Goal: Transaction & Acquisition: Purchase product/service

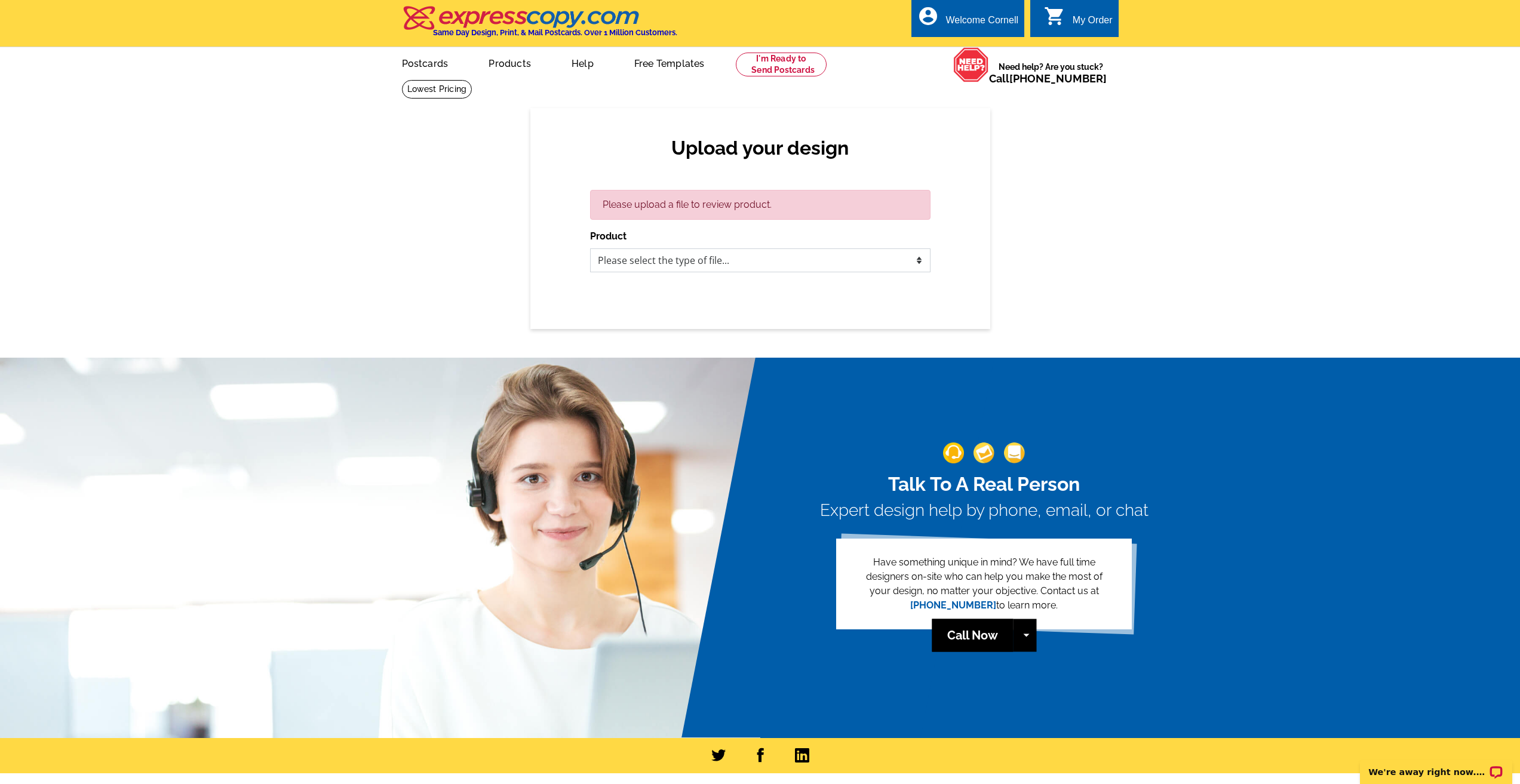
click at [632, 256] on select "Please select the type of file... Postcards Business Cards Letters and flyers G…" at bounding box center [761, 260] width 341 height 24
select select "1"
click at [590, 249] on select "Please select the type of file... Postcards Business Cards Letters and flyers G…" at bounding box center [761, 260] width 341 height 24
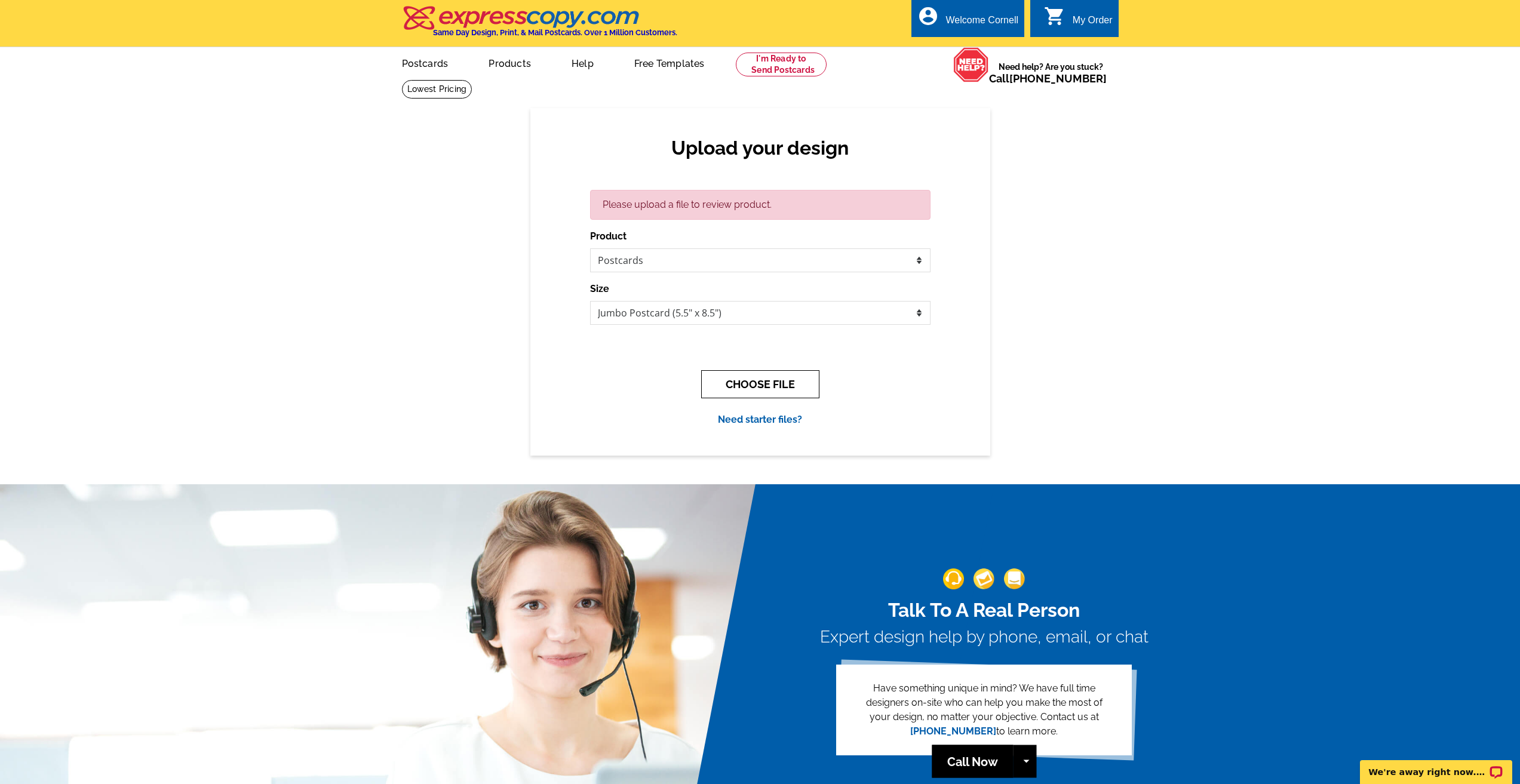
click at [772, 385] on button "CHOOSE FILE" at bounding box center [760, 384] width 118 height 28
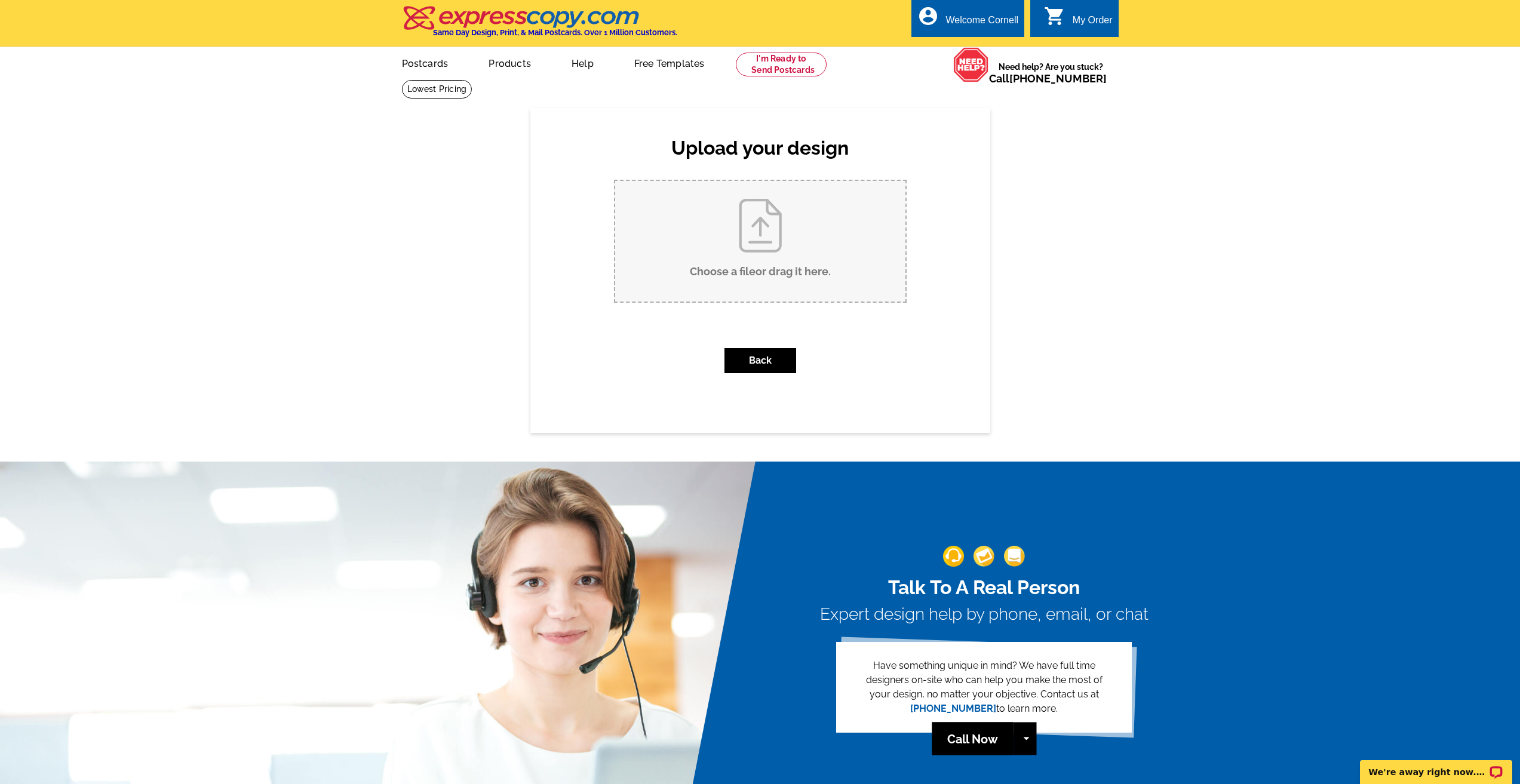
click at [775, 243] on input "Choose a file or drag it here ." at bounding box center [761, 241] width 290 height 121
type input "C:\fakepath\19691 Cedarwood Way Oregon City, OR 97045 POSTCARD.pdf"
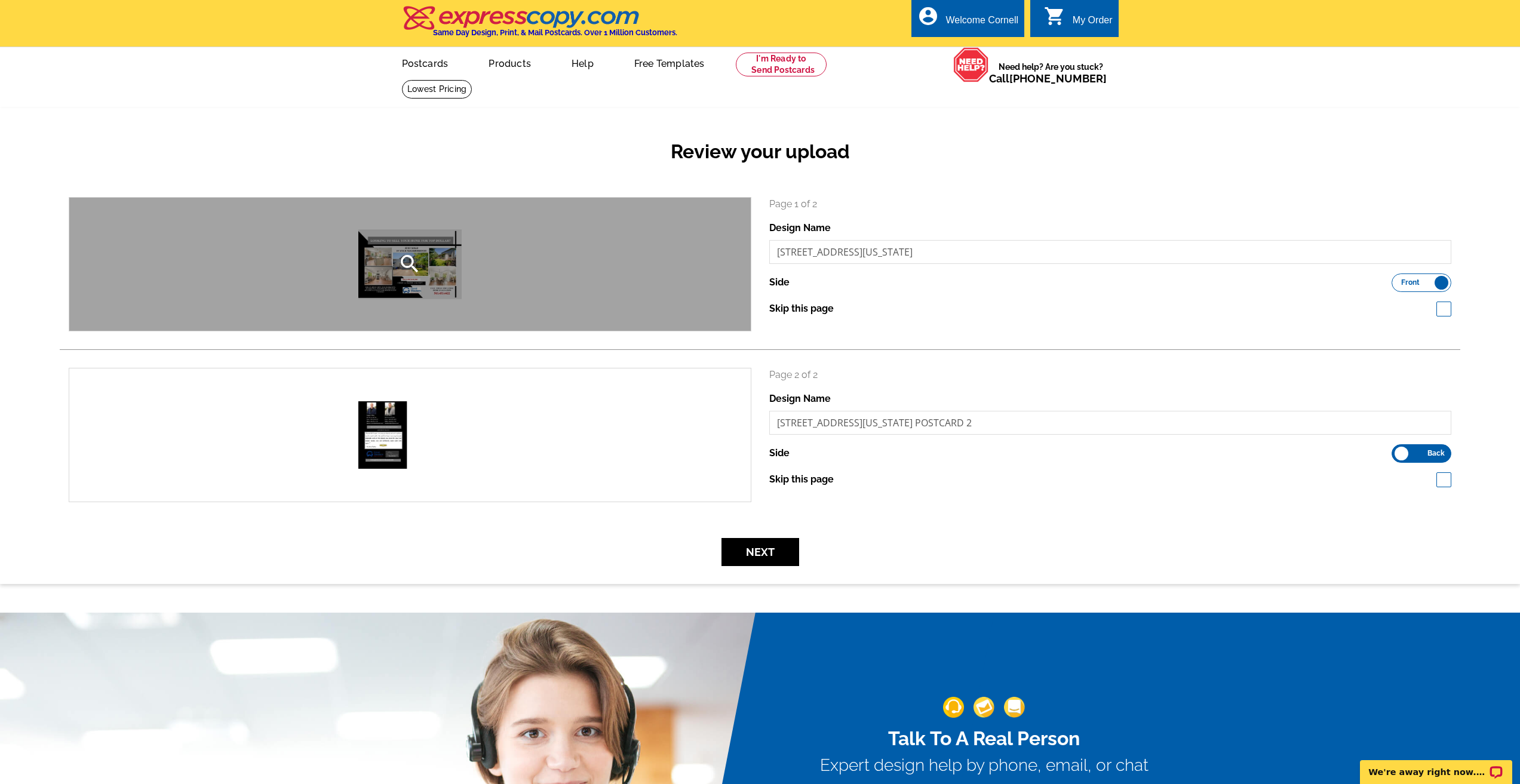
click at [417, 275] on icon "search" at bounding box center [409, 263] width 24 height 24
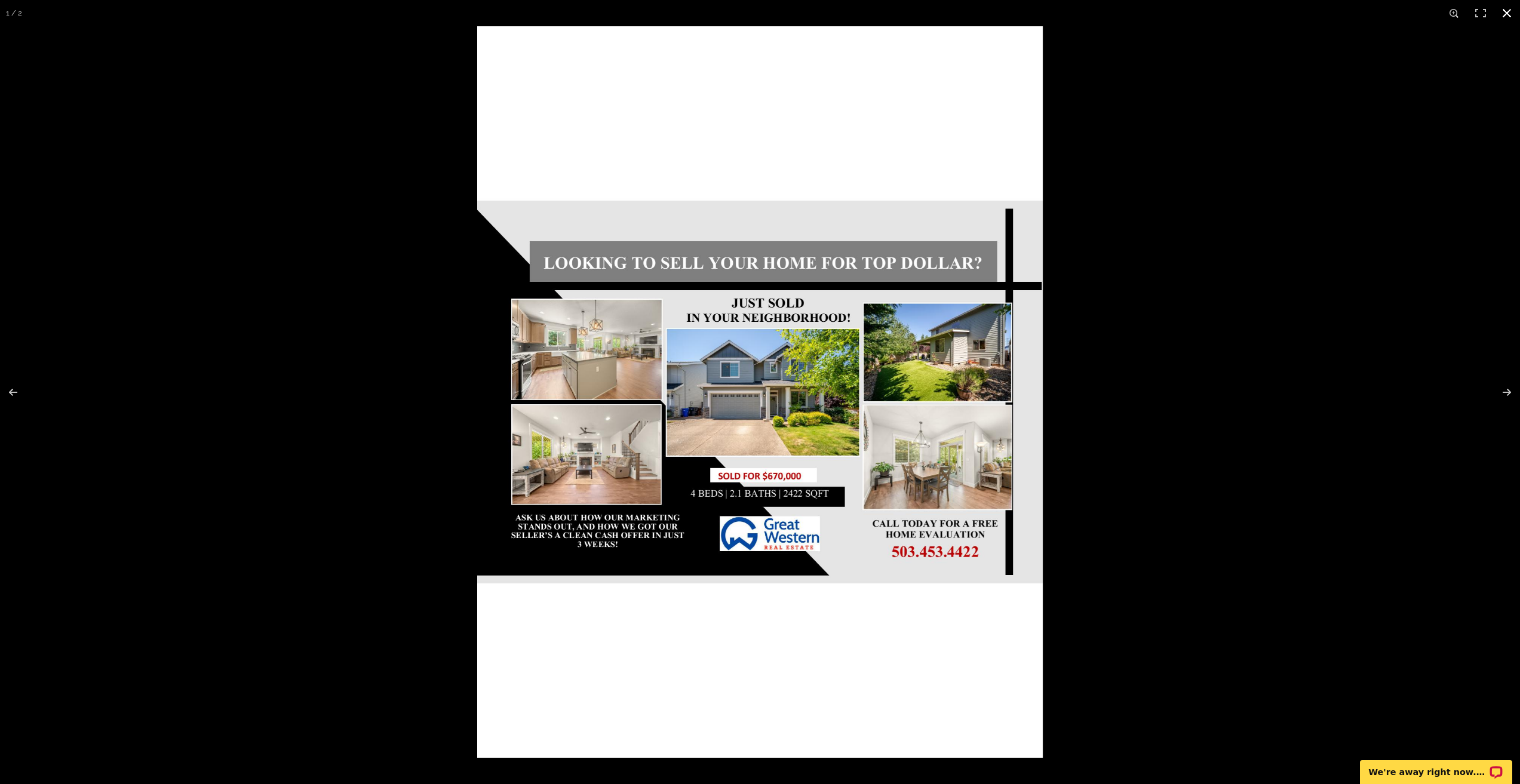
click at [390, 363] on div at bounding box center [760, 392] width 1520 height 784
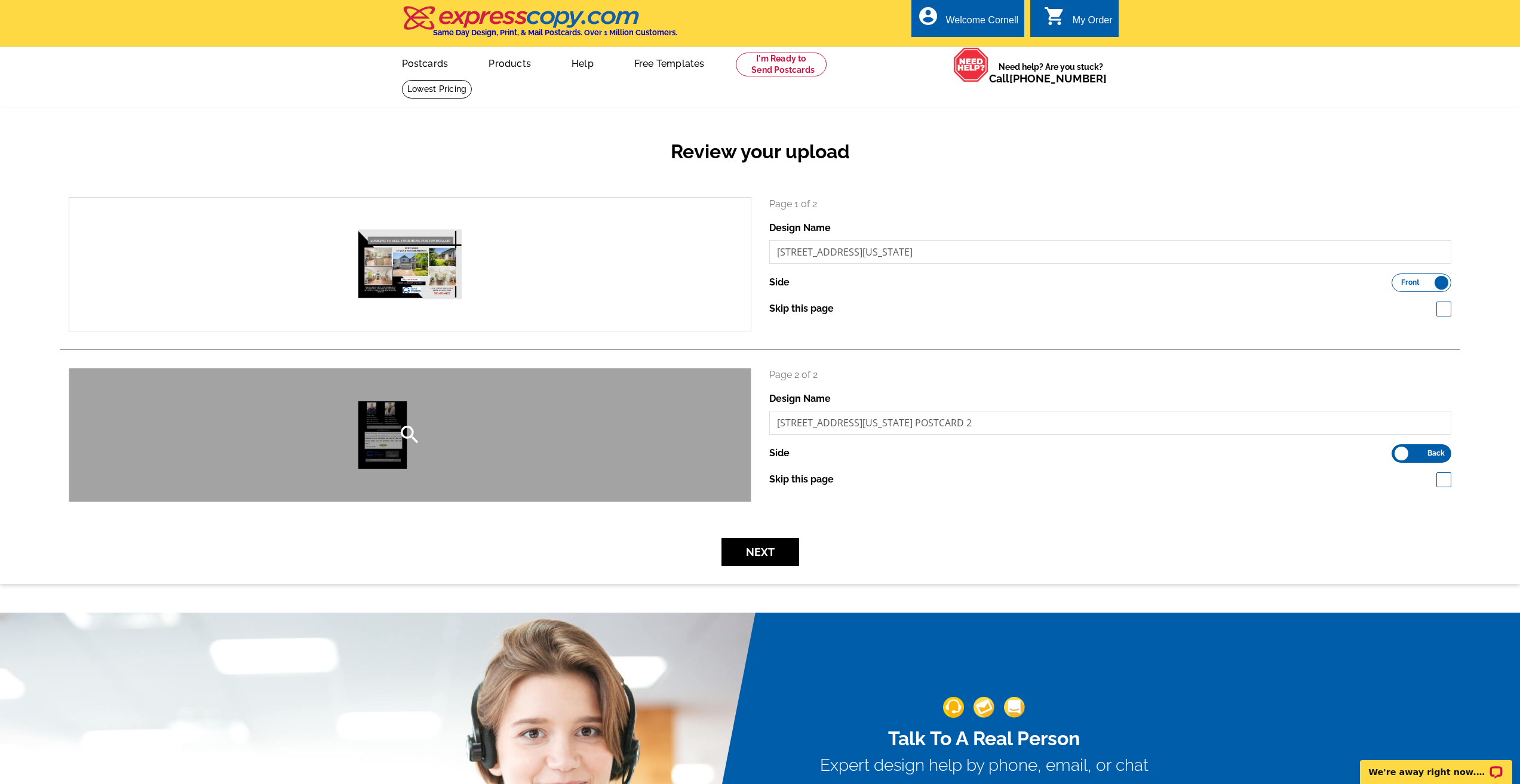
click at [363, 406] on div "search" at bounding box center [410, 434] width 682 height 133
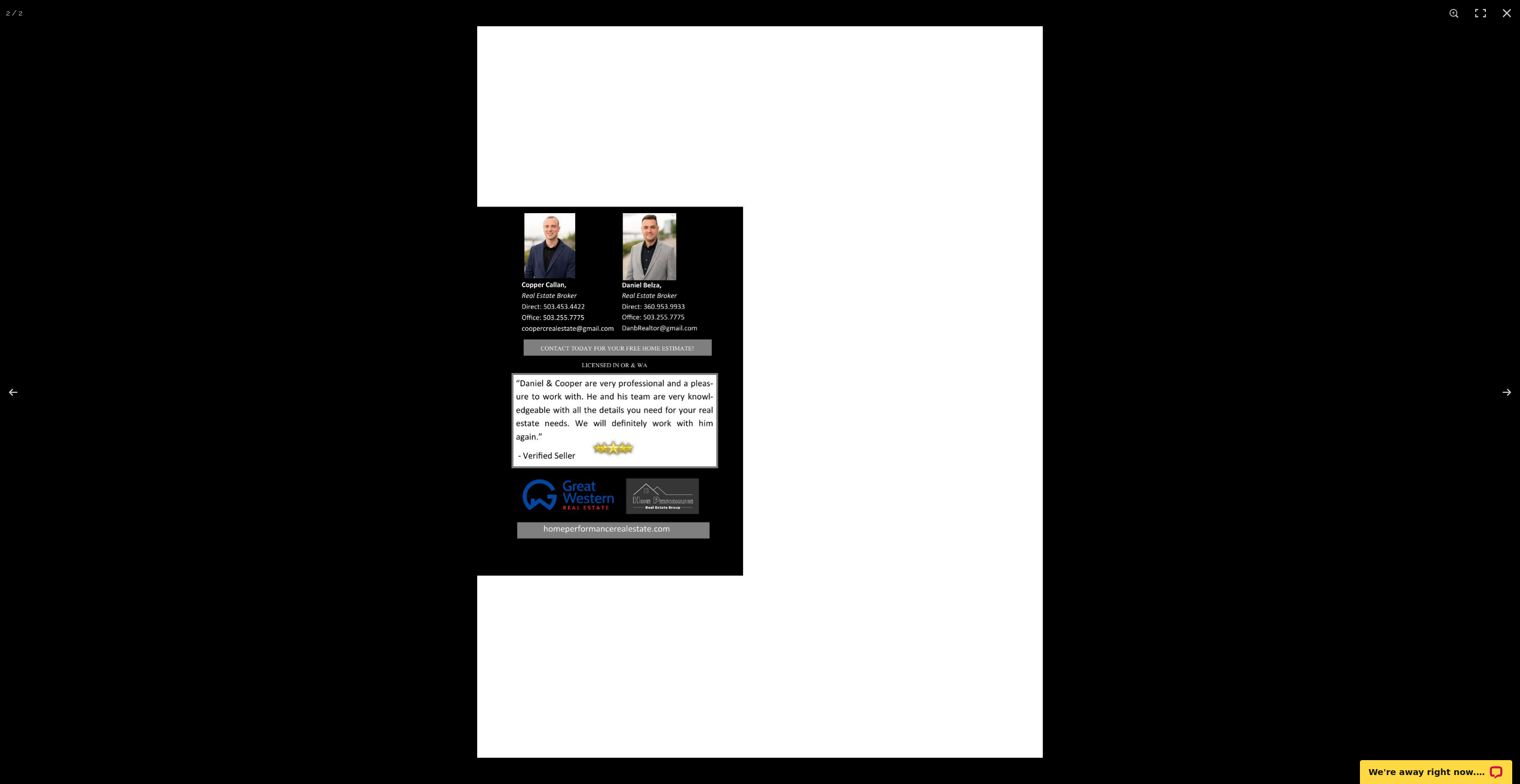
click at [347, 346] on div at bounding box center [760, 392] width 1520 height 784
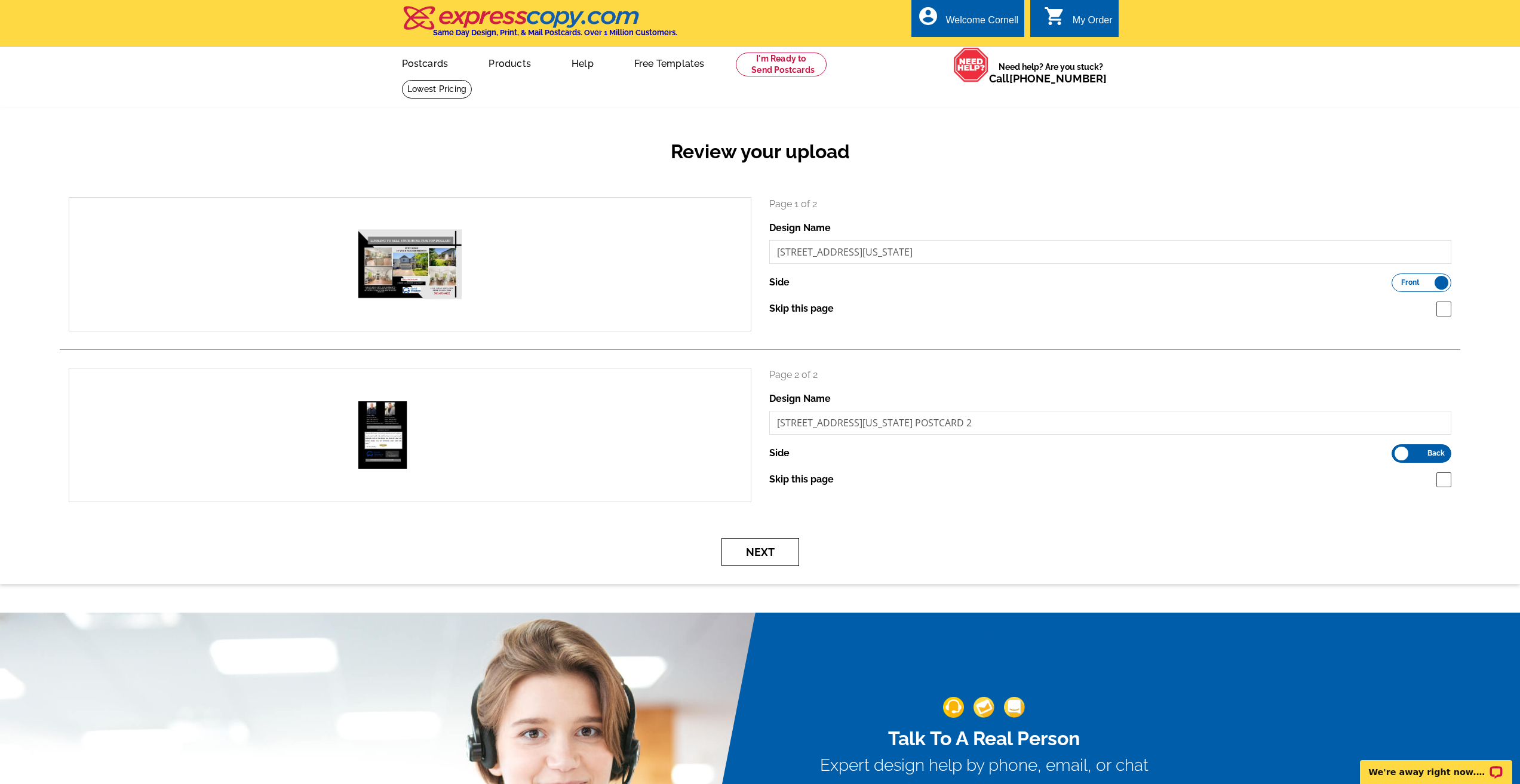
click at [764, 544] on button "Next" at bounding box center [760, 552] width 77 height 28
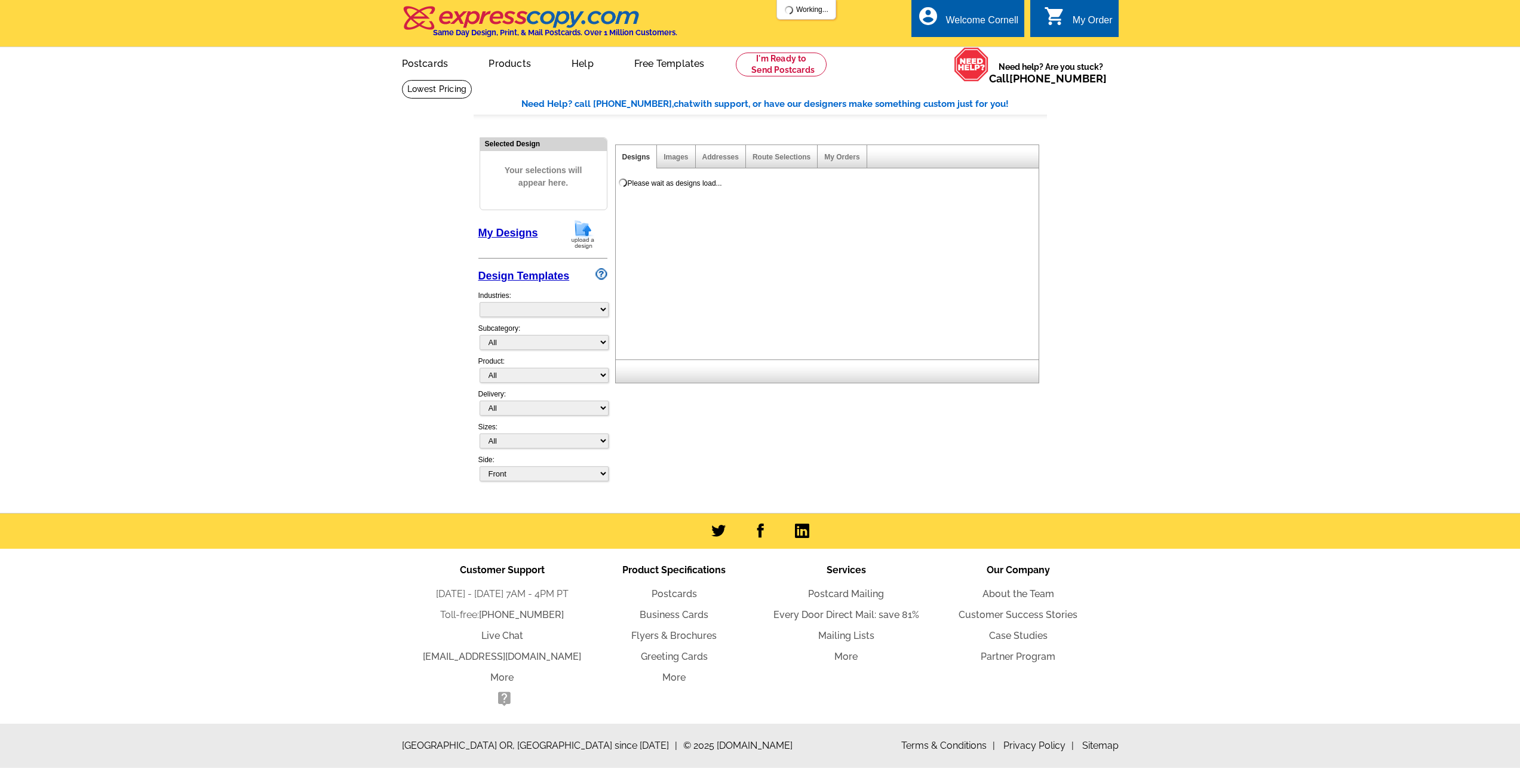
select select "785"
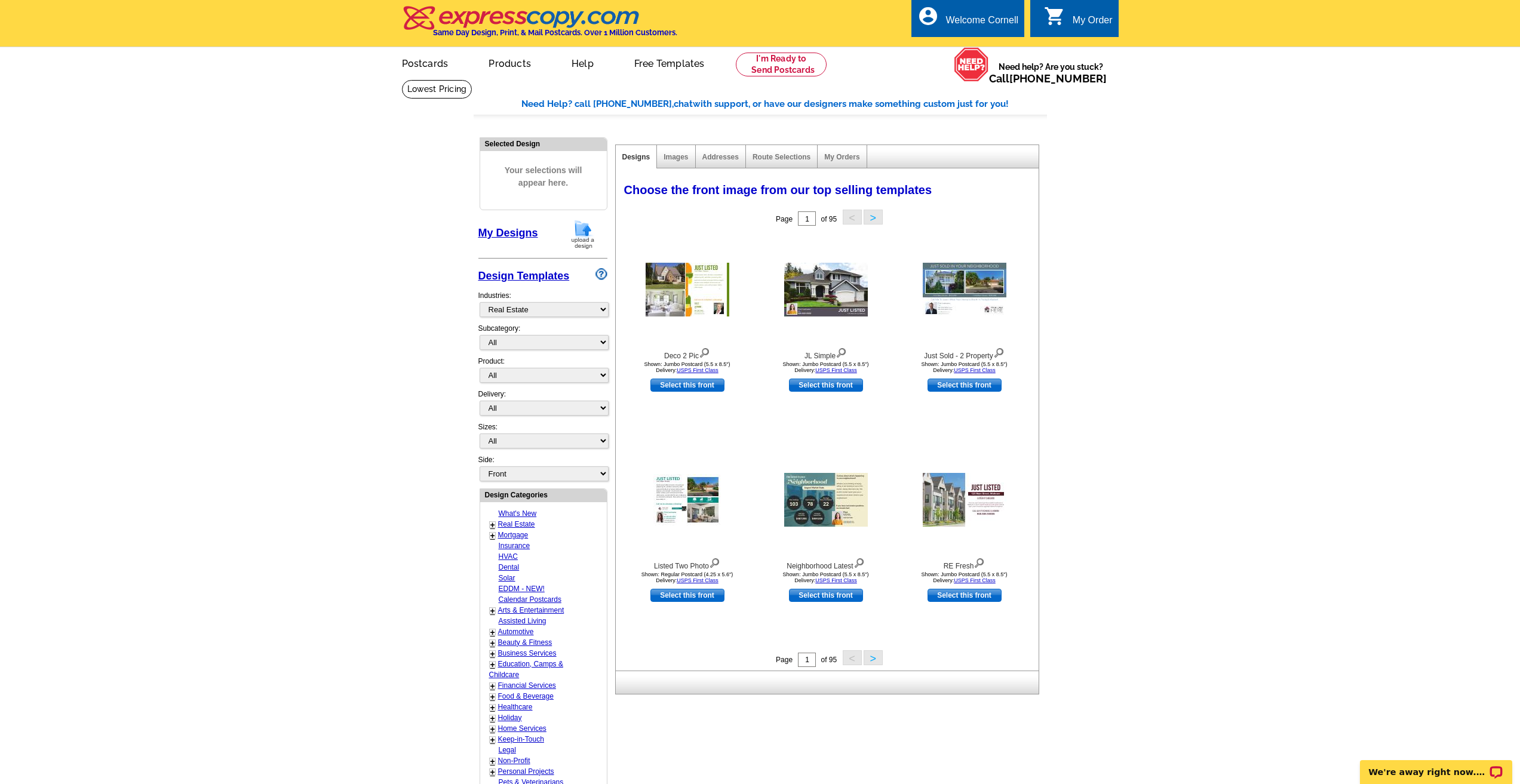
click at [581, 236] on img at bounding box center [583, 234] width 31 height 30
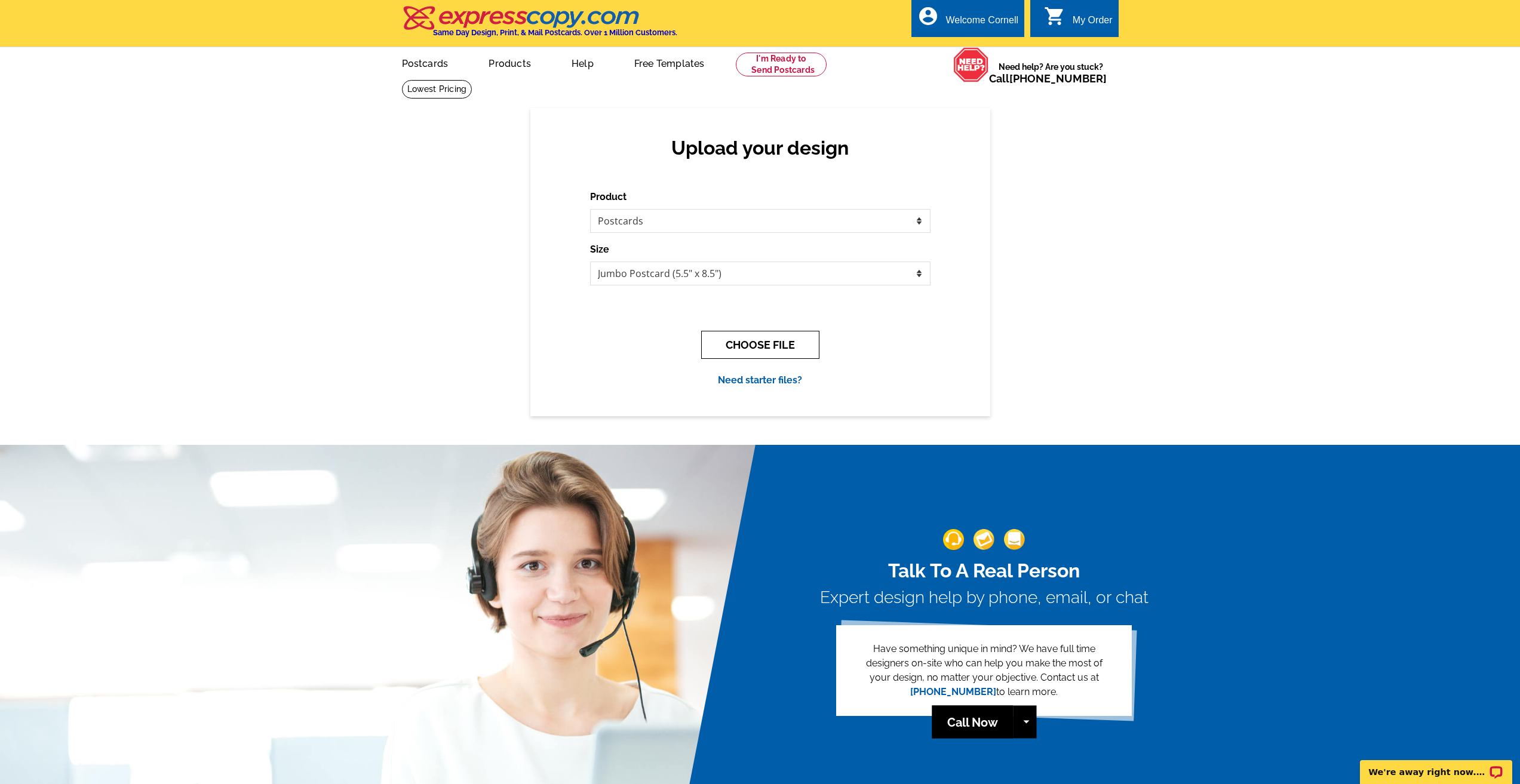
click at [762, 341] on button "CHOOSE FILE" at bounding box center [760, 345] width 118 height 28
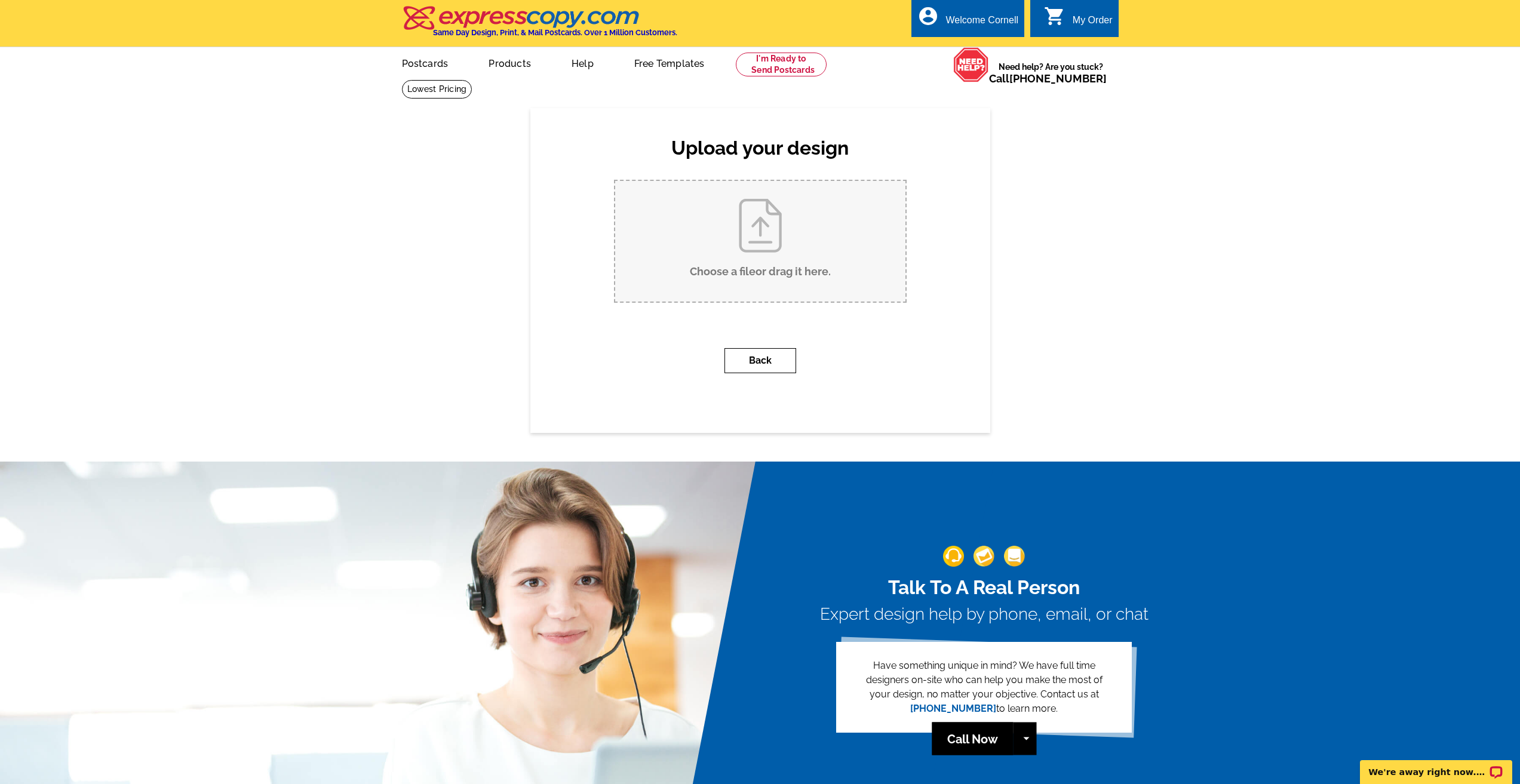
click at [753, 359] on button "Back" at bounding box center [761, 360] width 72 height 25
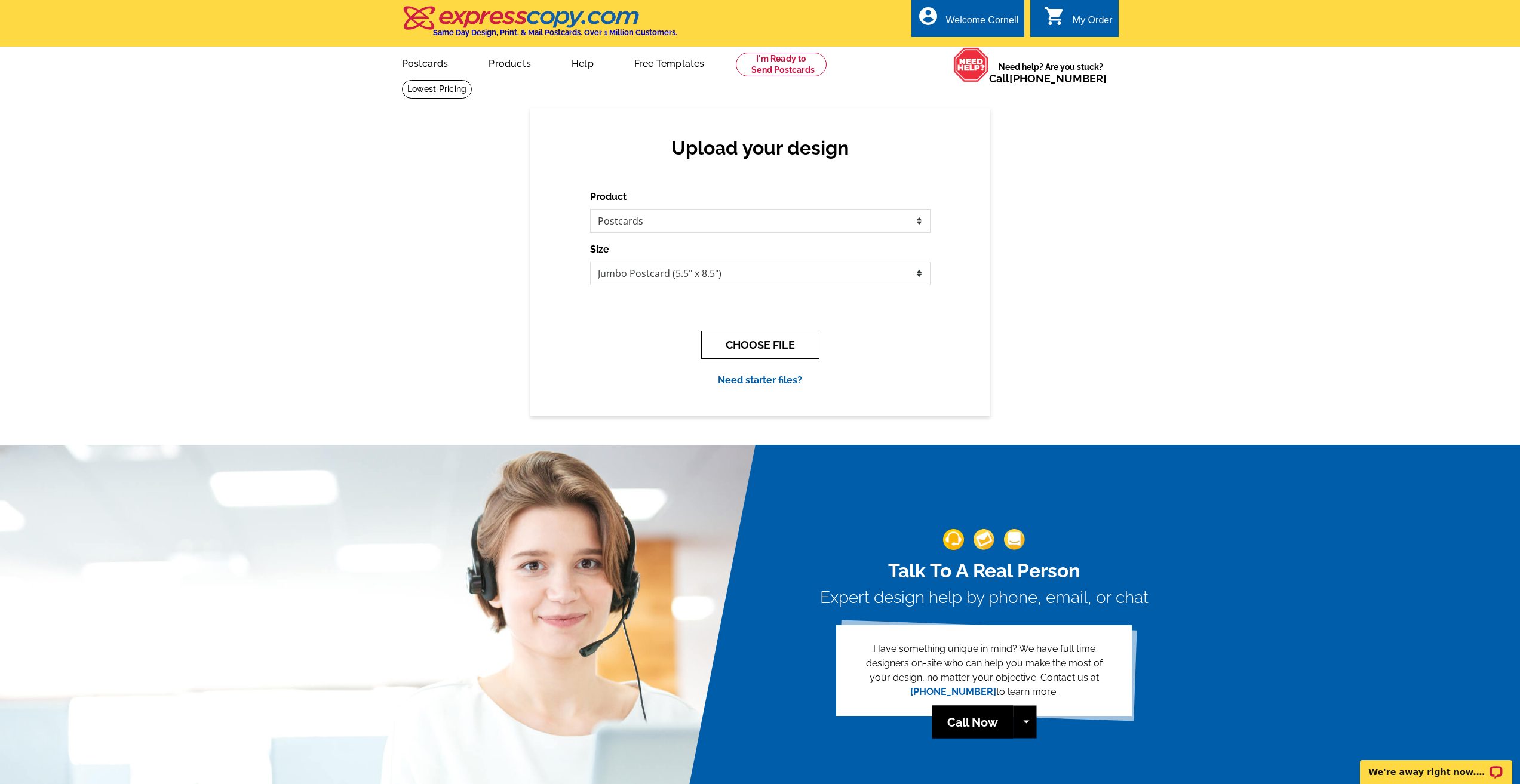
click at [766, 347] on button "CHOOSE FILE" at bounding box center [760, 345] width 118 height 28
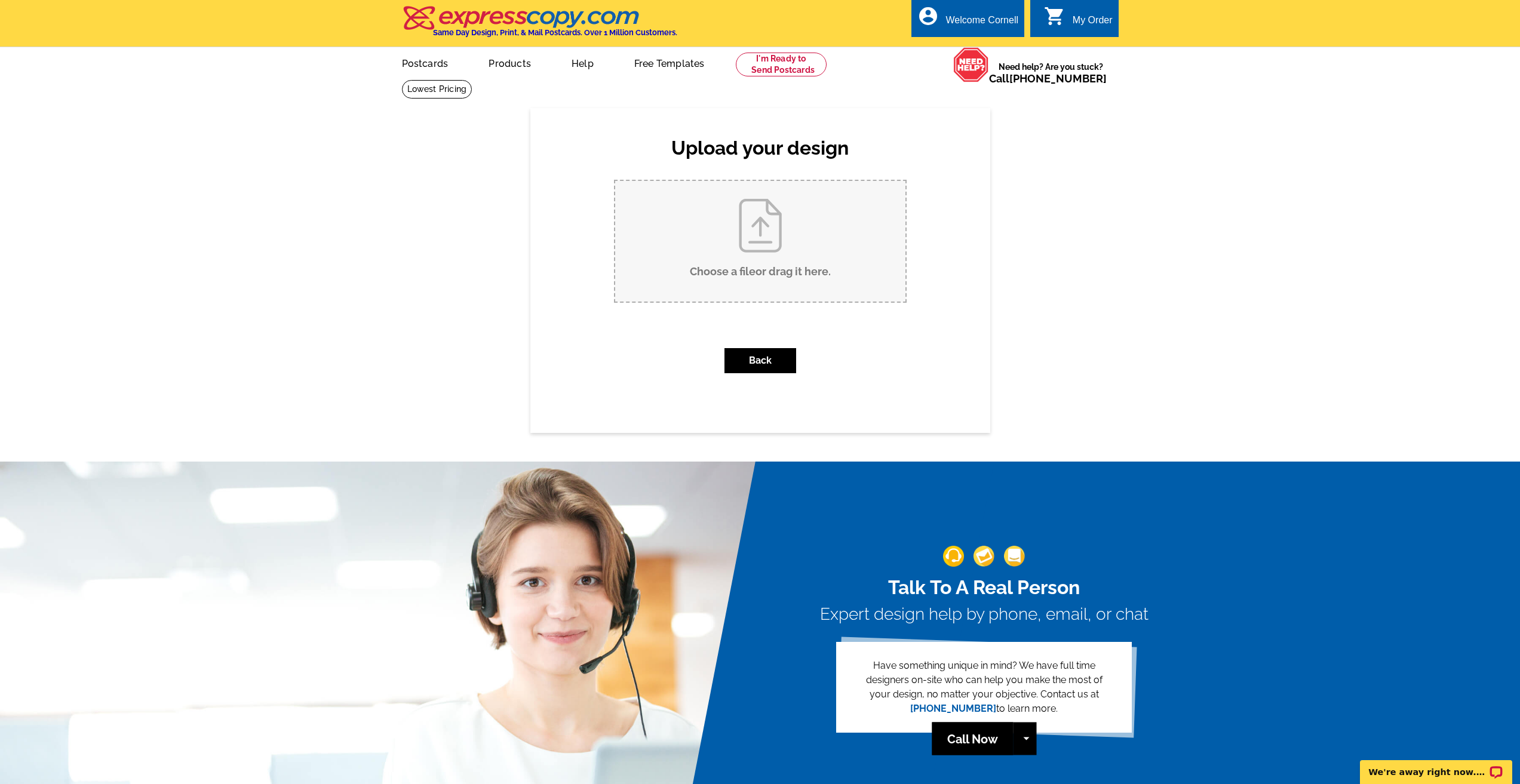
click at [737, 249] on input "Choose a file or drag it here ." at bounding box center [761, 241] width 290 height 121
type input "C:\fakepath\19691 Cedarwood Way Oregon City, OR 97045 POSTCARD.pdf"
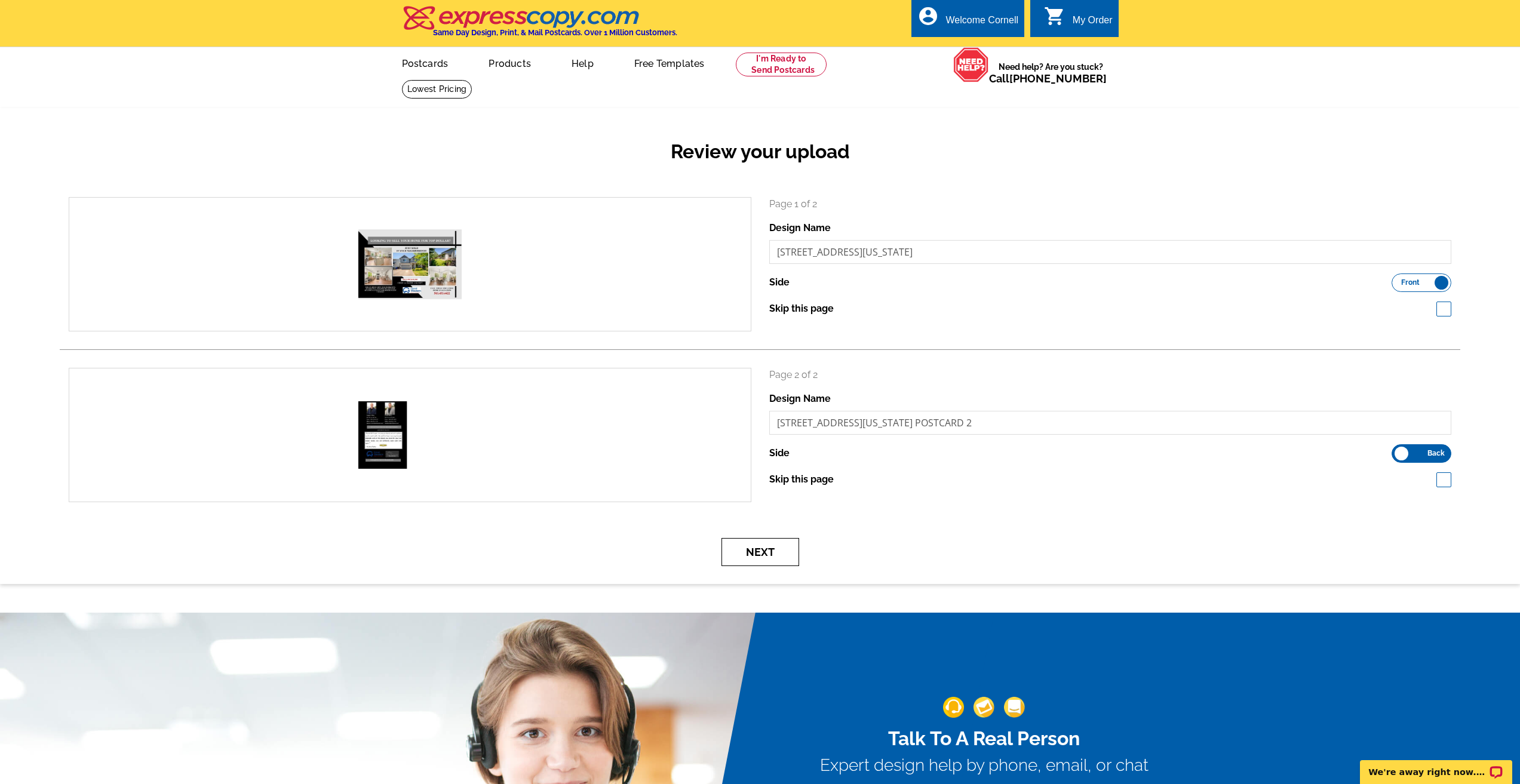
click at [749, 551] on button "Next" at bounding box center [760, 552] width 77 height 28
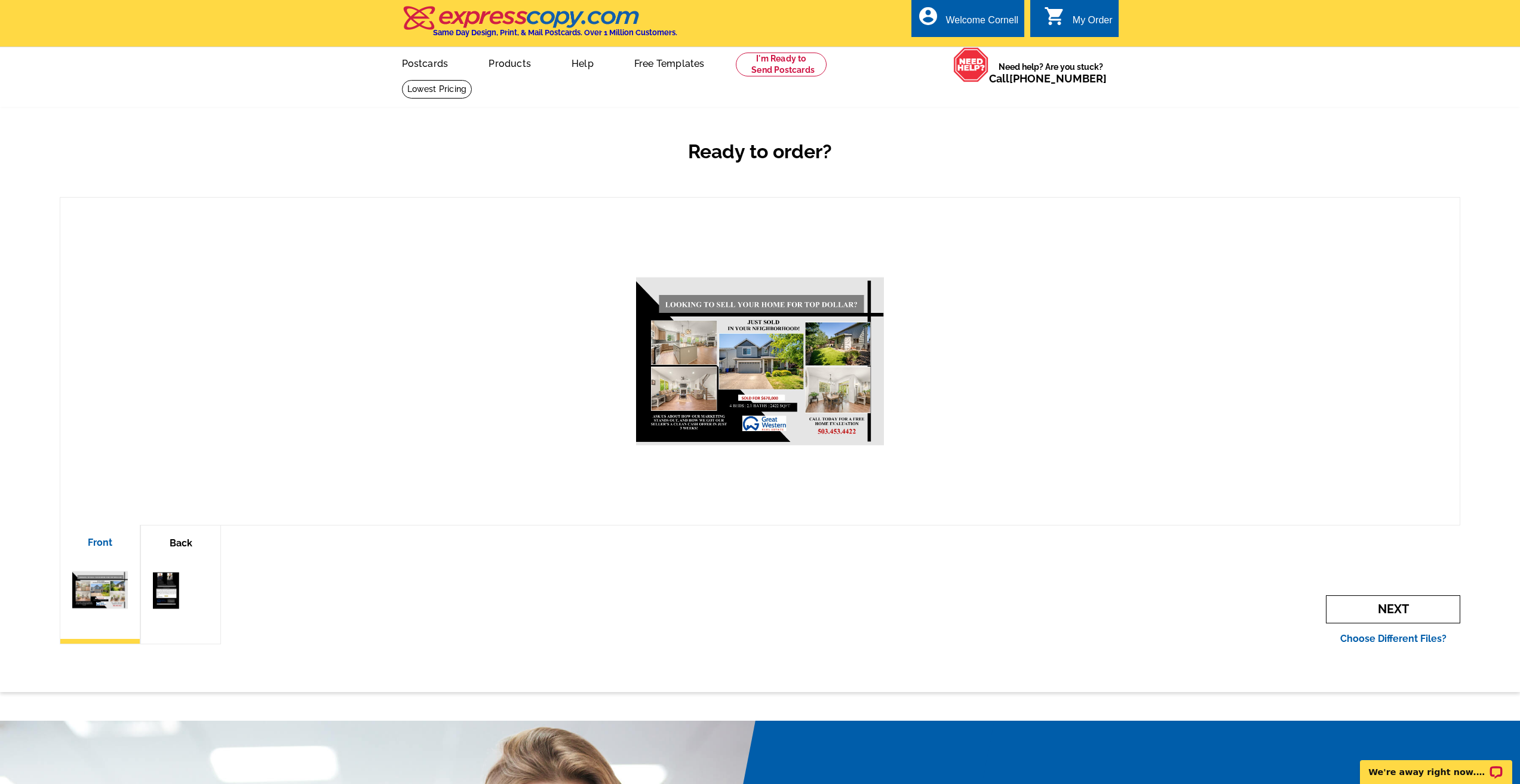
click at [1383, 609] on span "Next" at bounding box center [1393, 609] width 135 height 28
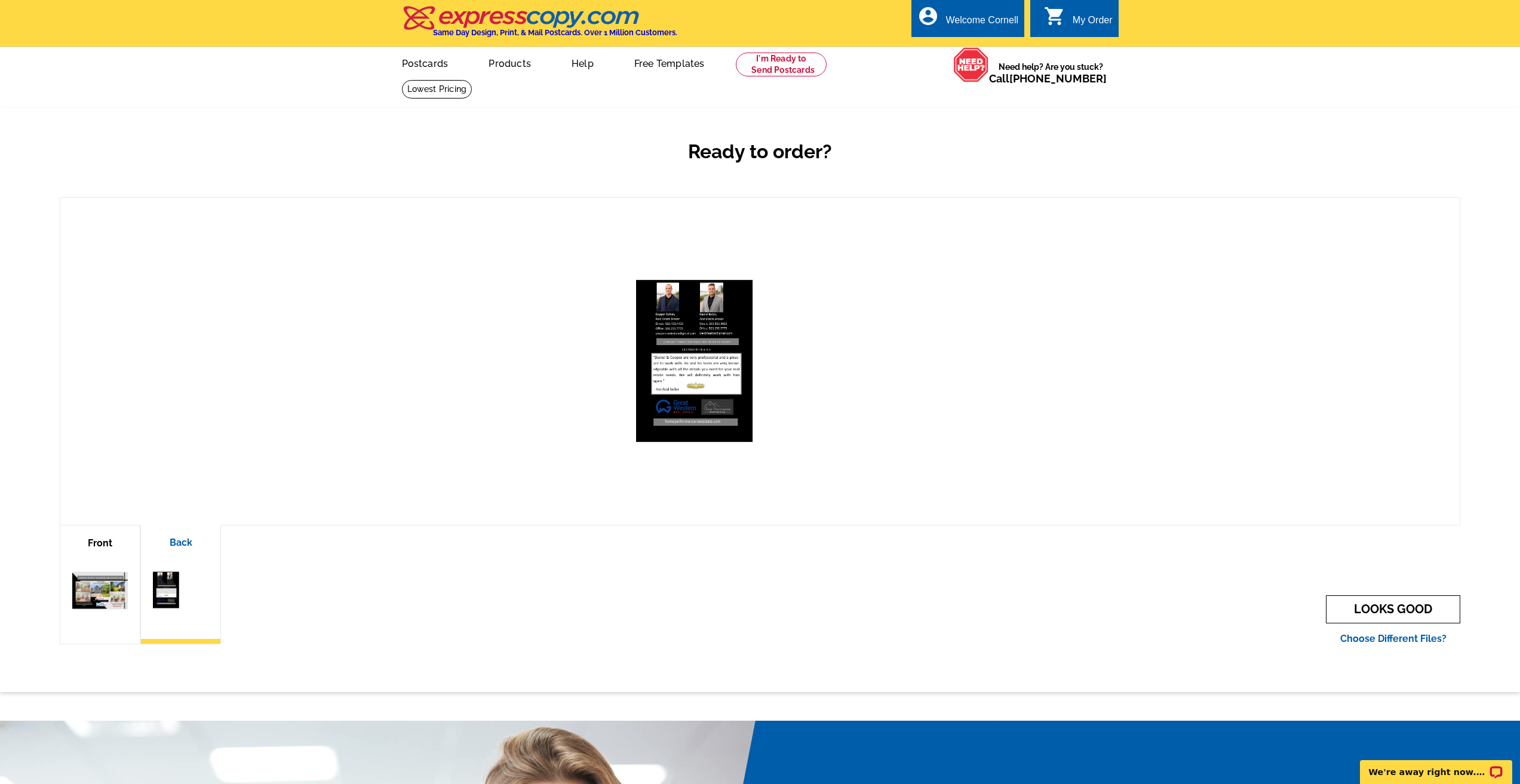
click at [1383, 609] on link "LOOKS GOOD" at bounding box center [1393, 609] width 135 height 28
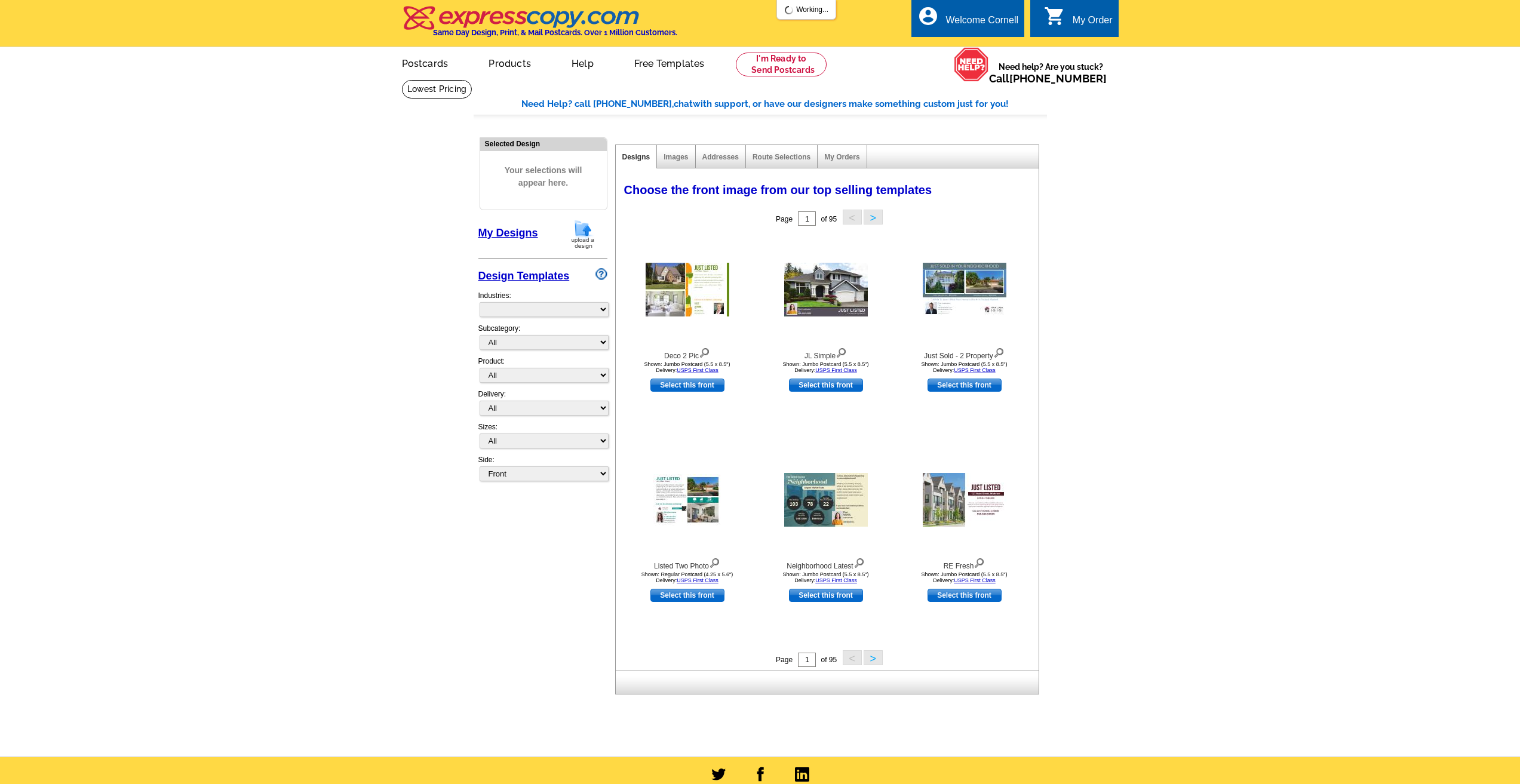
select select "785"
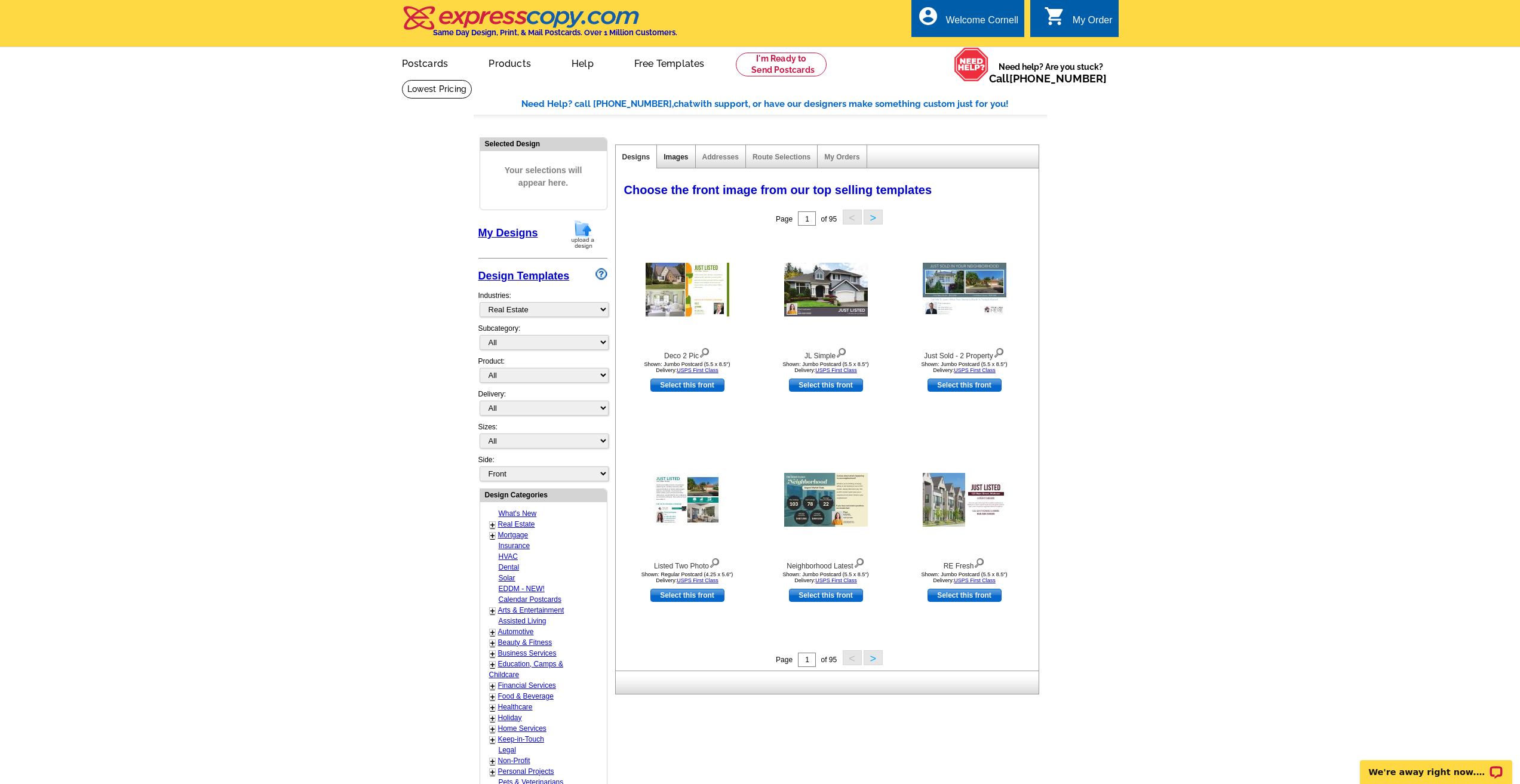
click at [680, 155] on link "Images" at bounding box center [676, 157] width 24 height 8
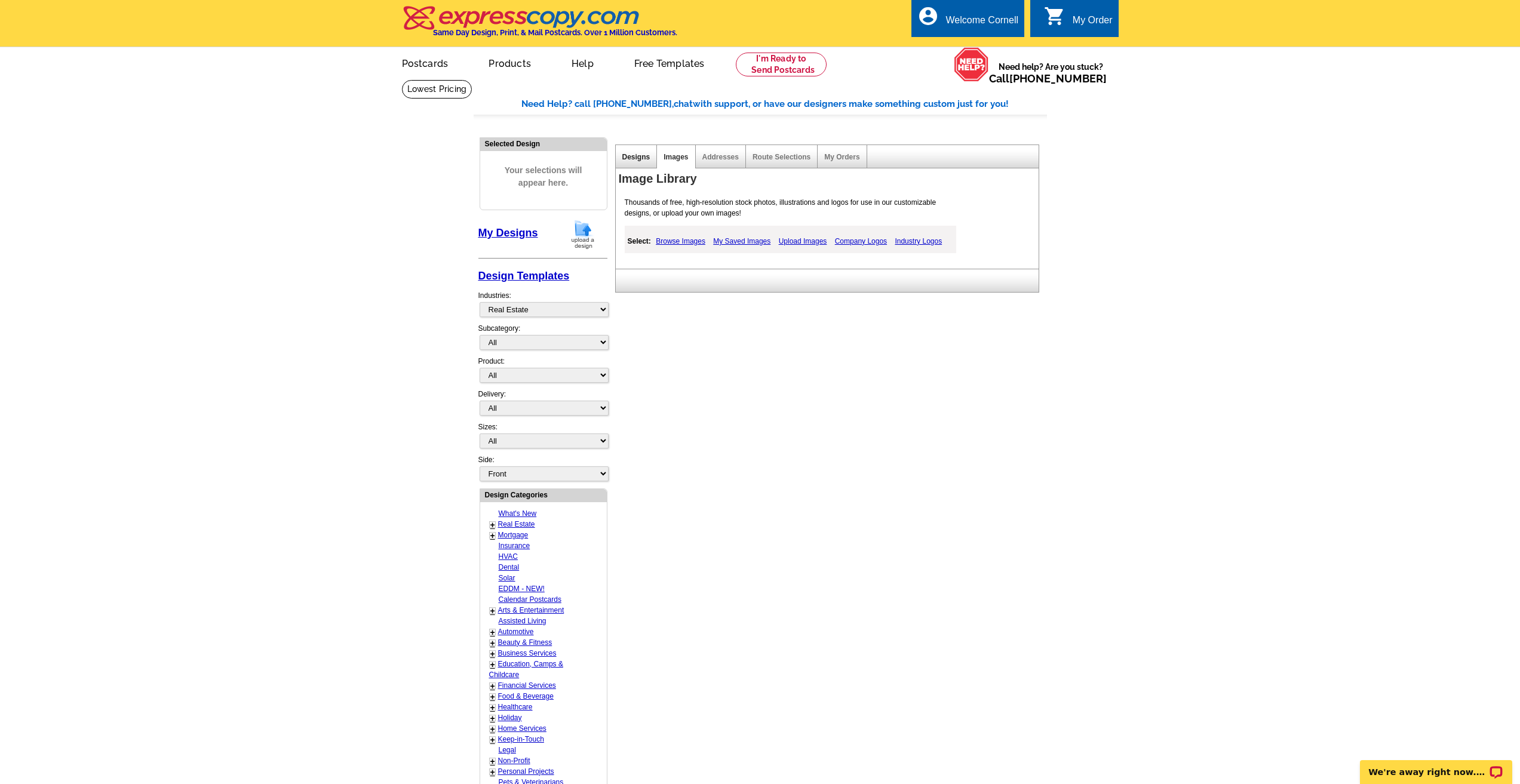
click at [649, 153] on link "Designs" at bounding box center [636, 157] width 28 height 8
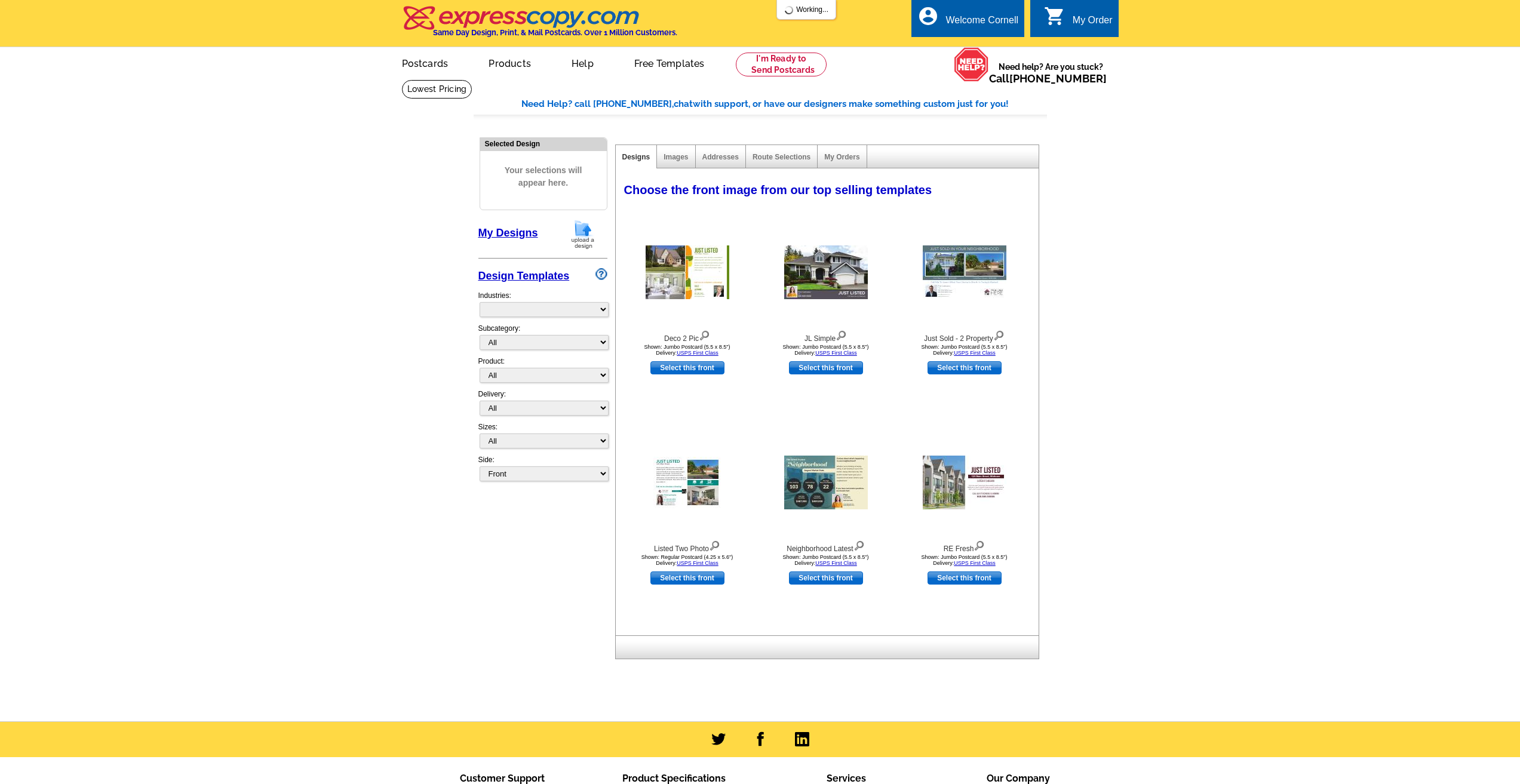
select select "785"
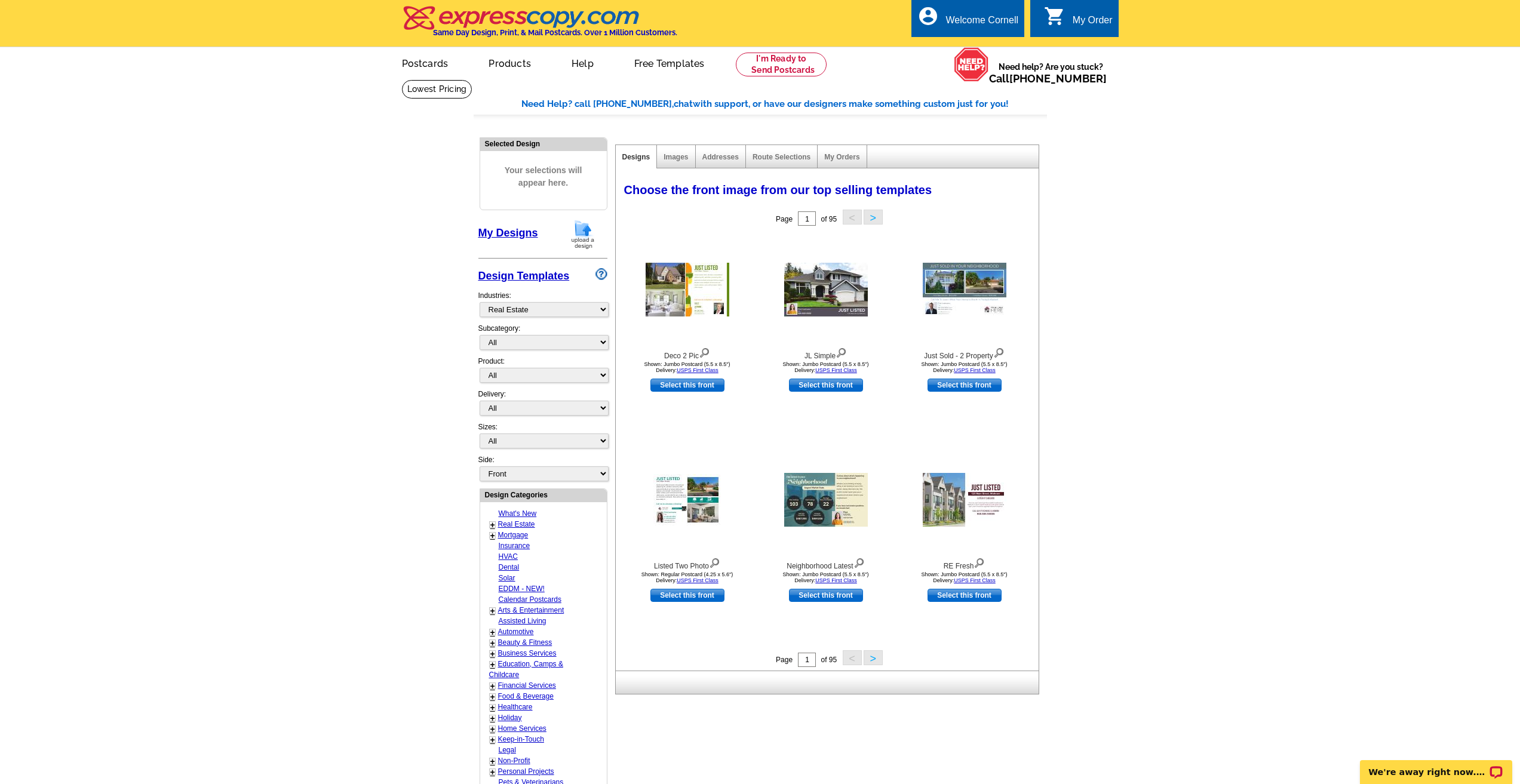
click at [511, 231] on link "My Designs" at bounding box center [508, 232] width 60 height 12
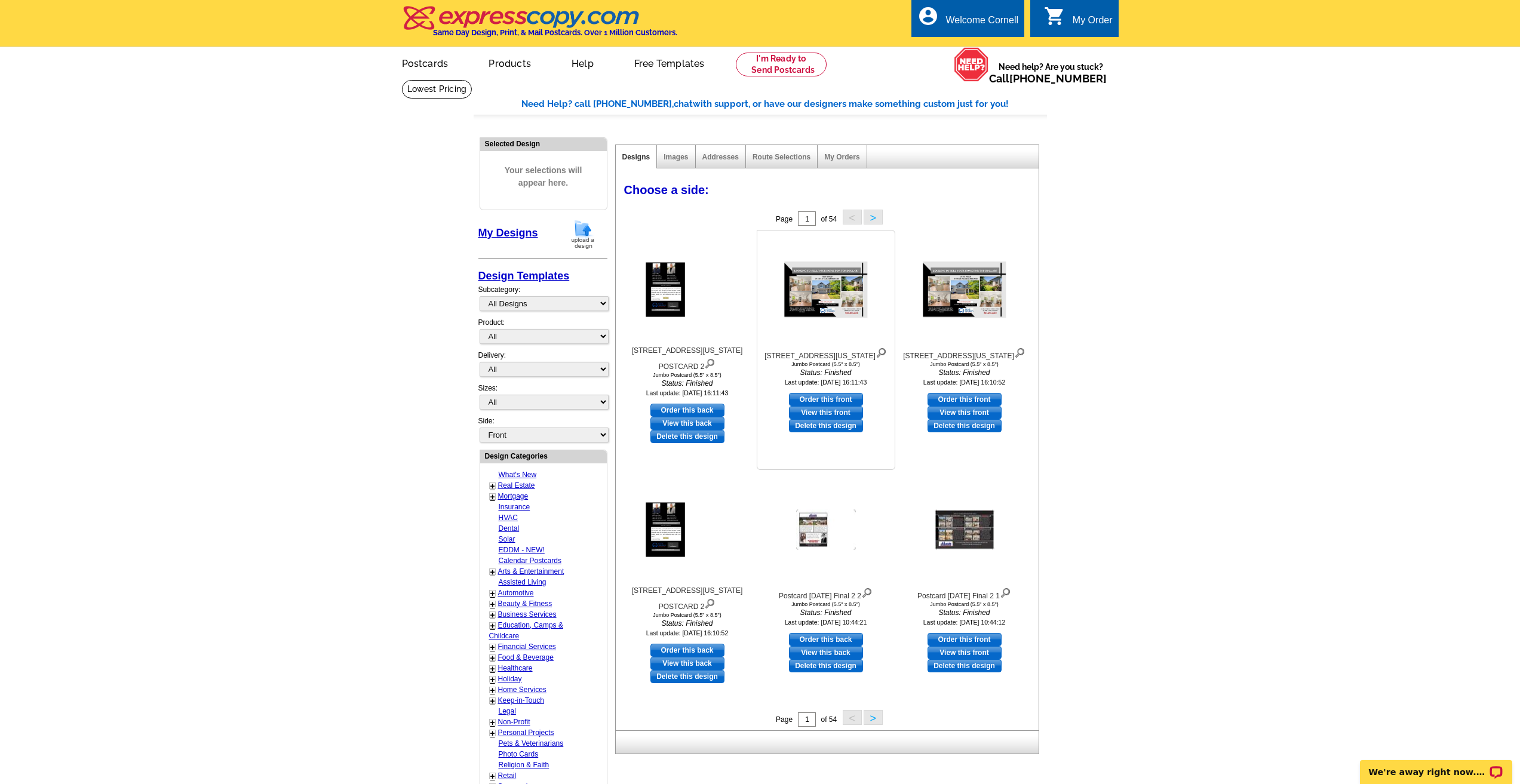
click at [843, 406] on link "Order this front" at bounding box center [826, 399] width 74 height 13
select select "2"
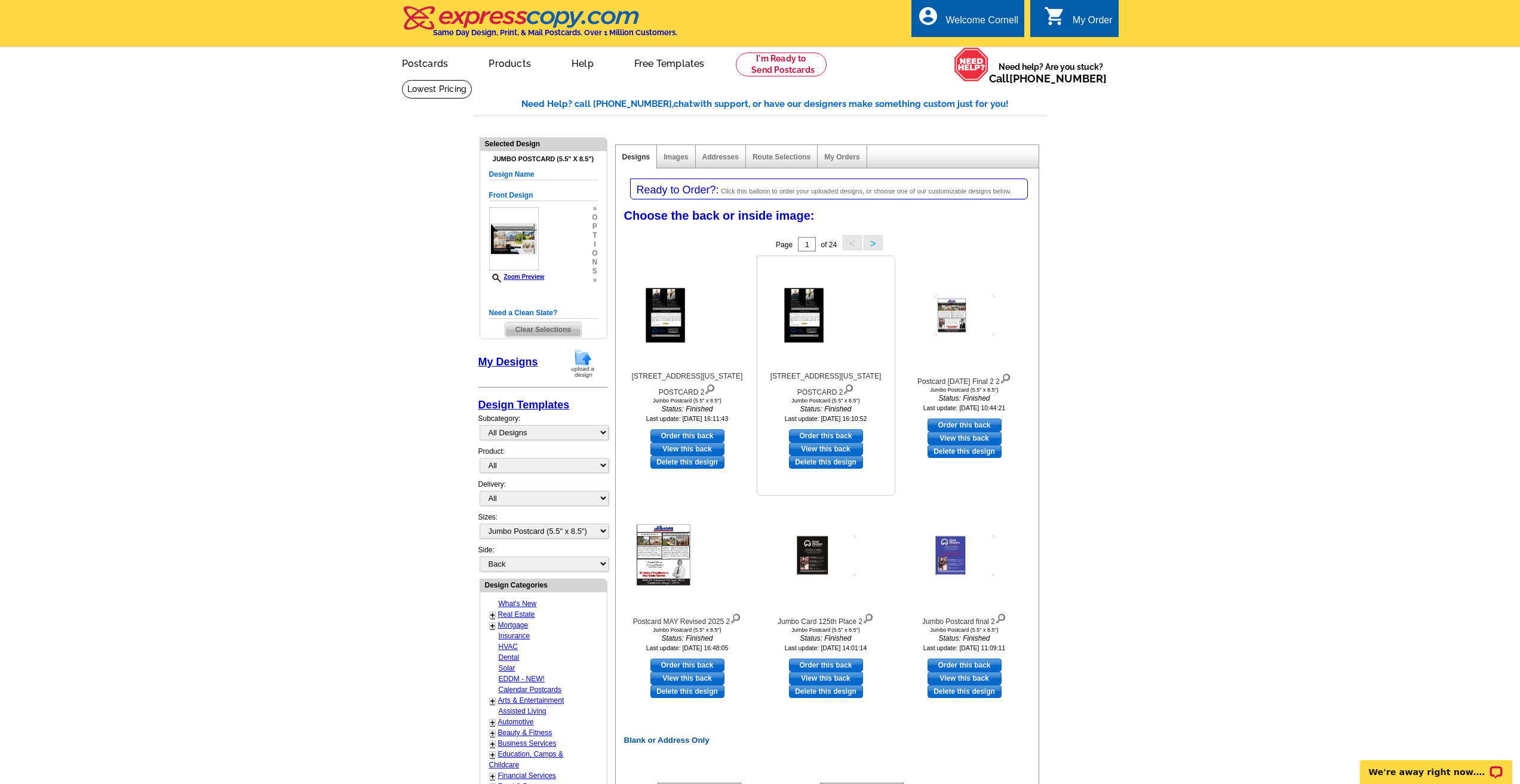
click at [855, 391] on img at bounding box center [849, 388] width 11 height 13
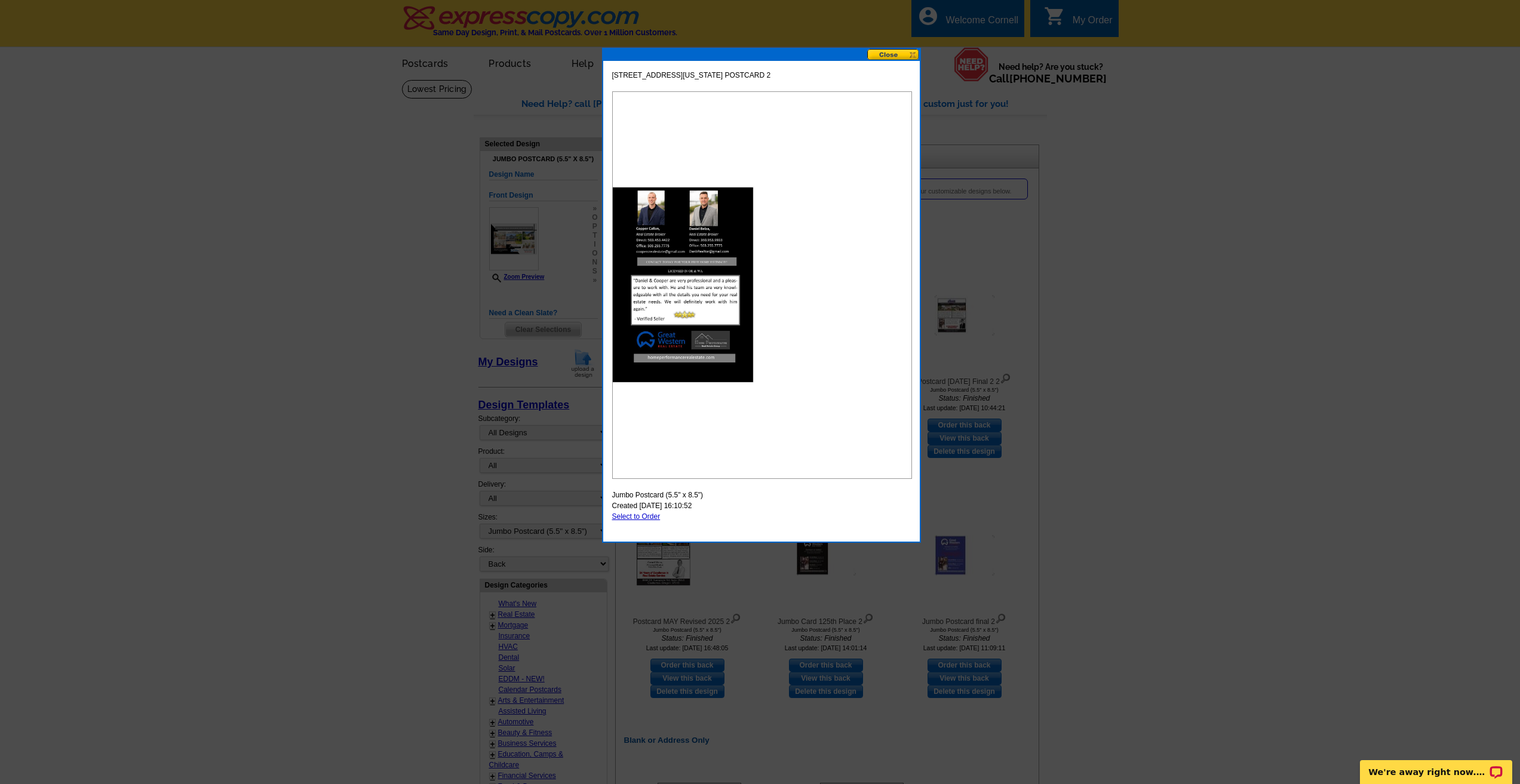
click at [909, 53] on button at bounding box center [894, 55] width 52 height 11
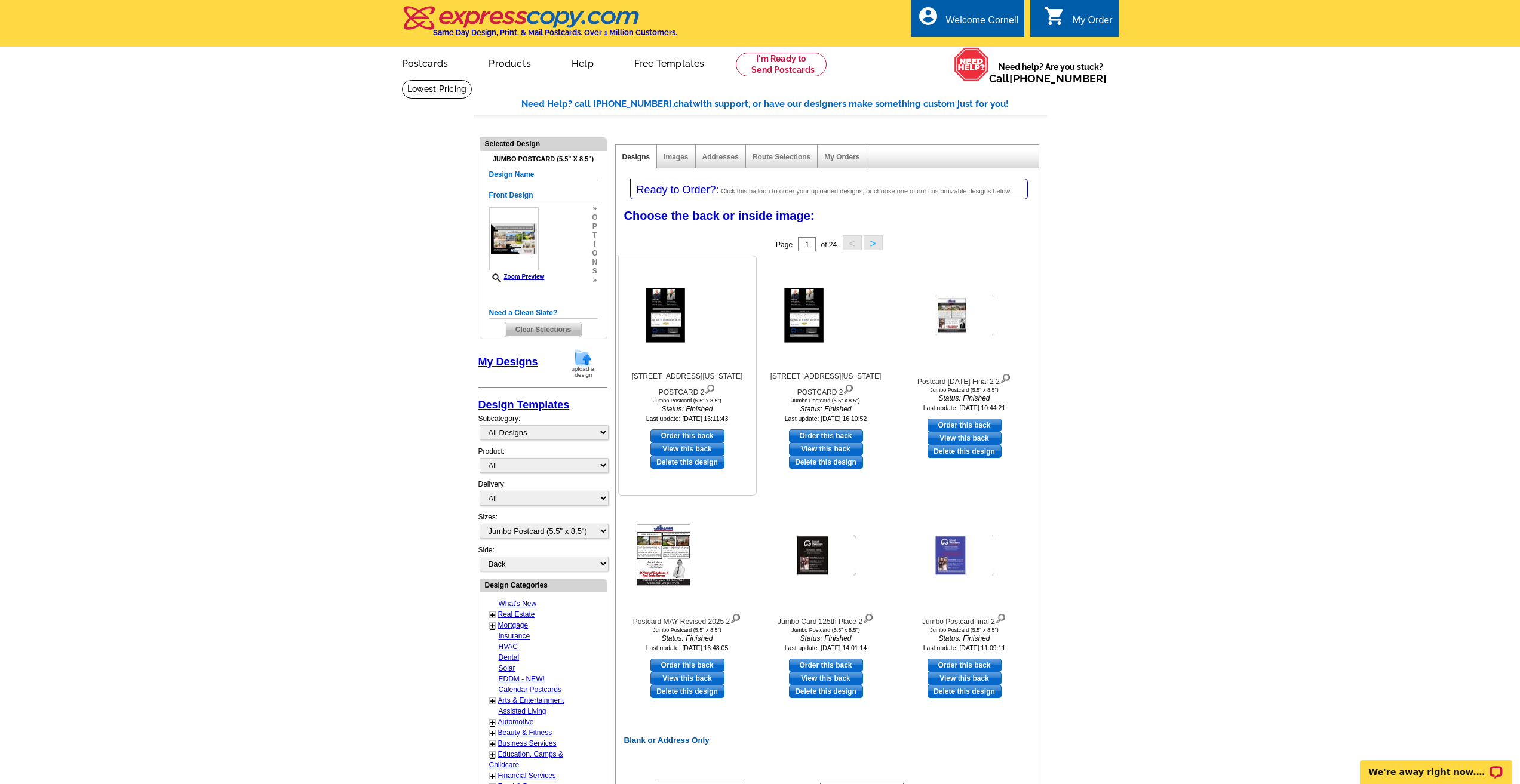
click at [669, 331] on img at bounding box center [687, 315] width 83 height 108
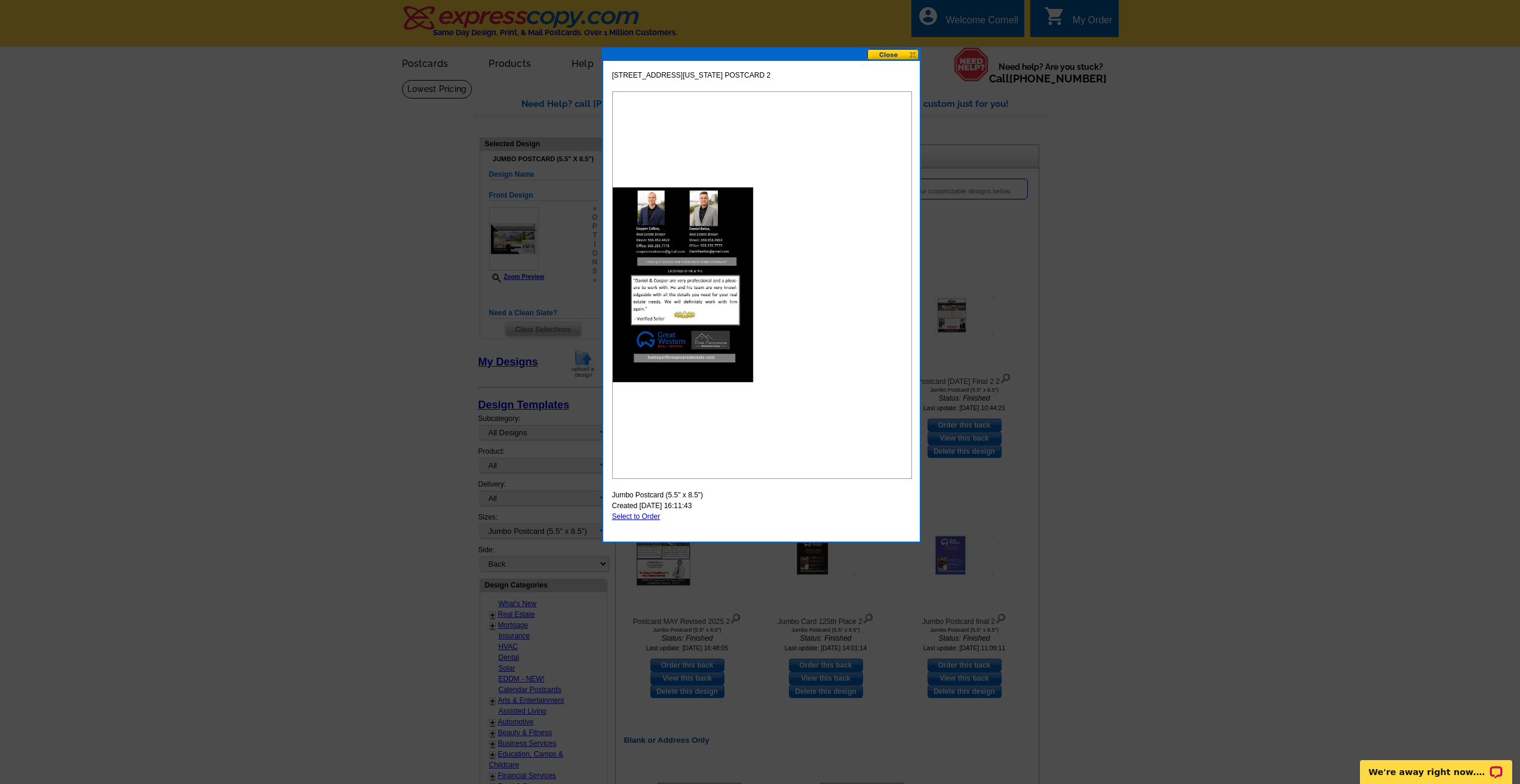
click at [904, 51] on button at bounding box center [894, 55] width 52 height 11
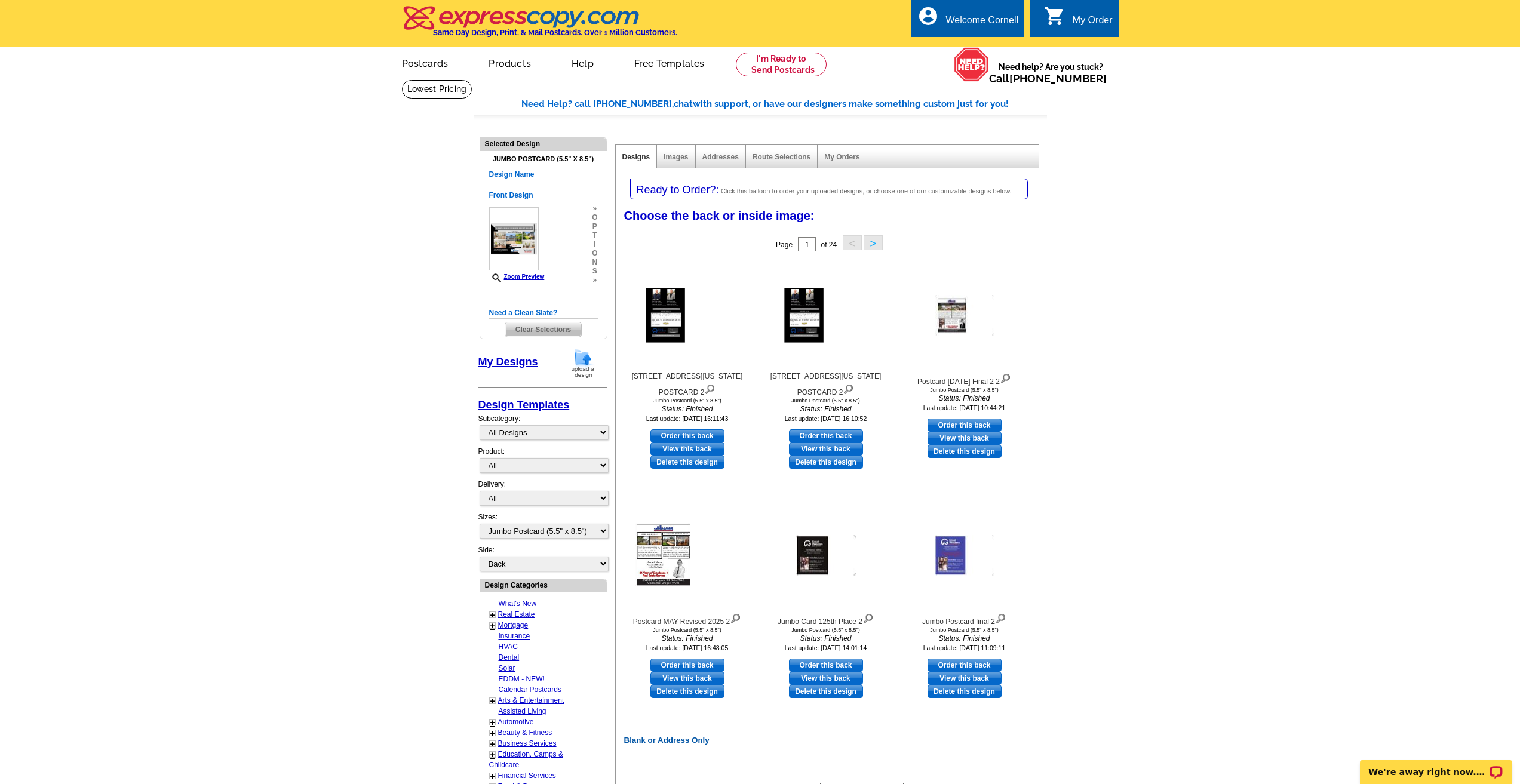
drag, startPoint x: 830, startPoint y: 463, endPoint x: 804, endPoint y: 51, distance: 412.8
click at [830, 463] on link "Delete this design" at bounding box center [826, 462] width 74 height 13
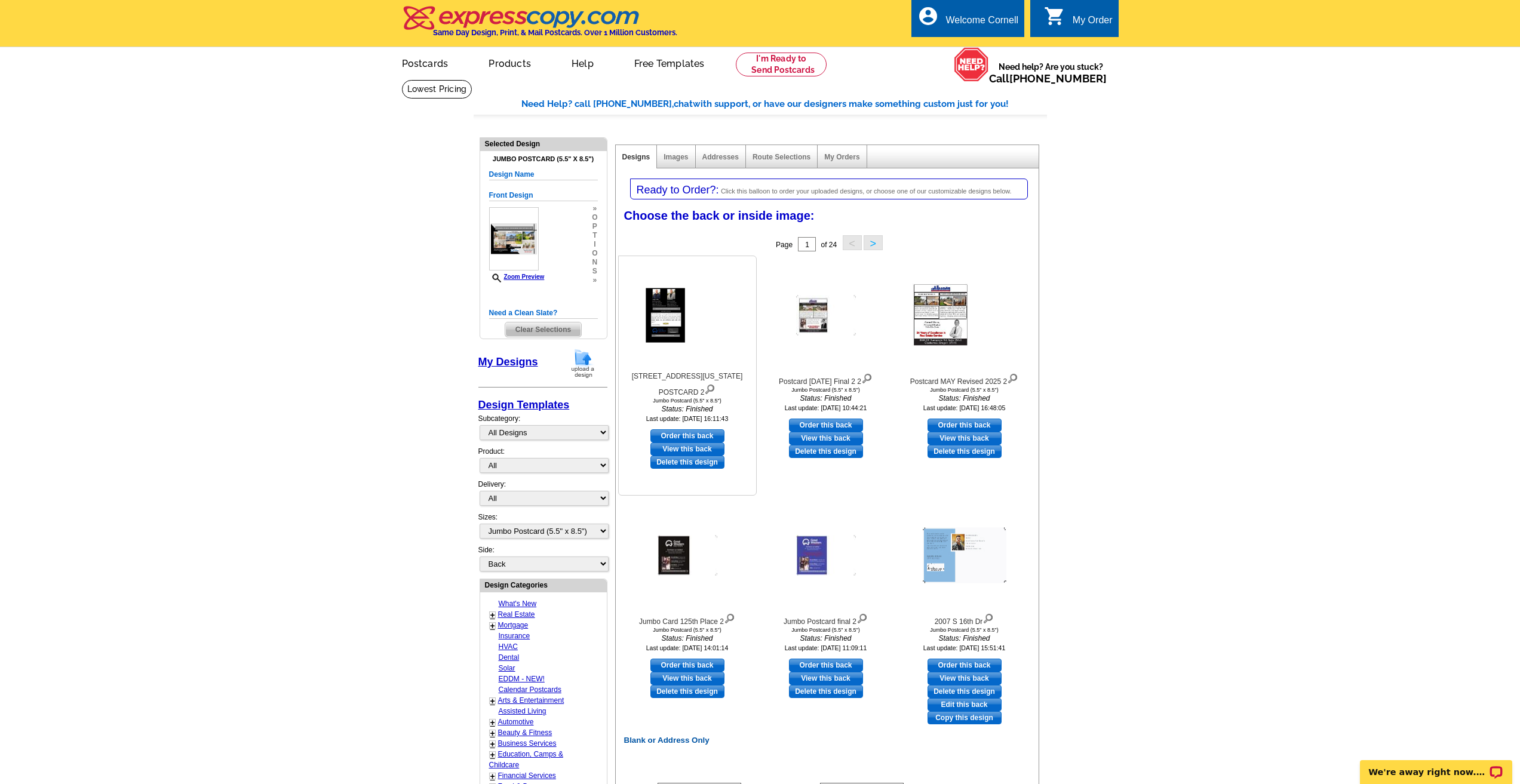
click at [700, 436] on link "Order this back" at bounding box center [687, 436] width 74 height 13
select select "front"
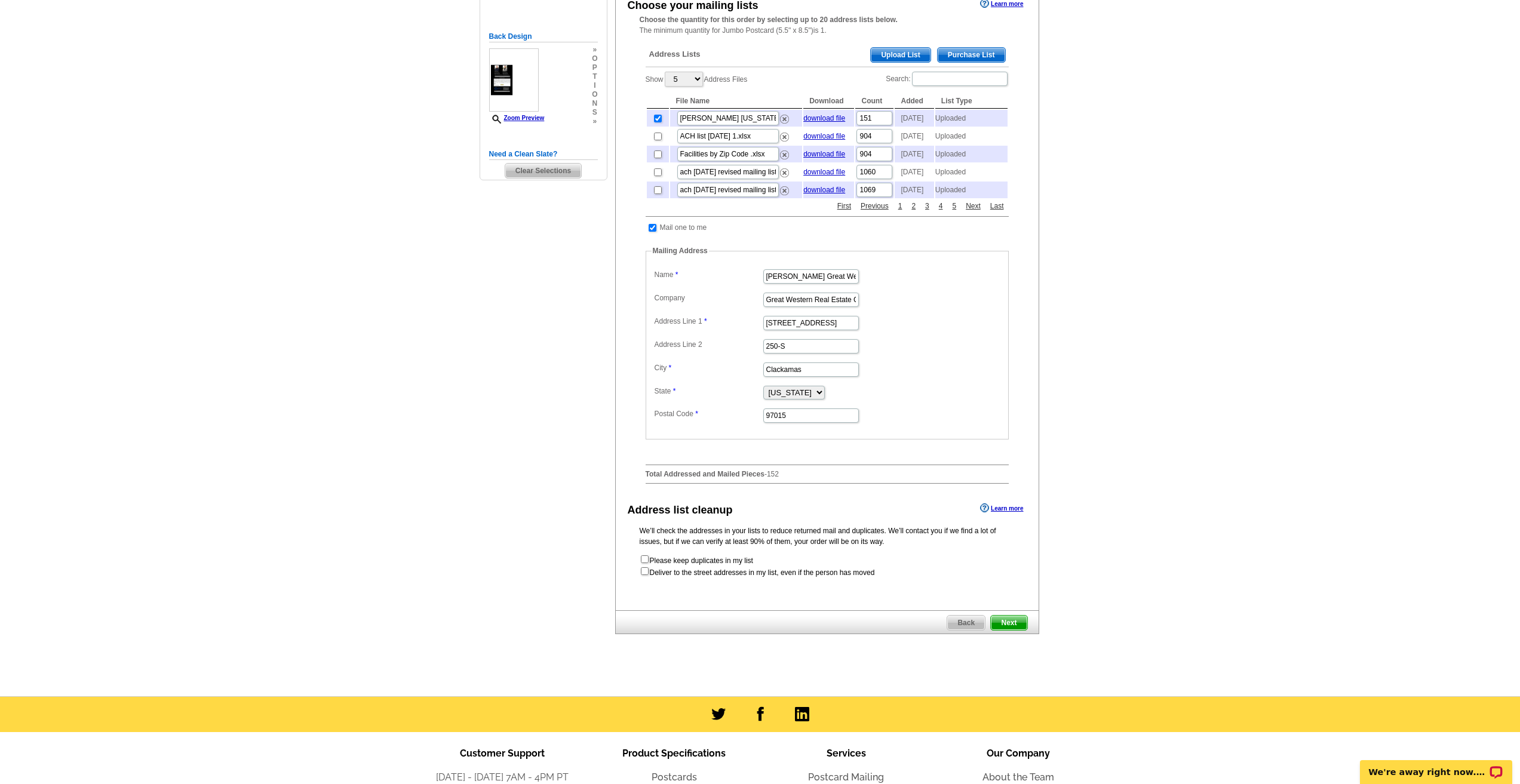
scroll to position [298, 0]
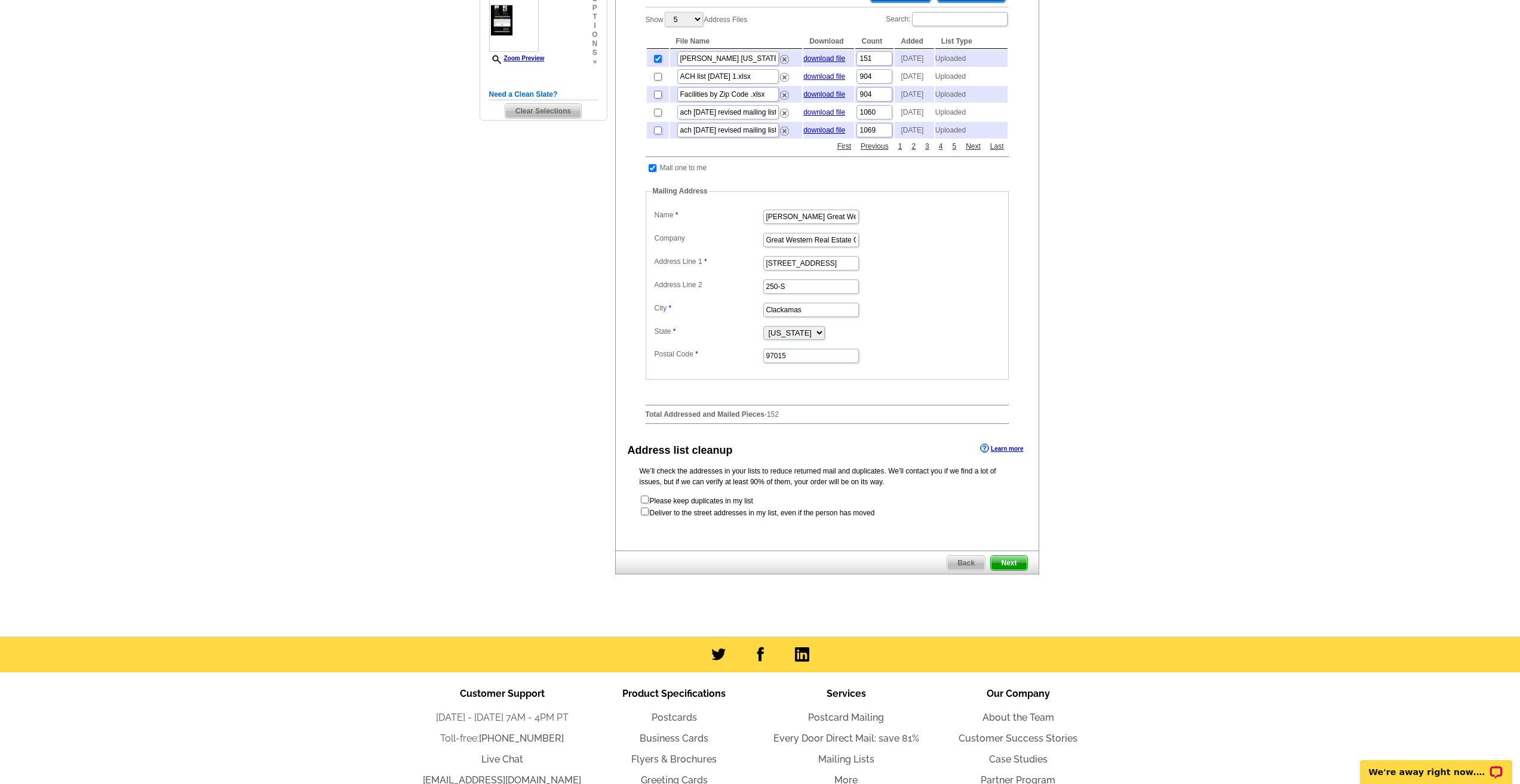
click at [1018, 570] on span "Next" at bounding box center [1009, 563] width 36 height 15
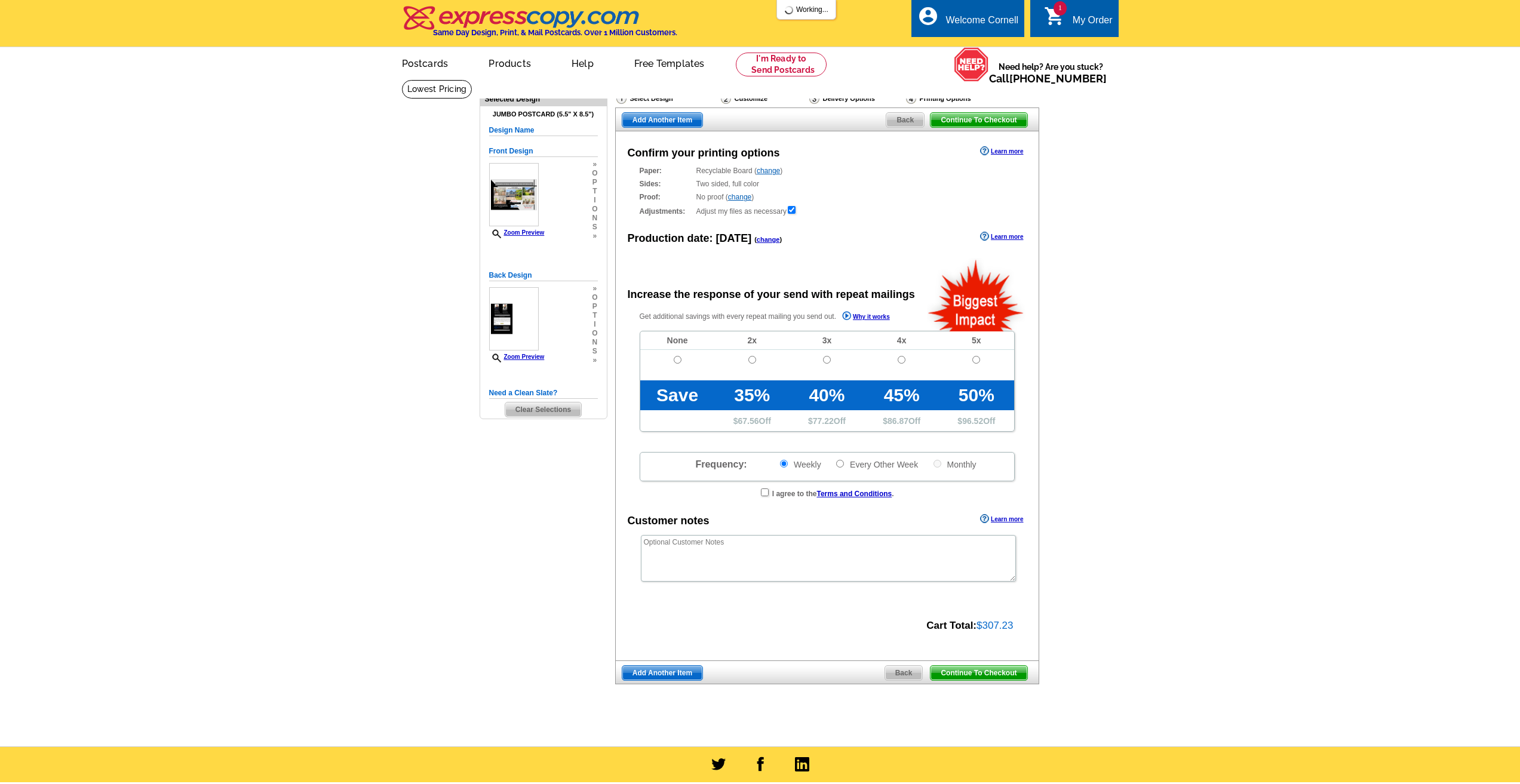
radio input "false"
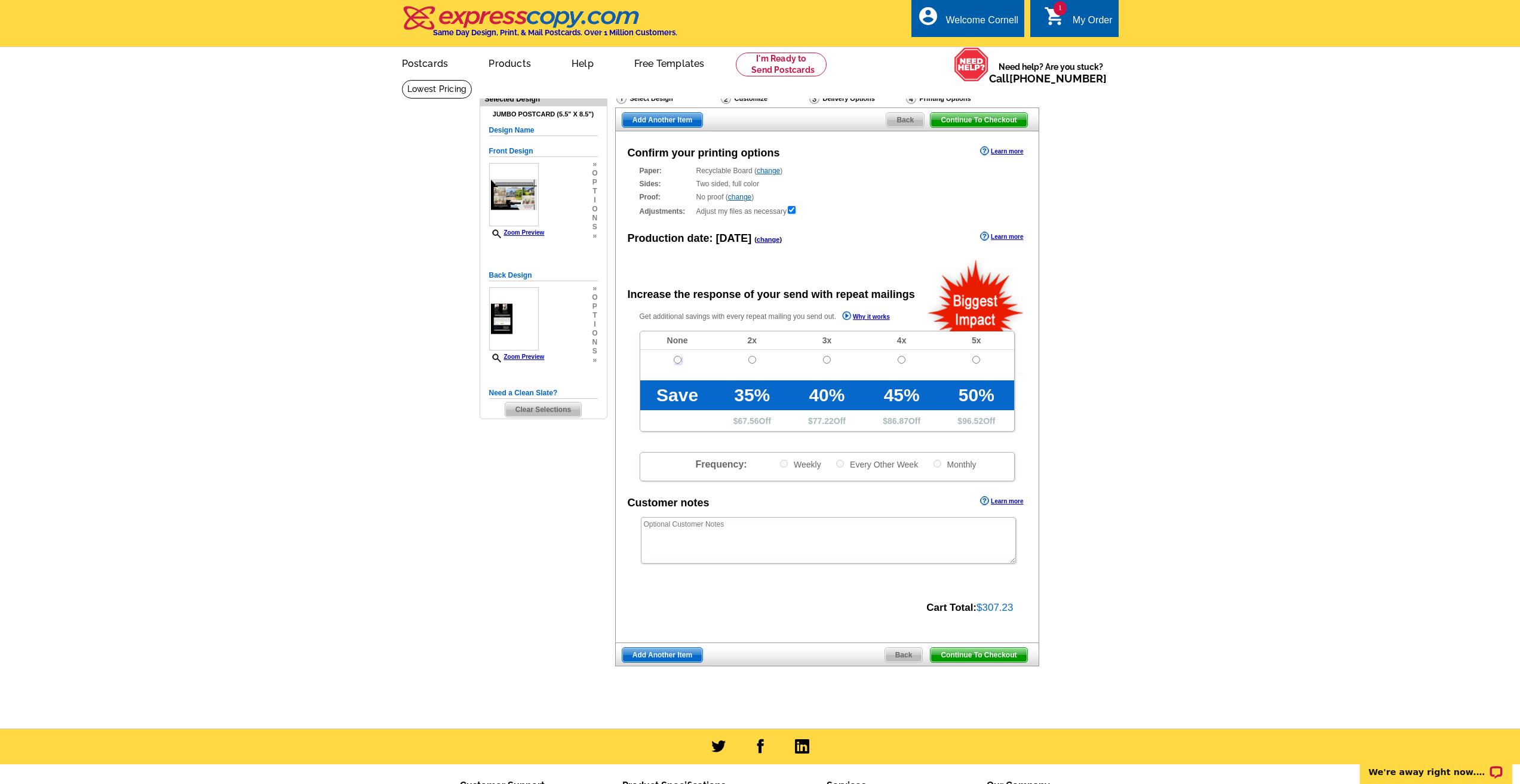
click at [676, 359] on input "radio" at bounding box center [678, 360] width 8 height 8
radio input "true"
click at [978, 654] on span "Continue To Checkout" at bounding box center [979, 655] width 96 height 15
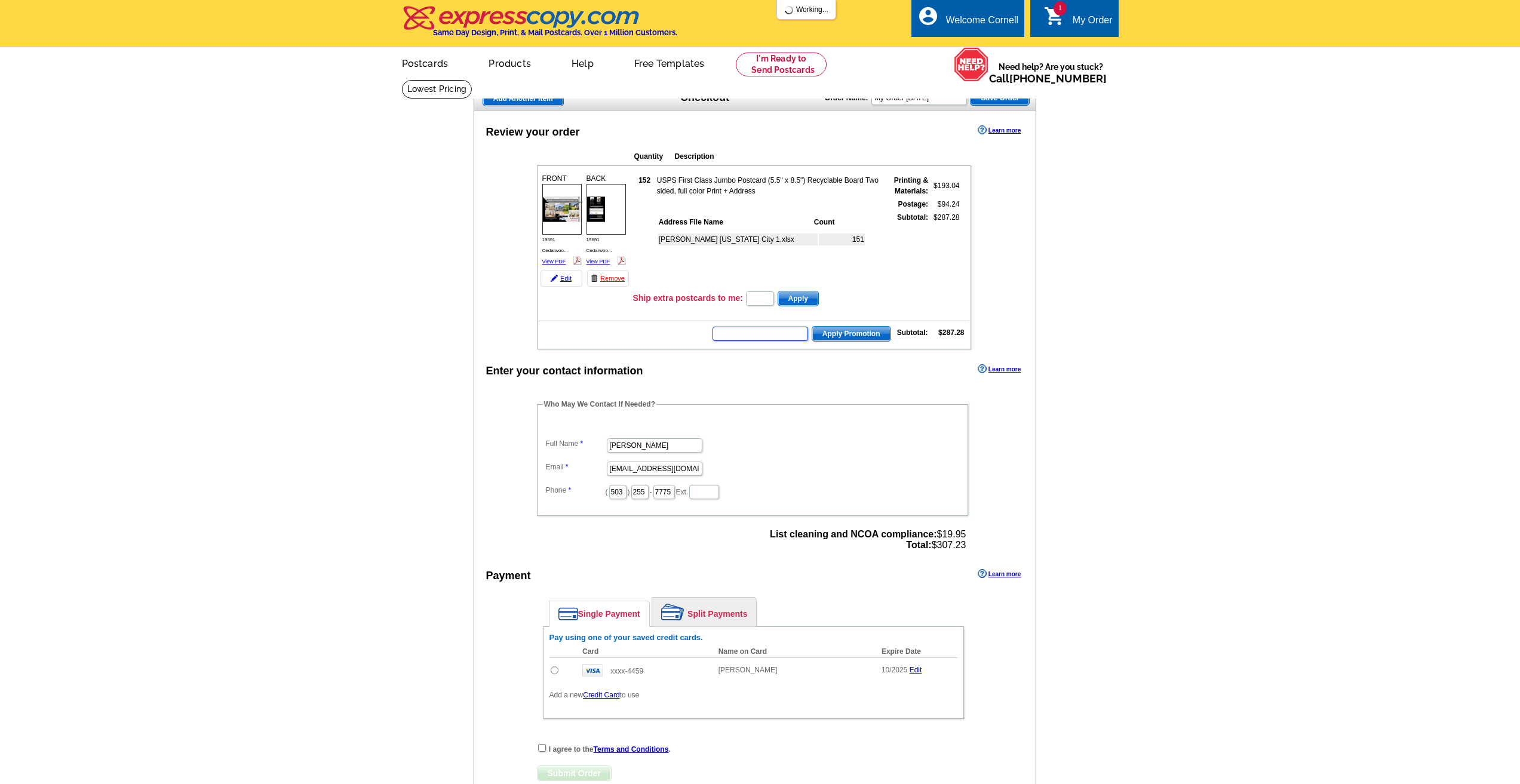
click at [762, 335] on input "text" at bounding box center [760, 334] width 95 height 15
type input "3022F"
click at [856, 333] on span "Apply Promotion" at bounding box center [851, 334] width 78 height 15
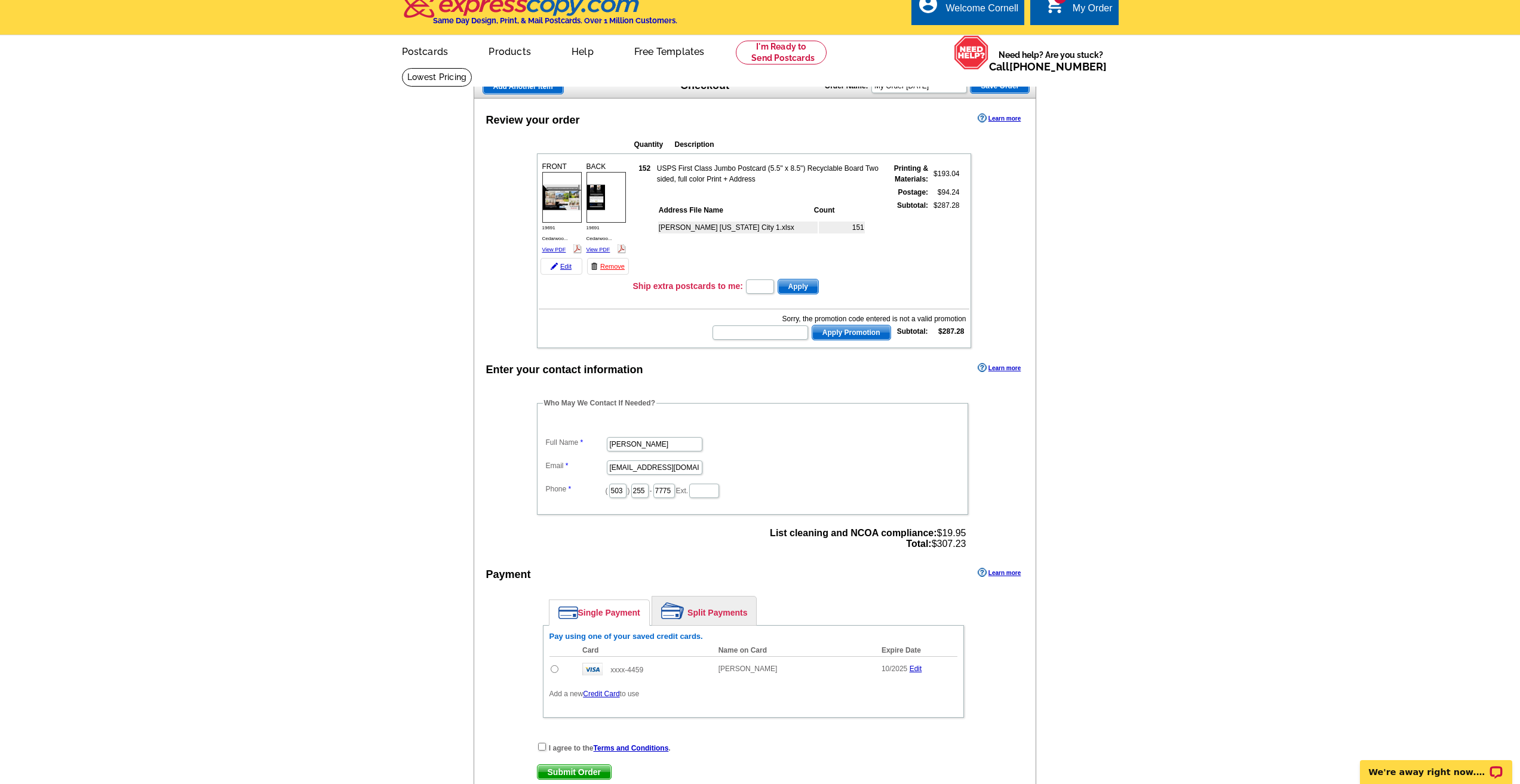
scroll to position [239, 0]
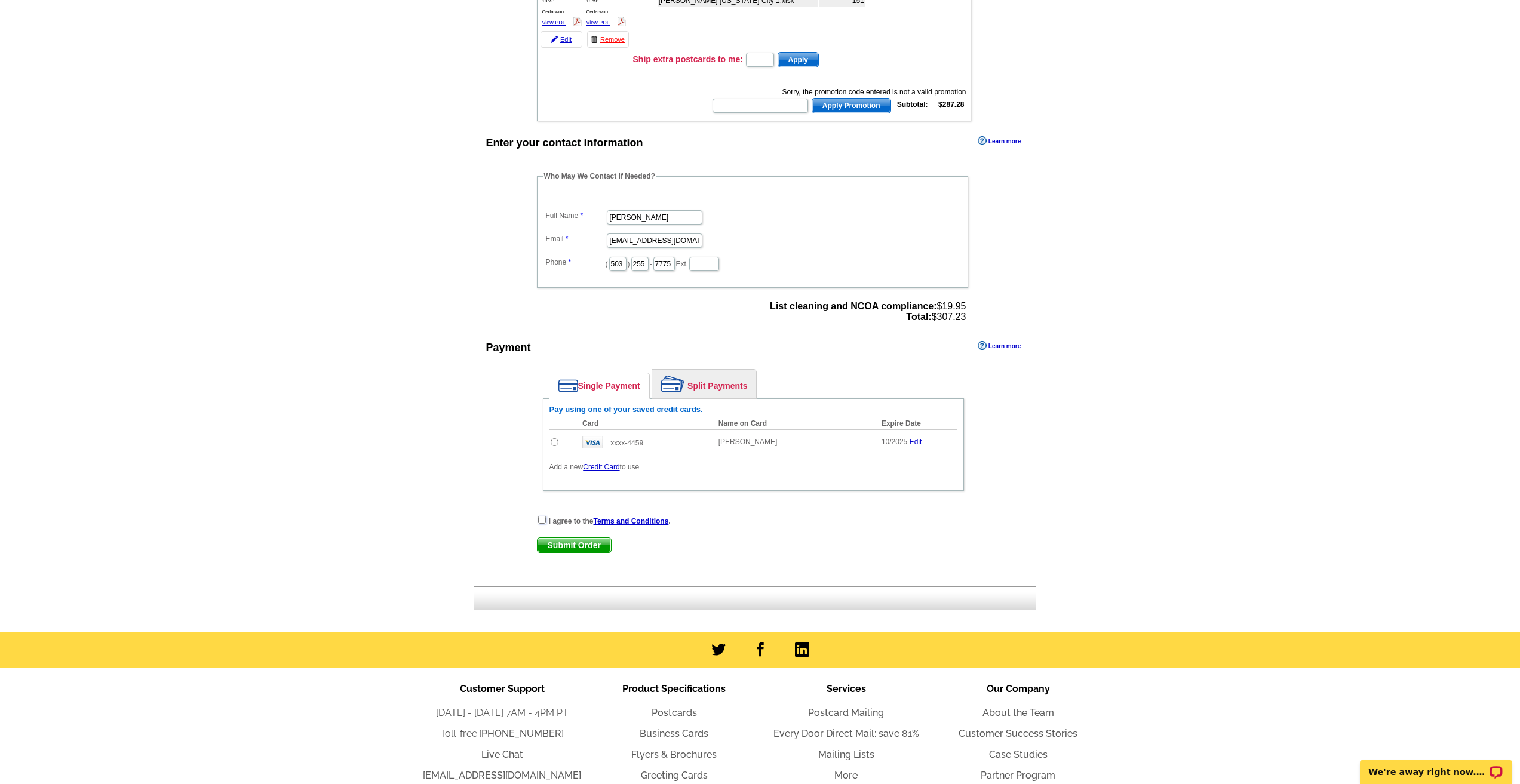
click at [543, 519] on input "checkbox" at bounding box center [542, 520] width 8 height 8
checkbox input "true"
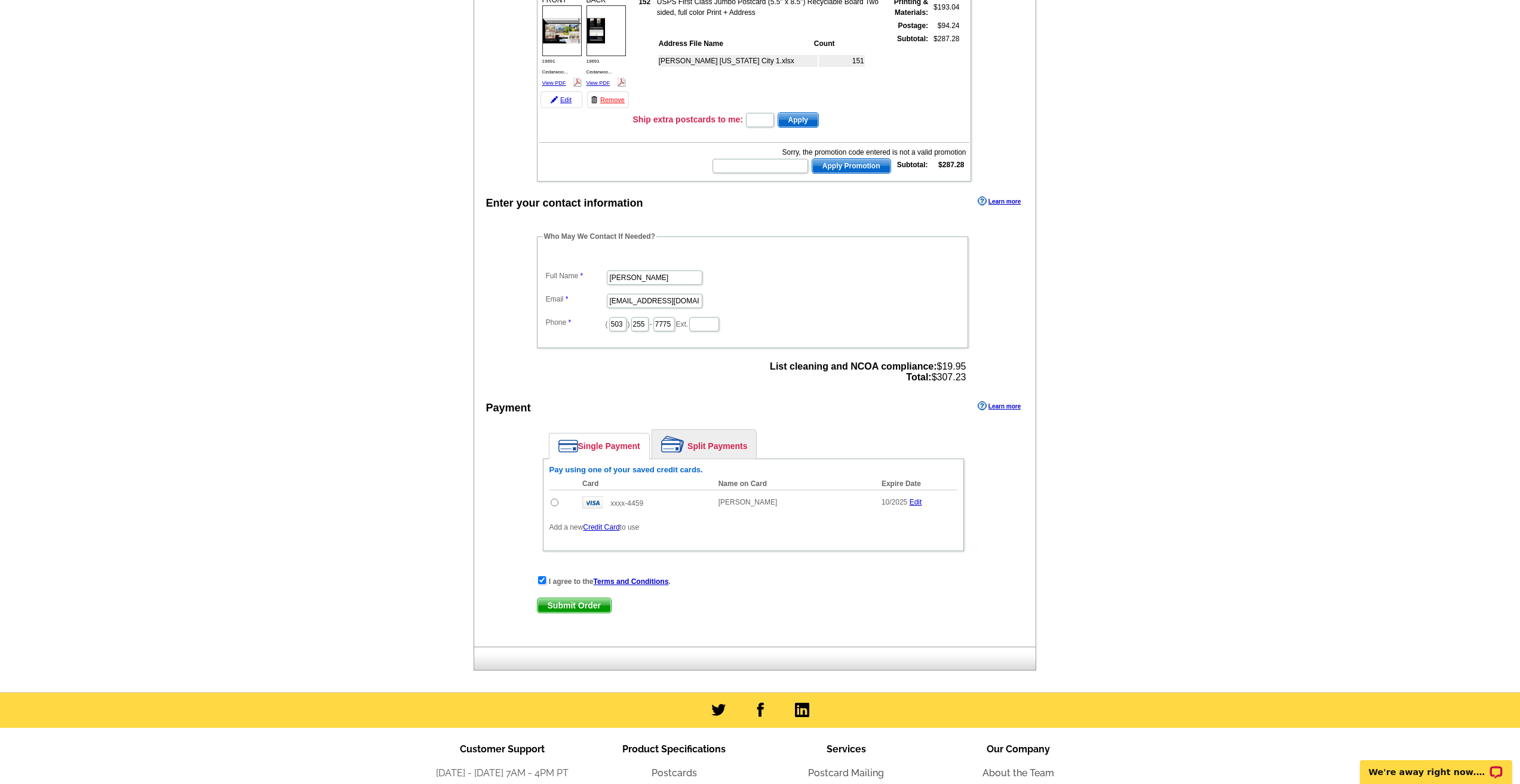
scroll to position [0, 0]
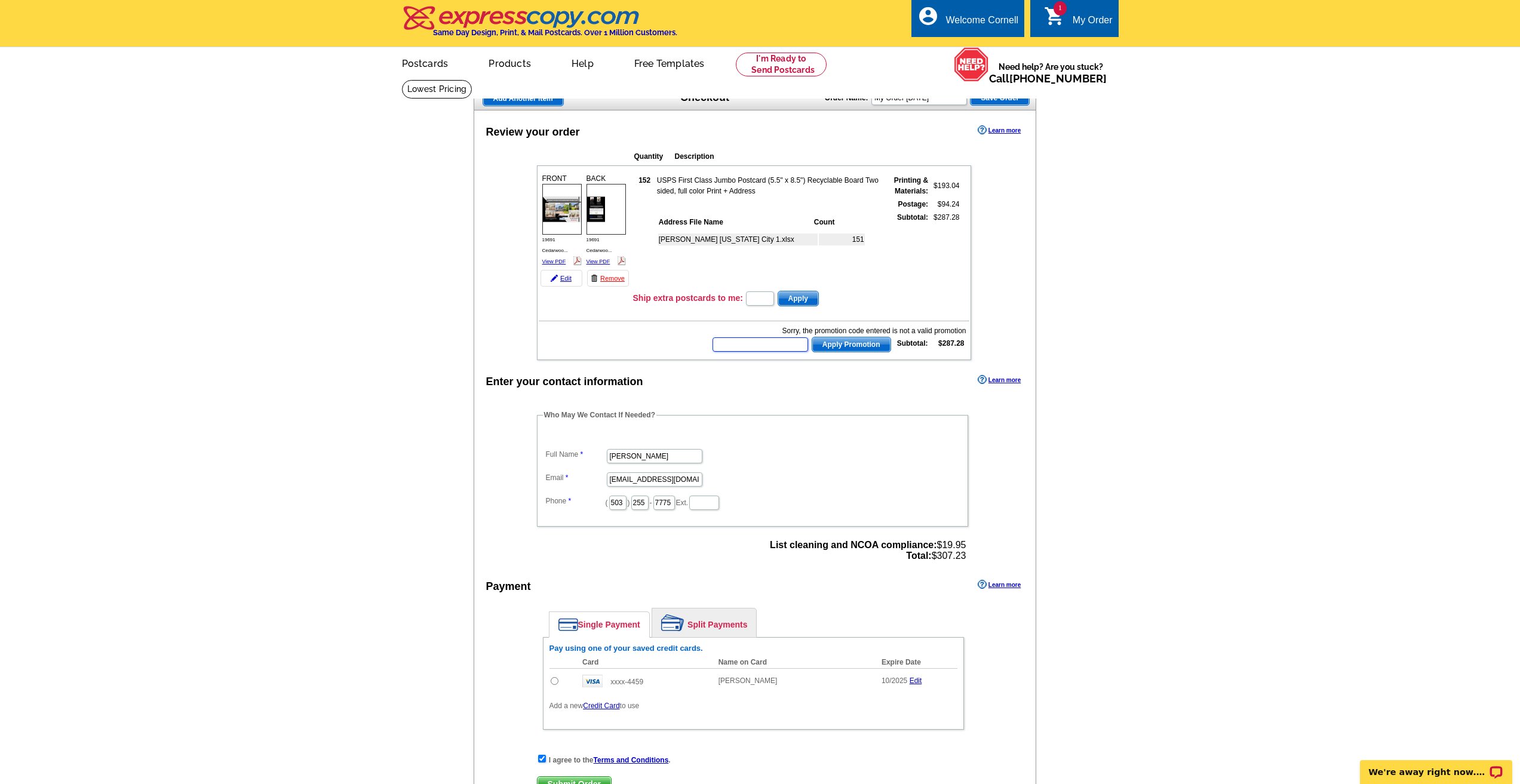
click at [767, 341] on input "text" at bounding box center [760, 345] width 95 height 15
click at [778, 341] on input "text" at bounding box center [760, 345] width 95 height 15
click at [779, 347] on input "text" at bounding box center [760, 345] width 95 height 15
paste input "3022SF"
type input "3022SF"
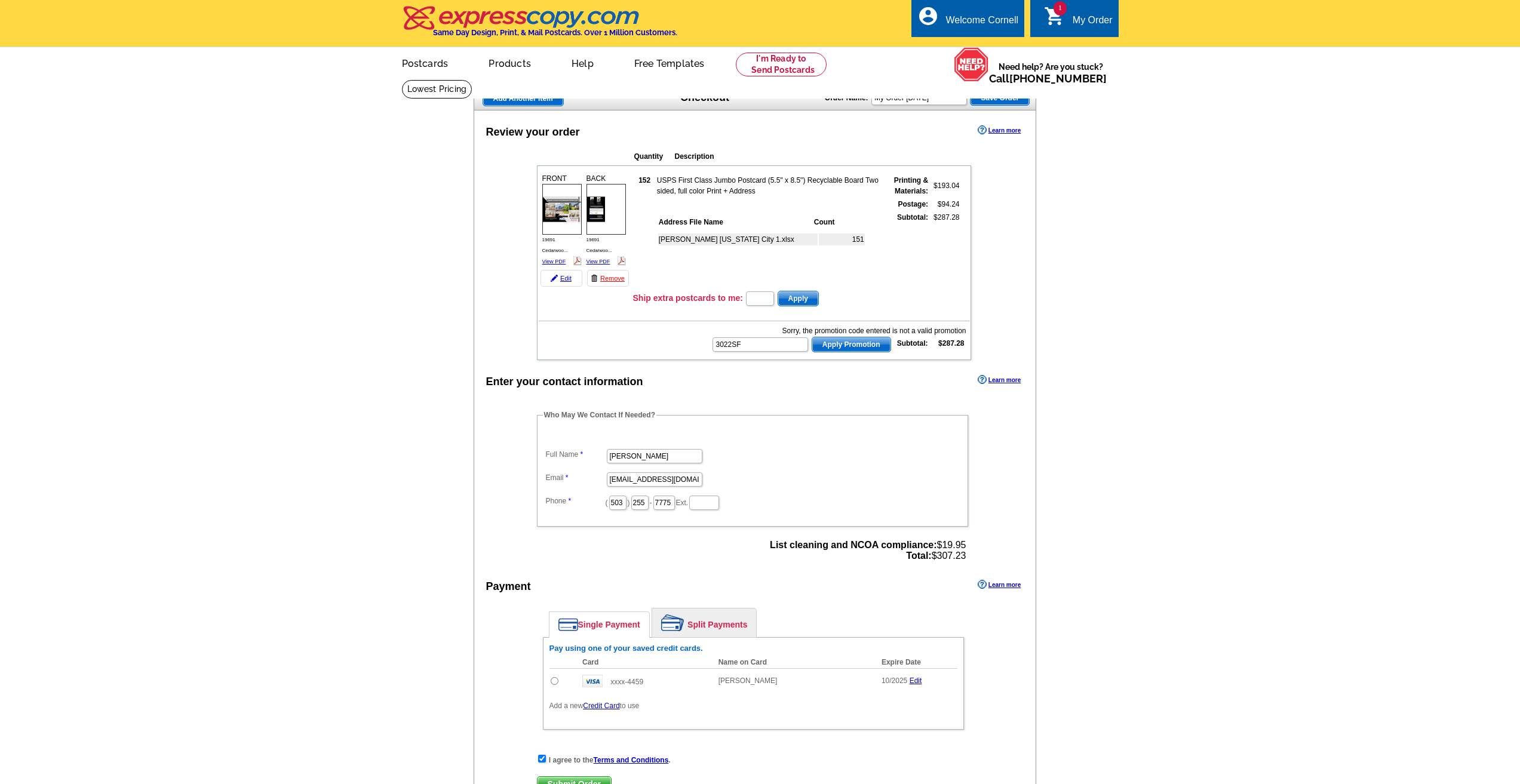
click at [843, 347] on span "Apply Promotion" at bounding box center [851, 345] width 78 height 15
click at [771, 340] on input "text" at bounding box center [760, 345] width 95 height 15
paste input "3022SF"
type input "3022SF"
click at [844, 341] on span "Apply Promotion" at bounding box center [851, 345] width 78 height 15
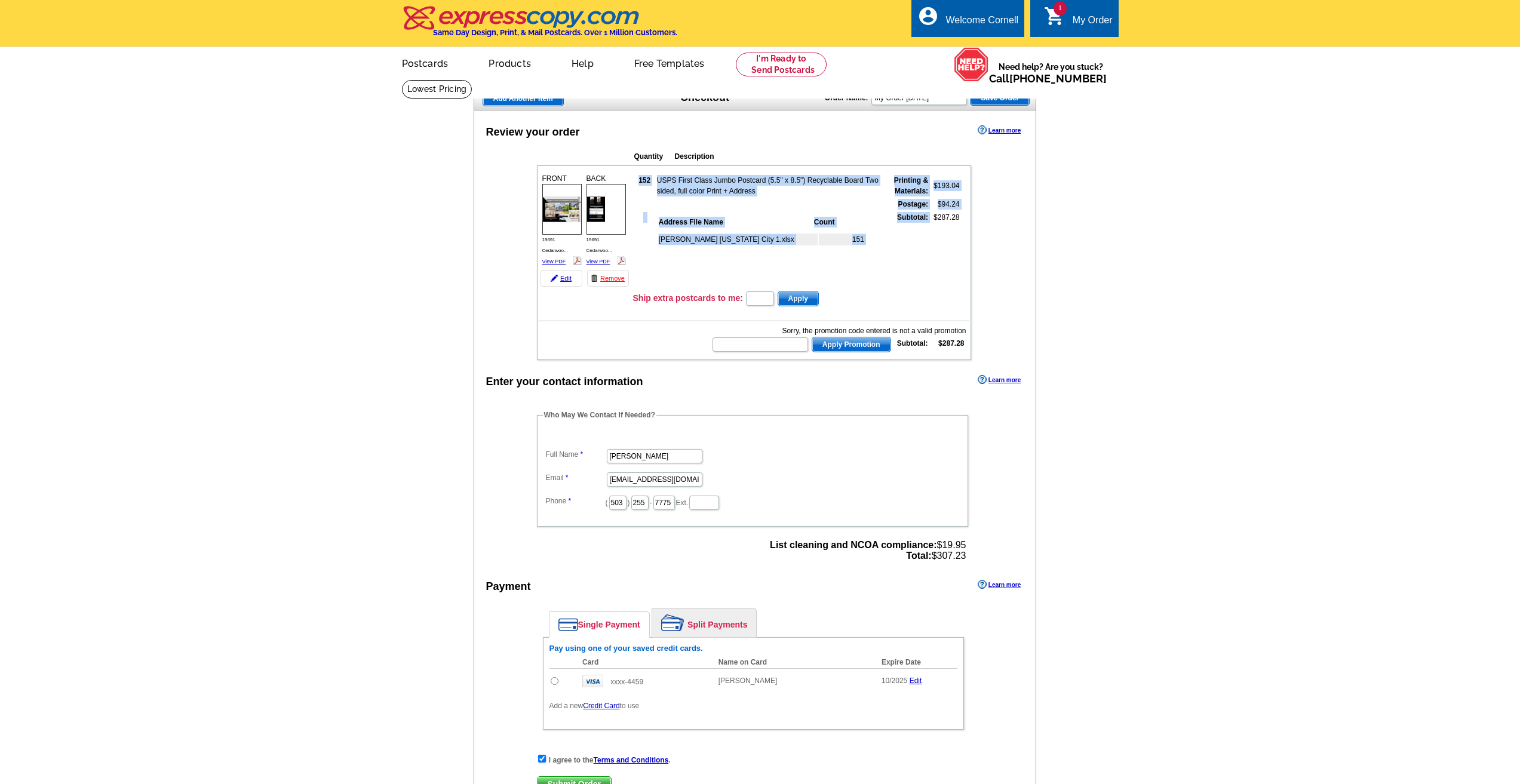
drag, startPoint x: 934, startPoint y: 220, endPoint x: 963, endPoint y: 215, distance: 29.4
click at [963, 215] on td "152 USPS First Class Jumbo Postcard (5.5" x 8.5") Recyclable Board Two sided, f…" at bounding box center [801, 229] width 337 height 119
copy table "152 USPS First Class Jumbo Postcard (5.5" x 8.5") Recyclable Board Two sided, f…"
click at [763, 336] on div "Sorry, the promotion code entered is not a valid promotion" at bounding box center [838, 330] width 254 height 11
click at [762, 341] on input "text" at bounding box center [760, 345] width 95 height 15
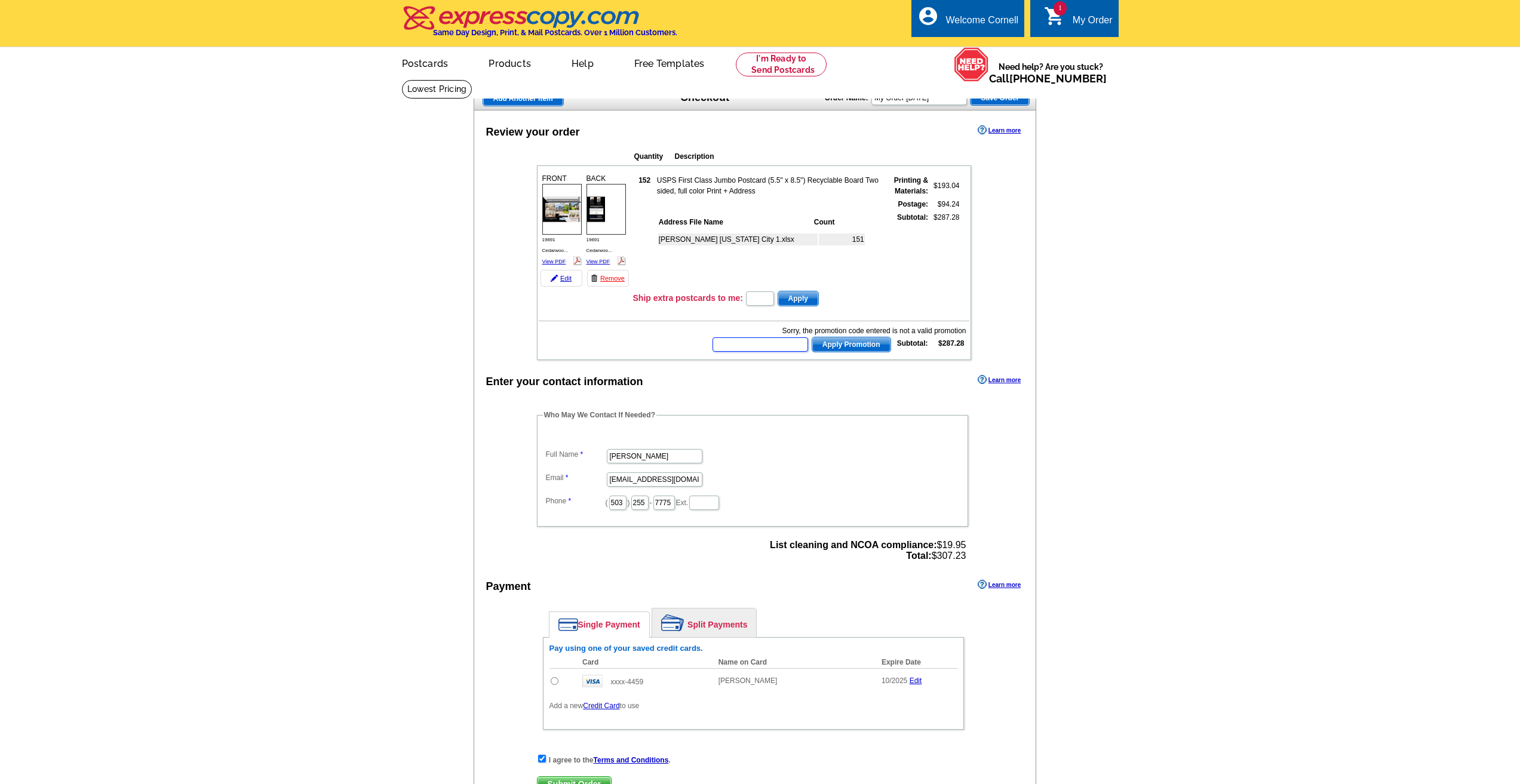
paste input "3022SF"
type input "3022SF"
click at [862, 346] on span "Apply Promotion" at bounding box center [851, 345] width 78 height 15
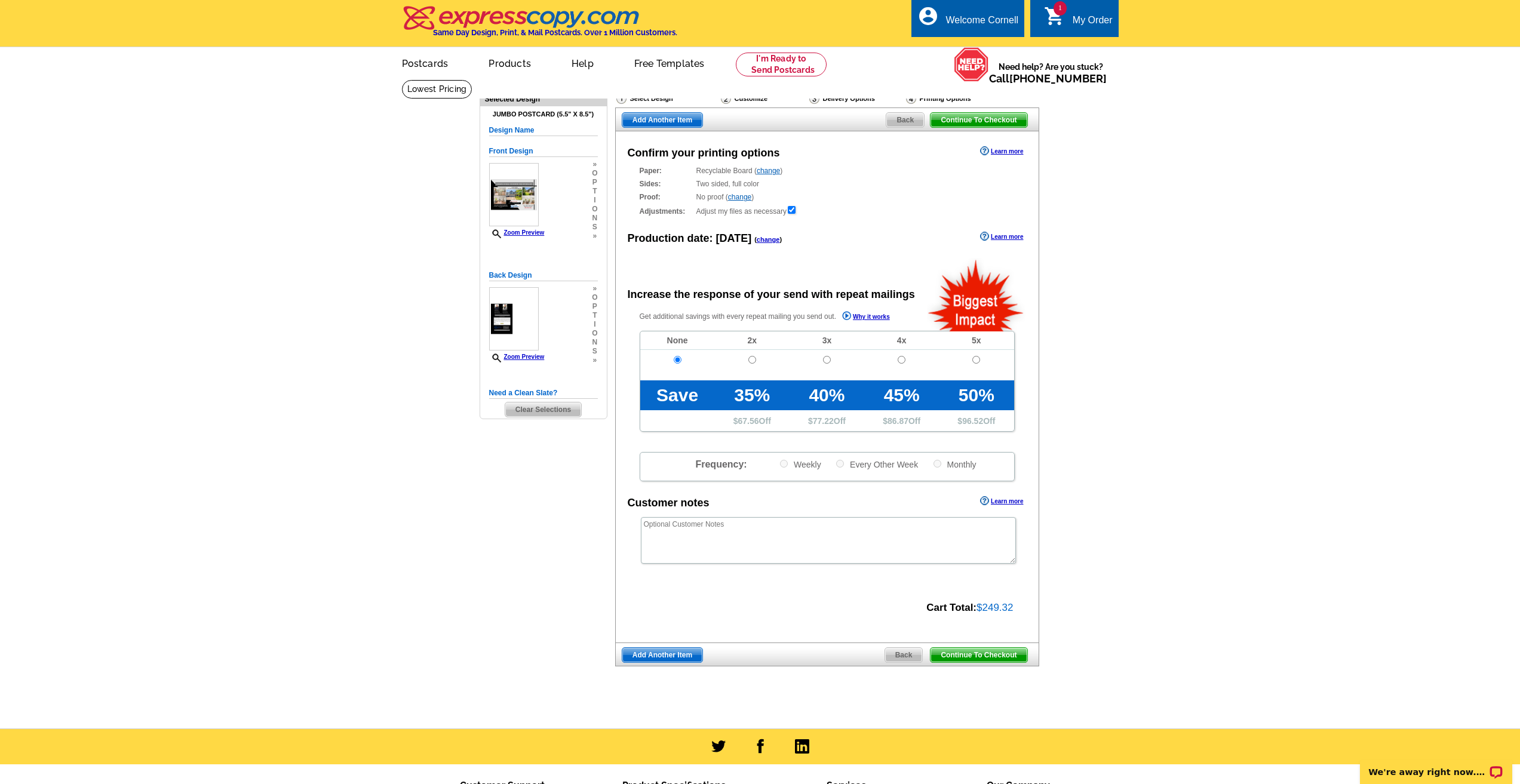
click at [906, 118] on span "Back" at bounding box center [905, 120] width 38 height 15
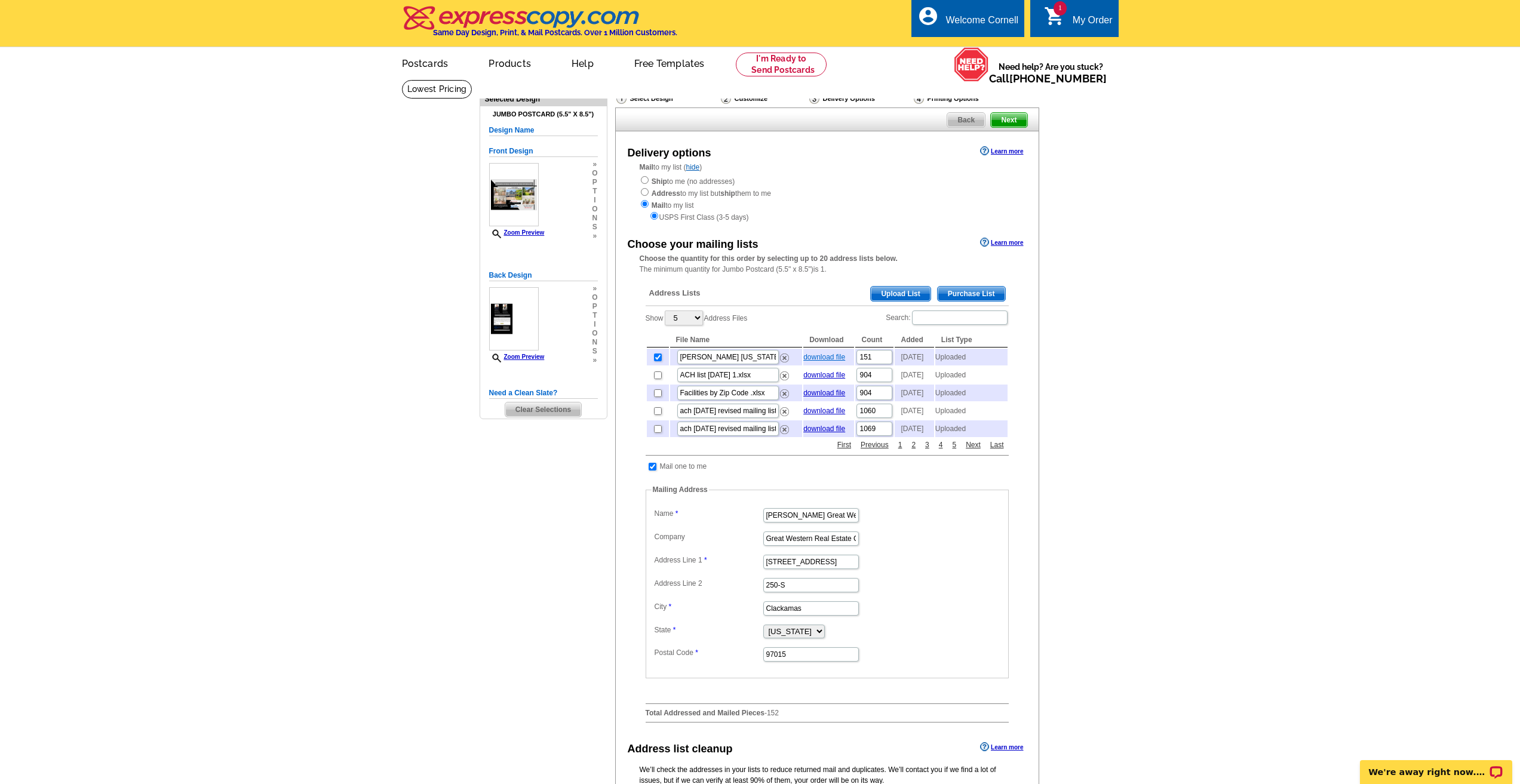
click at [837, 361] on link "download file" at bounding box center [824, 357] width 42 height 8
click at [823, 397] on link "download file" at bounding box center [824, 393] width 42 height 8
click at [644, 100] on div "Select Design" at bounding box center [668, 100] width 104 height 15
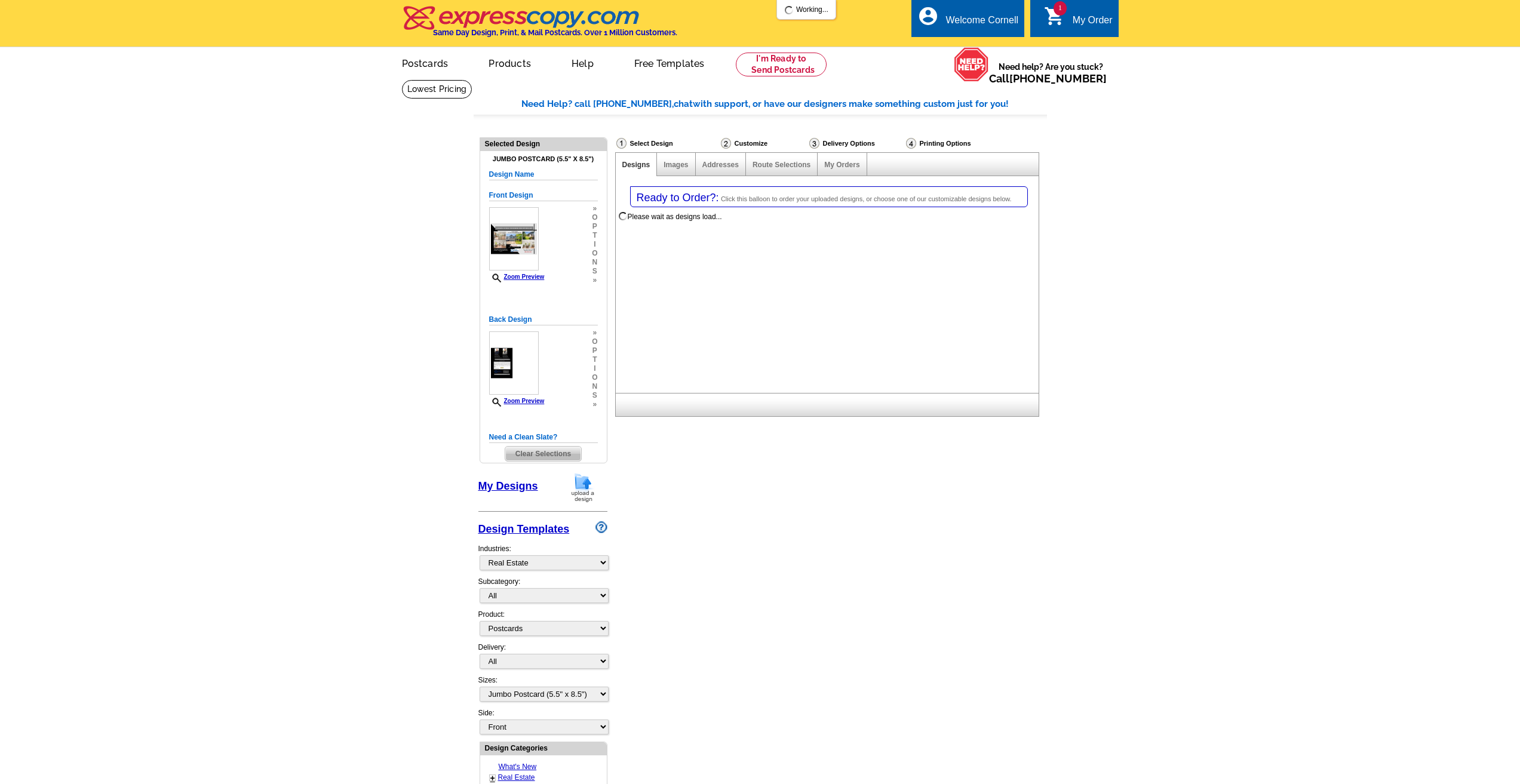
select select "785"
select select "1"
select select "2"
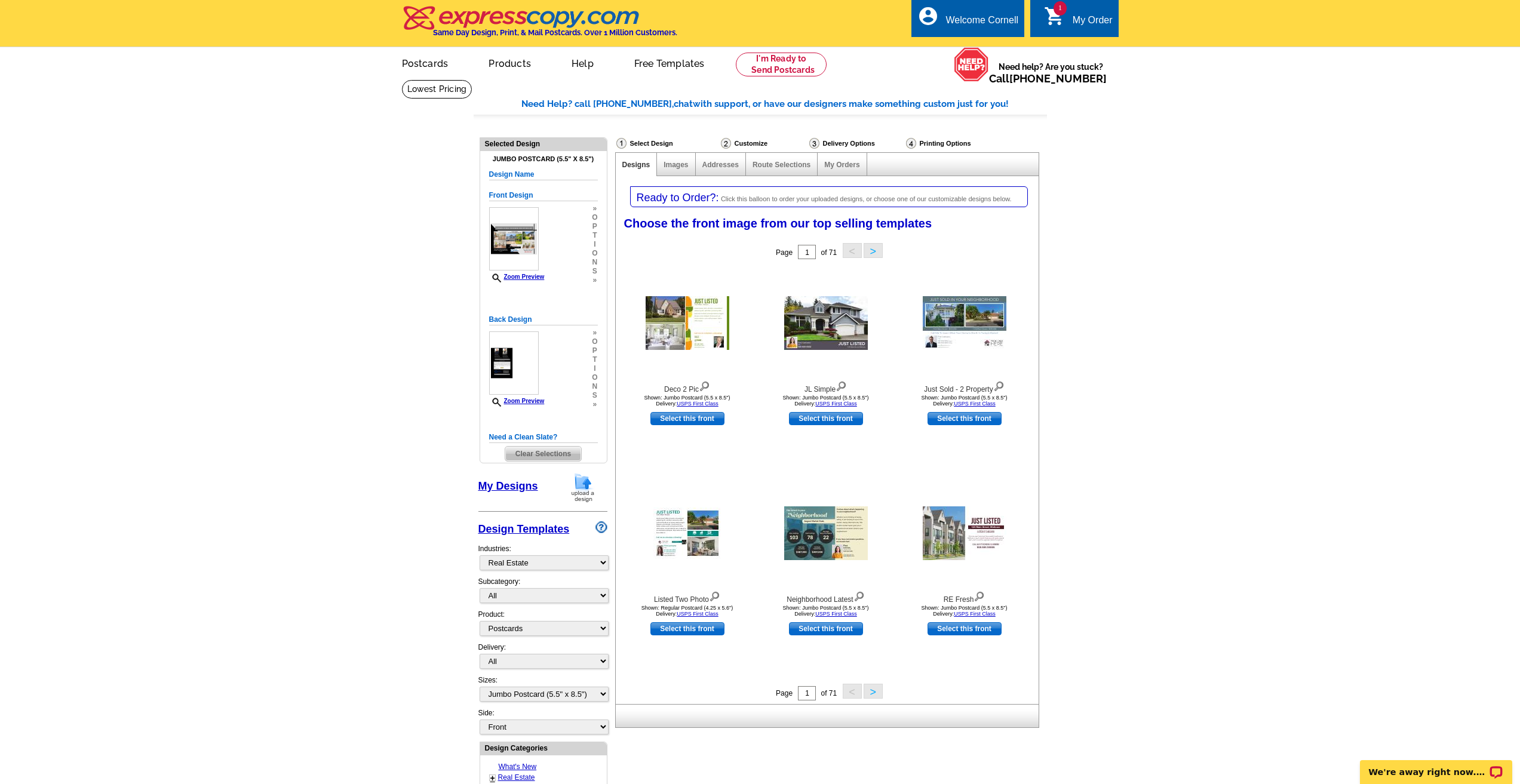
click at [546, 456] on span "Clear Selections" at bounding box center [543, 454] width 76 height 15
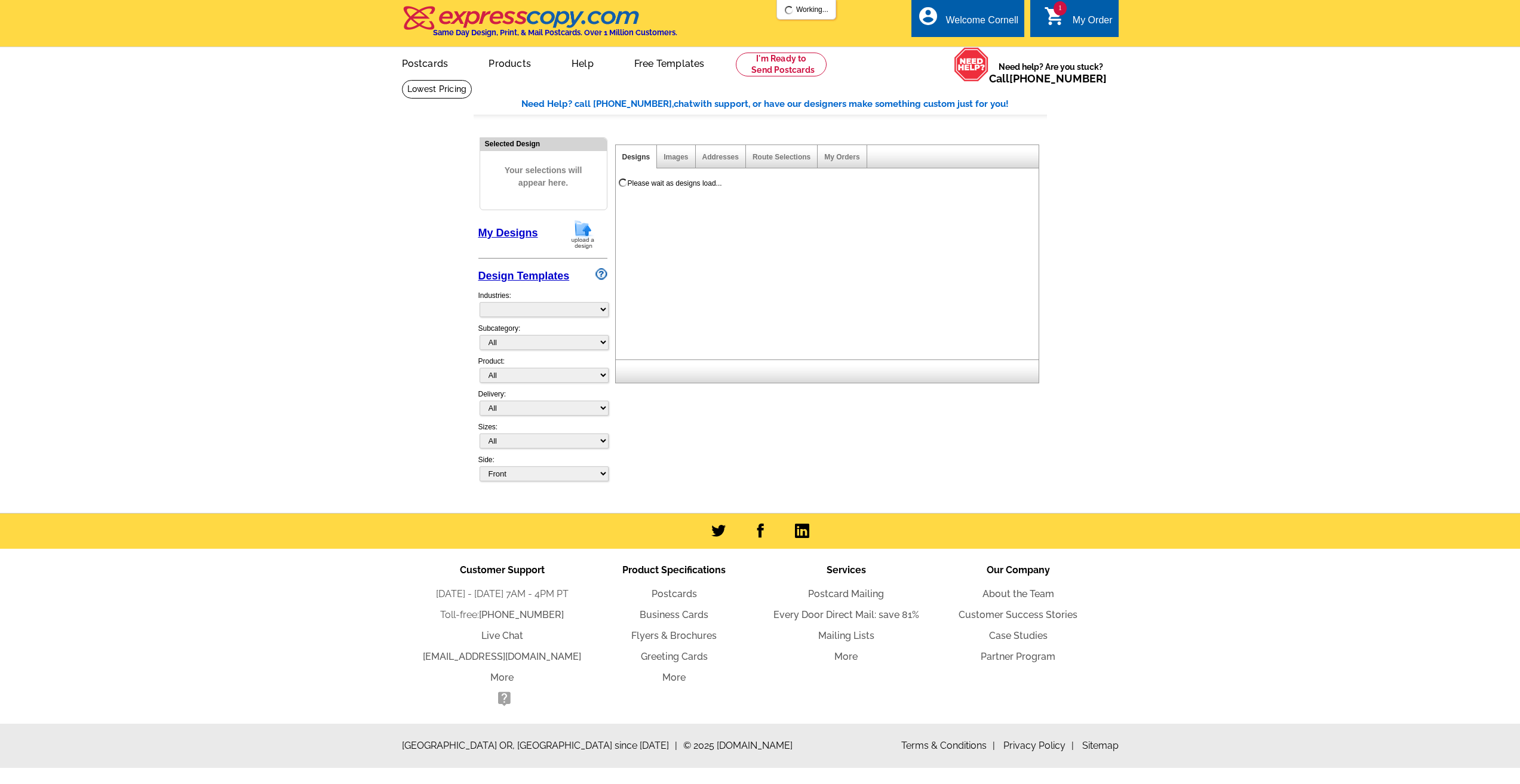
select select "785"
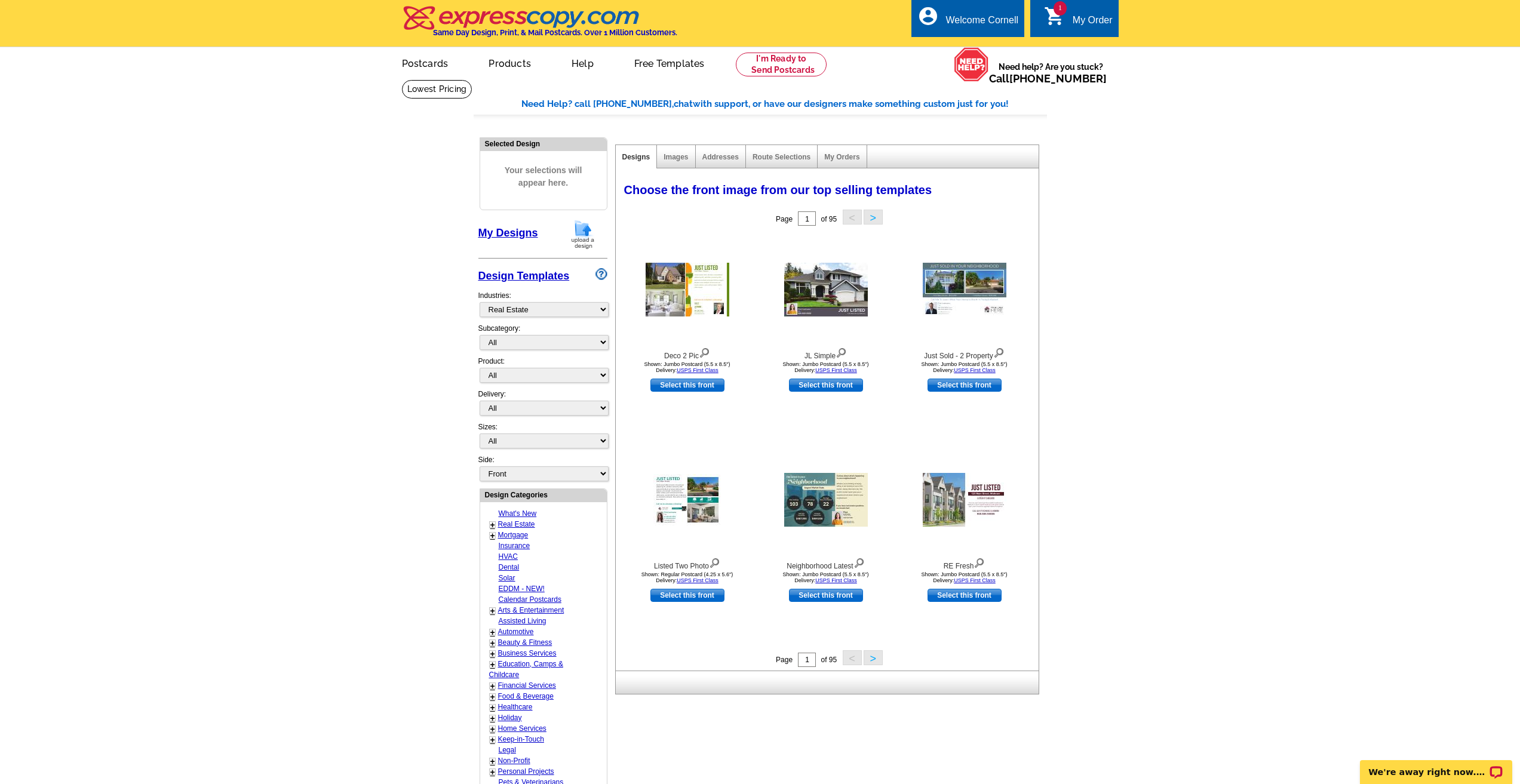
click at [275, 324] on main "Need Help? call [PHONE_NUMBER], chat with support, or have our designers make s…" at bounding box center [760, 522] width 1520 height 888
click at [526, 236] on link "My Designs" at bounding box center [508, 232] width 60 height 12
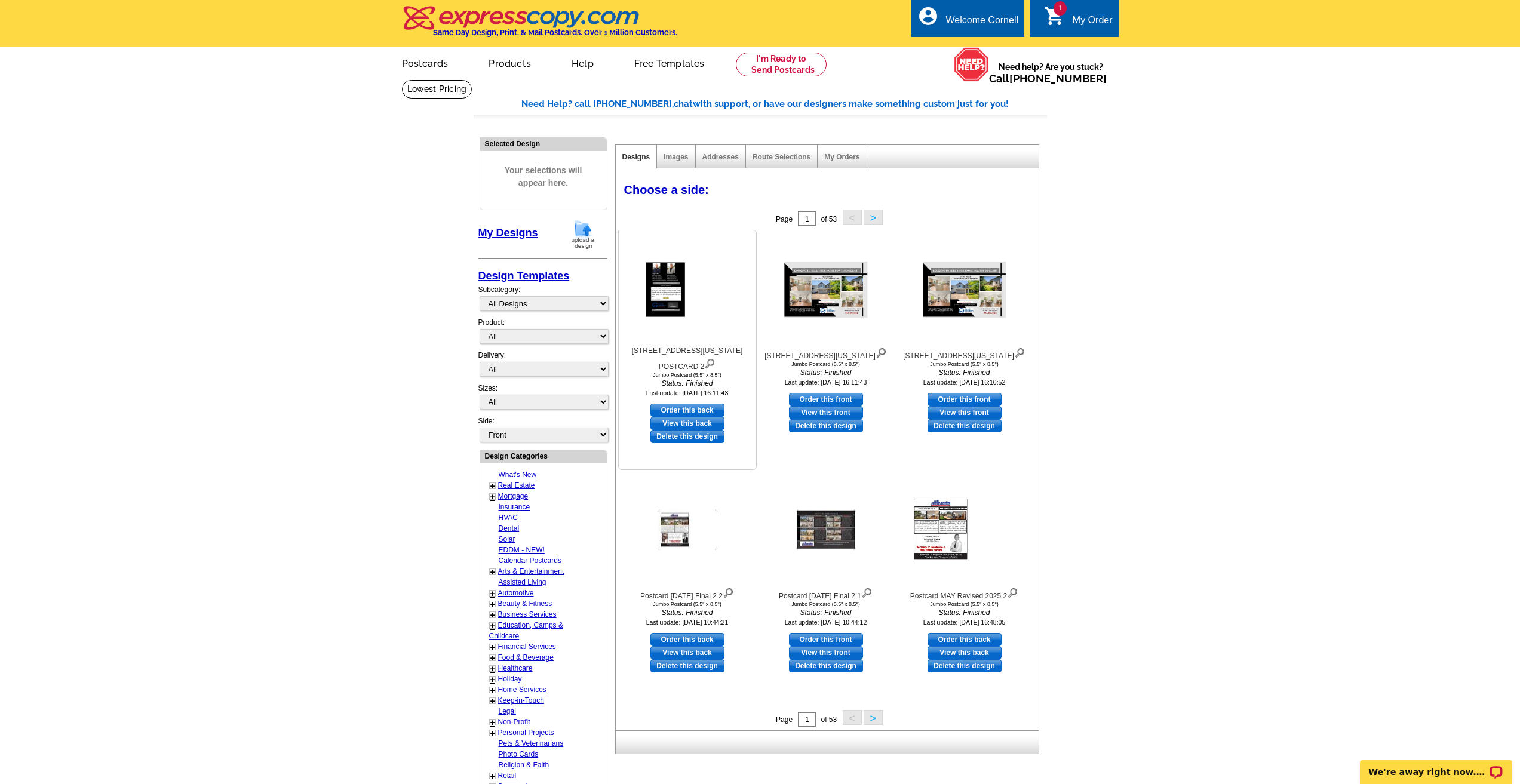
click at [692, 438] on link "Delete this design" at bounding box center [687, 436] width 74 height 13
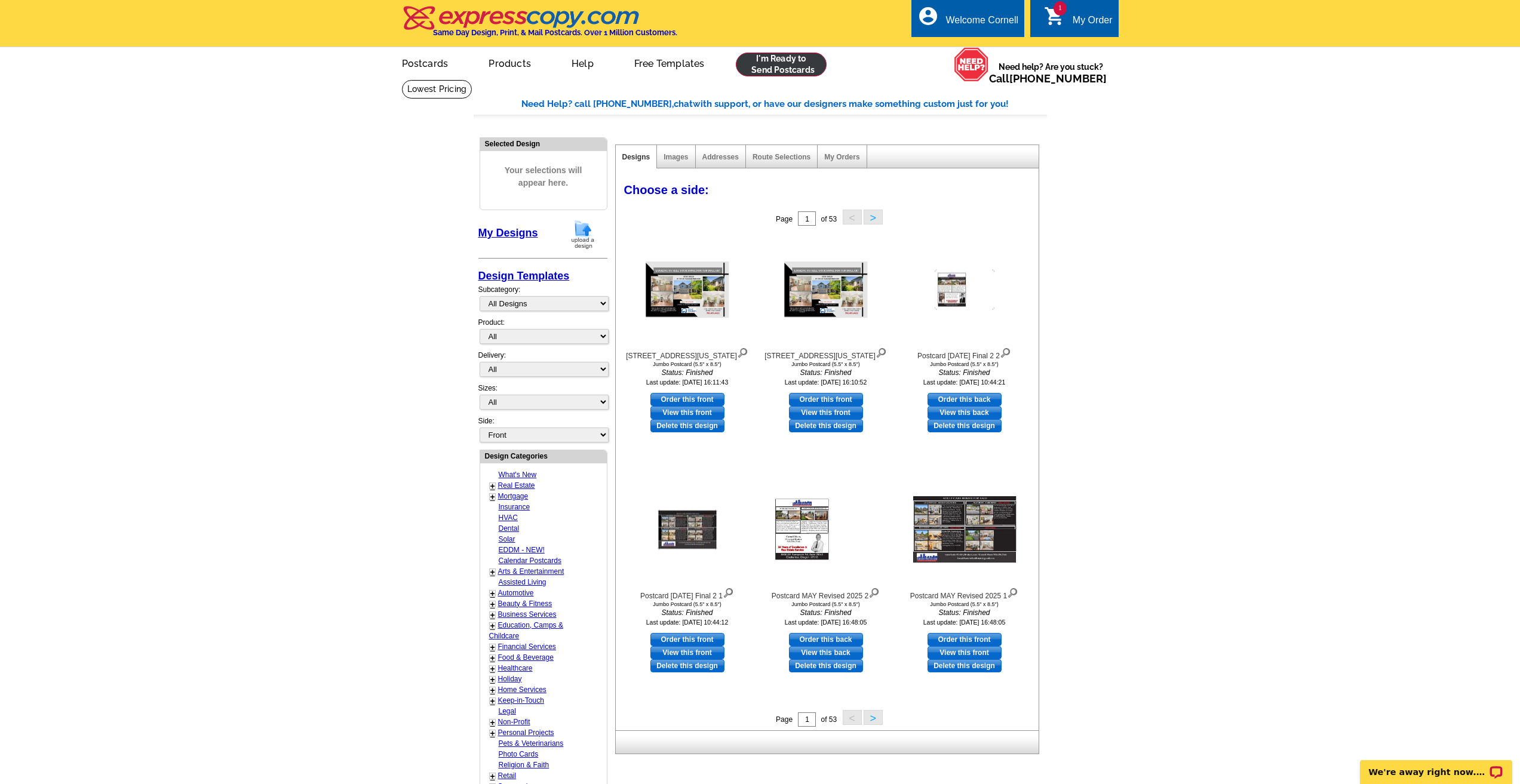
click at [709, 432] on link "Delete this design" at bounding box center [687, 425] width 74 height 13
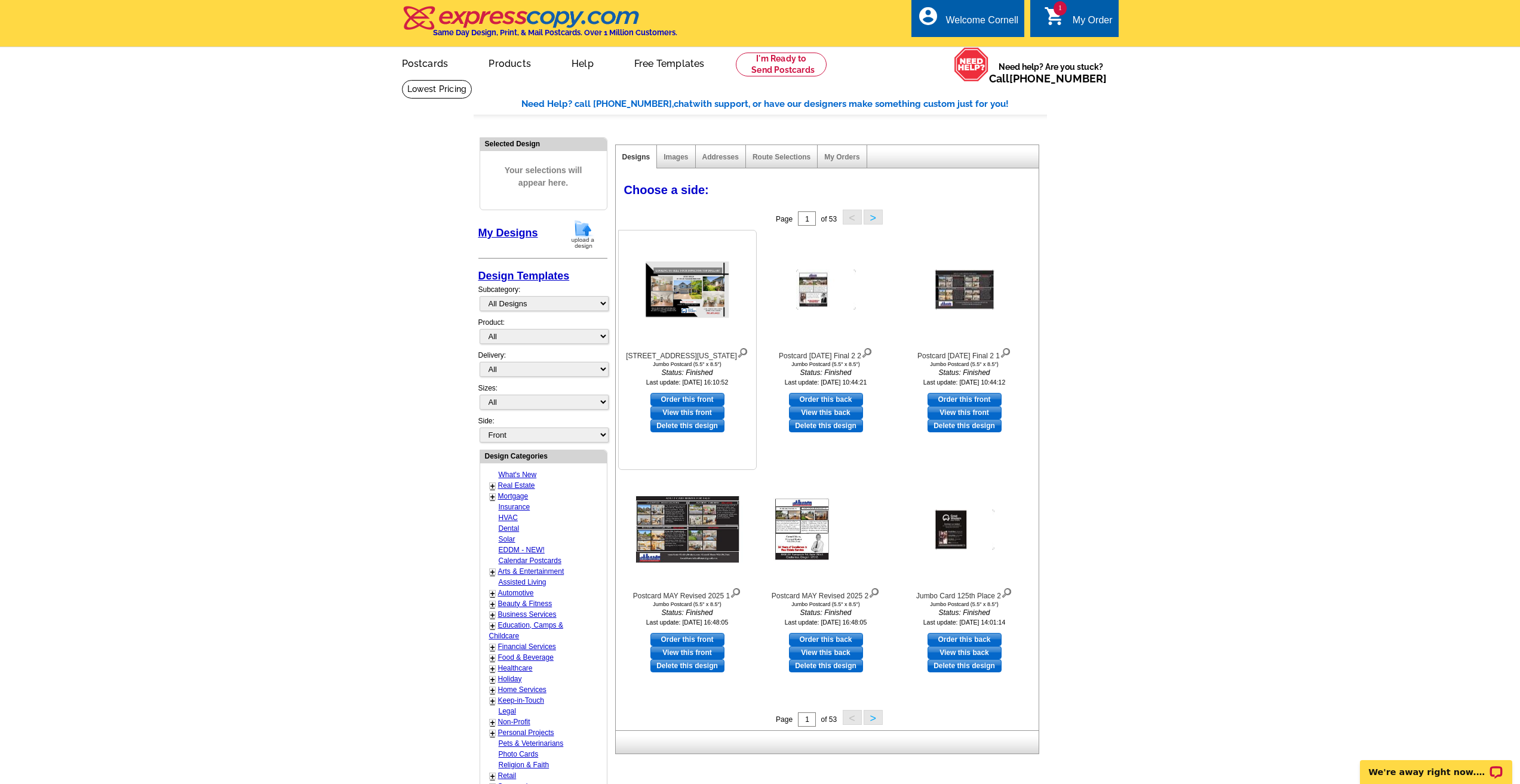
drag, startPoint x: 679, startPoint y: 438, endPoint x: 811, endPoint y: 62, distance: 398.5
click at [679, 432] on link "Delete this design" at bounding box center [687, 425] width 74 height 13
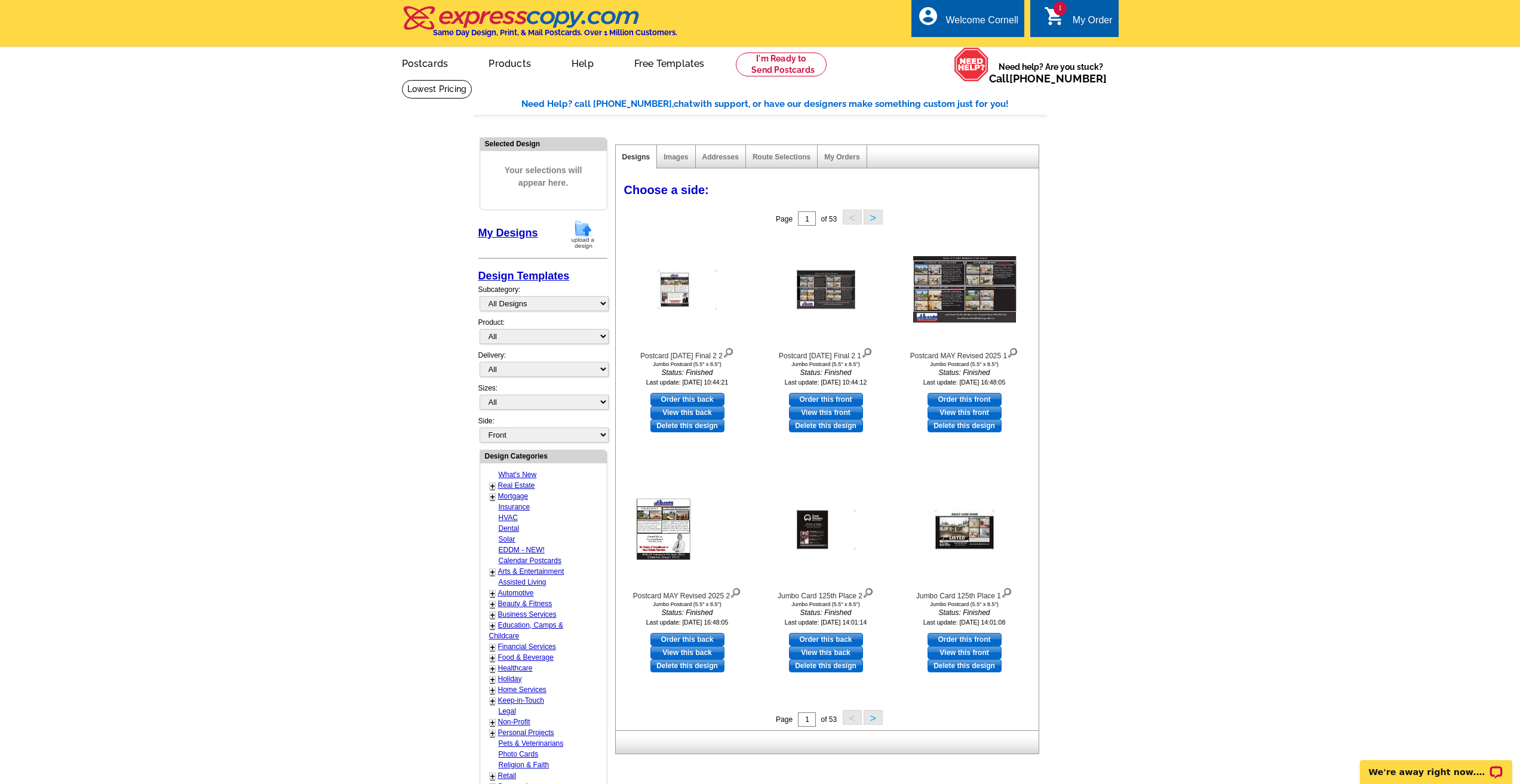
click at [580, 229] on img at bounding box center [583, 234] width 31 height 30
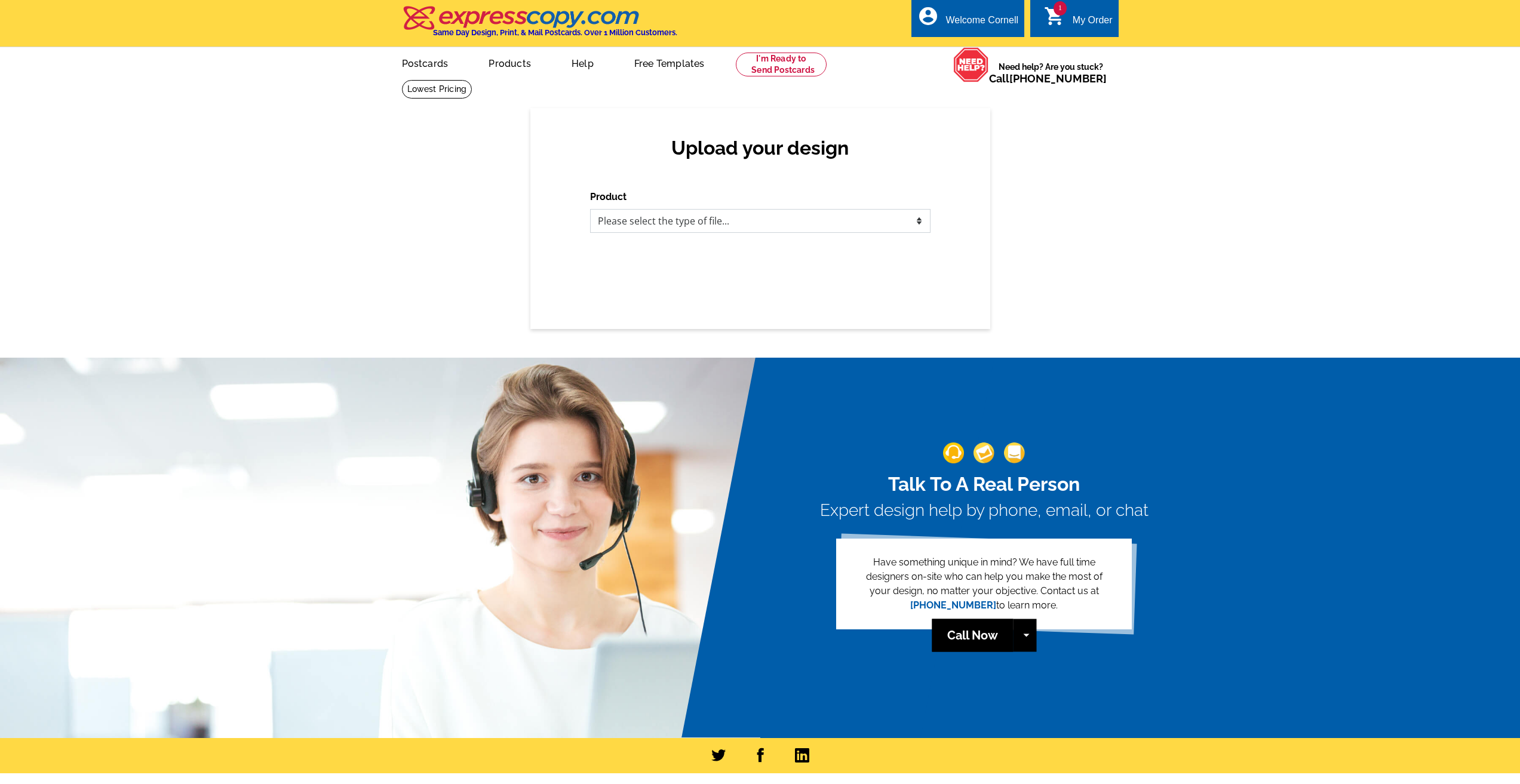
click at [726, 225] on select "Please select the type of file... Postcards Business Cards Letters and flyers G…" at bounding box center [761, 220] width 341 height 24
select select "1"
click at [590, 209] on select "Please select the type of file... Postcards Business Cards Letters and flyers G…" at bounding box center [761, 220] width 341 height 24
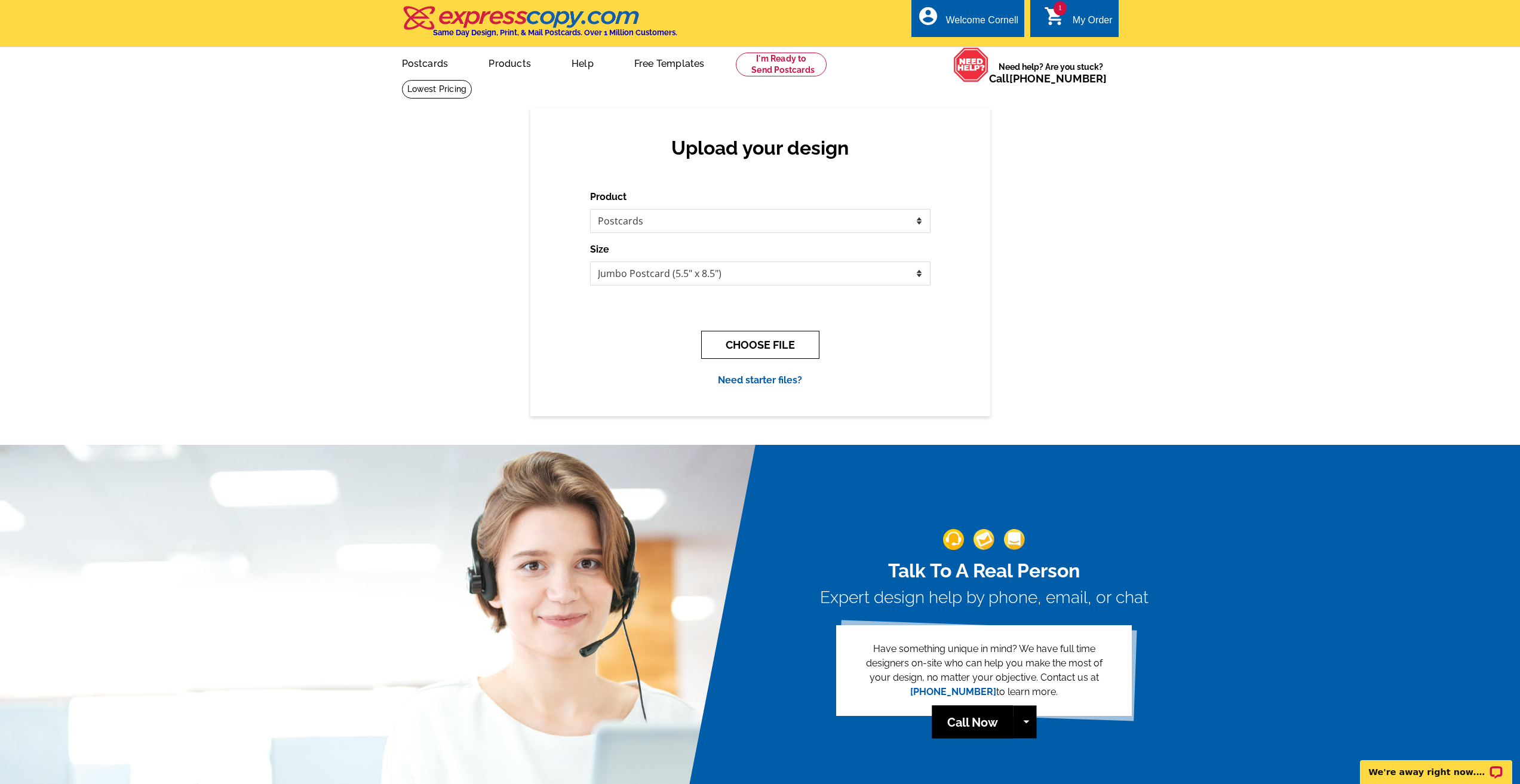
click at [775, 338] on button "CHOOSE FILE" at bounding box center [760, 345] width 118 height 28
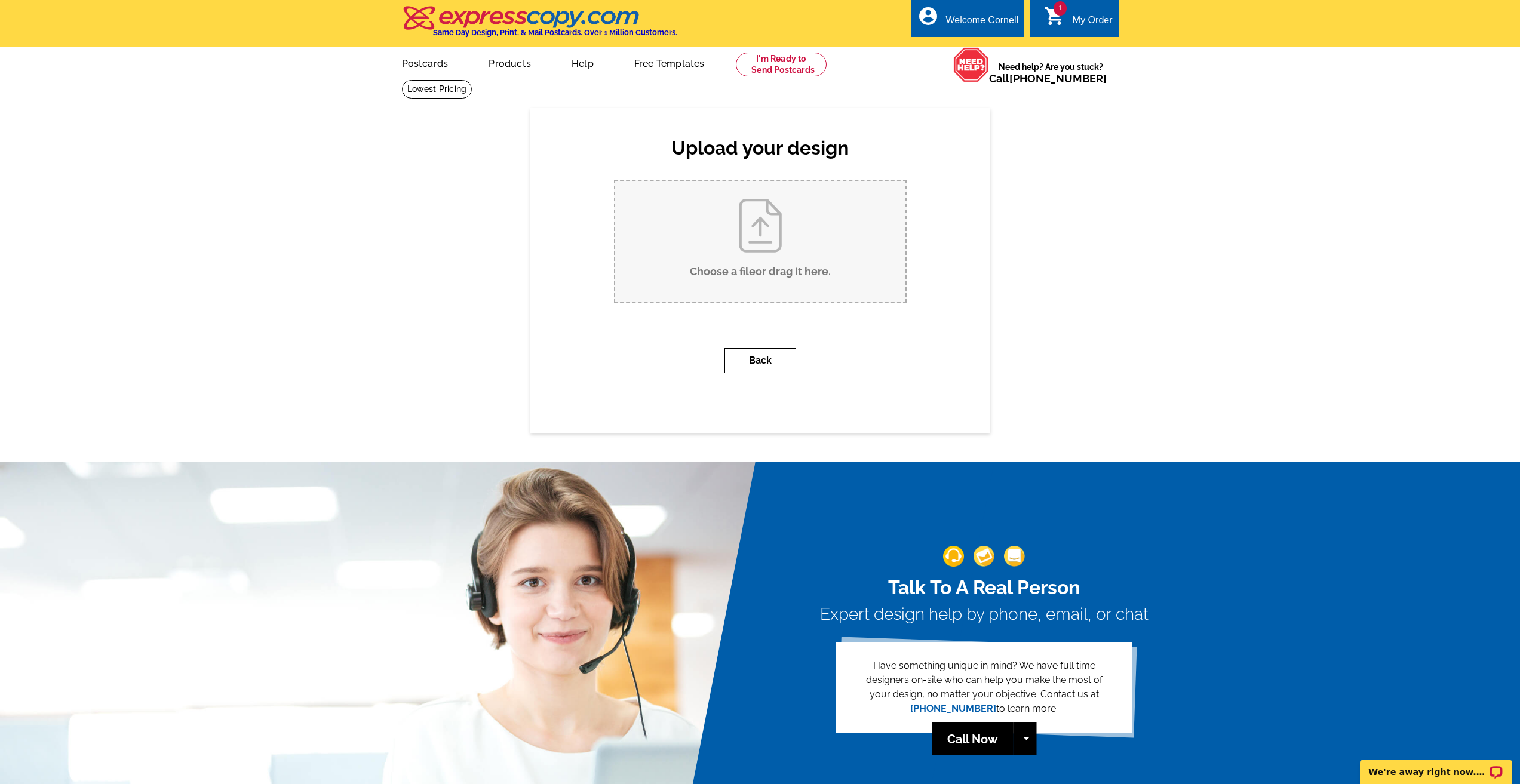
click at [774, 350] on button "Back" at bounding box center [761, 360] width 72 height 25
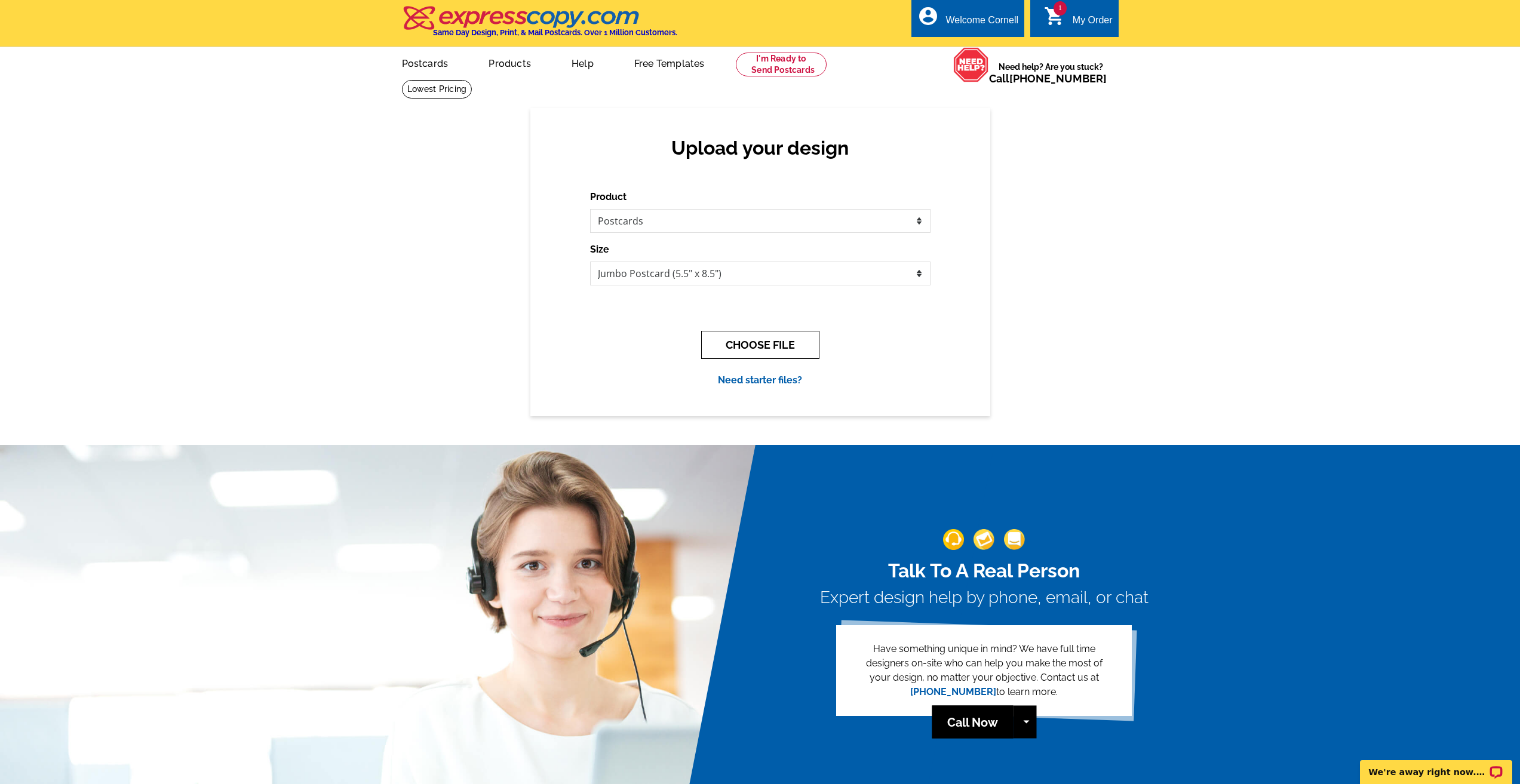
click at [768, 348] on button "CHOOSE FILE" at bounding box center [760, 345] width 118 height 28
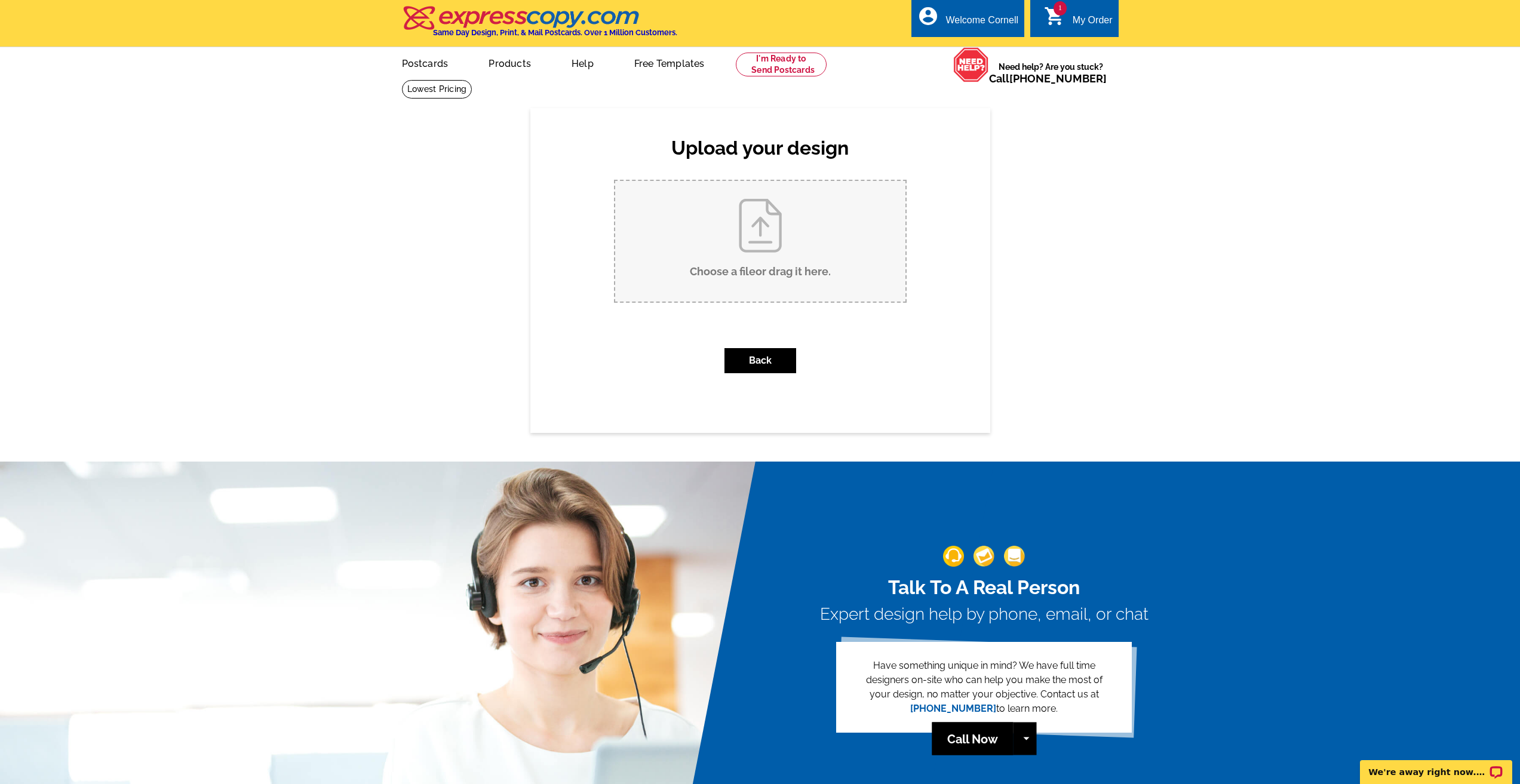
click at [770, 269] on input "Choose a file or drag it here ." at bounding box center [761, 241] width 290 height 121
type input "C:\fakepath\[STREET_ADDRESS][US_STATE] POSTCARD.pdf"
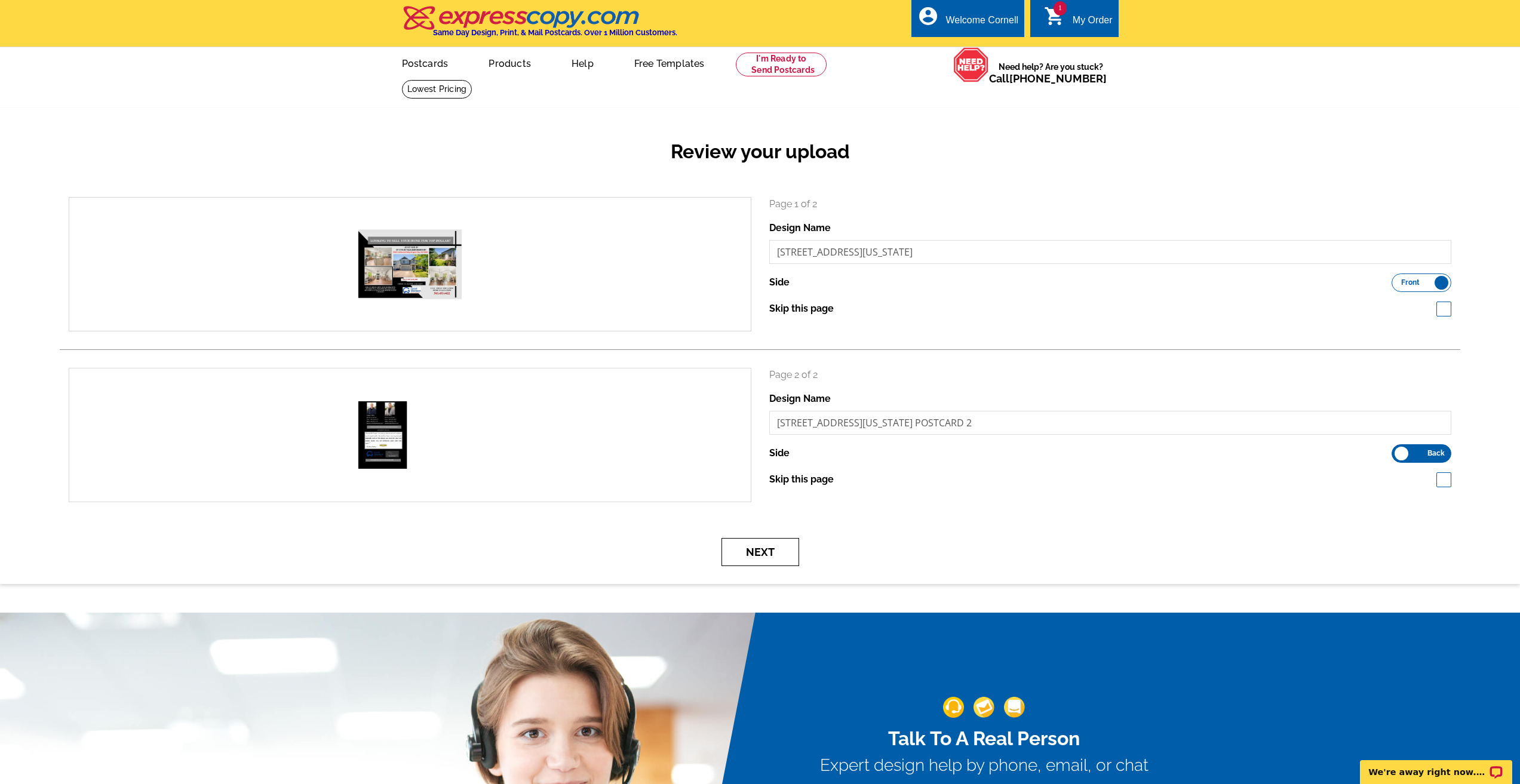
click at [768, 549] on button "Next" at bounding box center [760, 552] width 77 height 28
click at [1447, 307] on span at bounding box center [1444, 309] width 15 height 15
checkbox input "true"
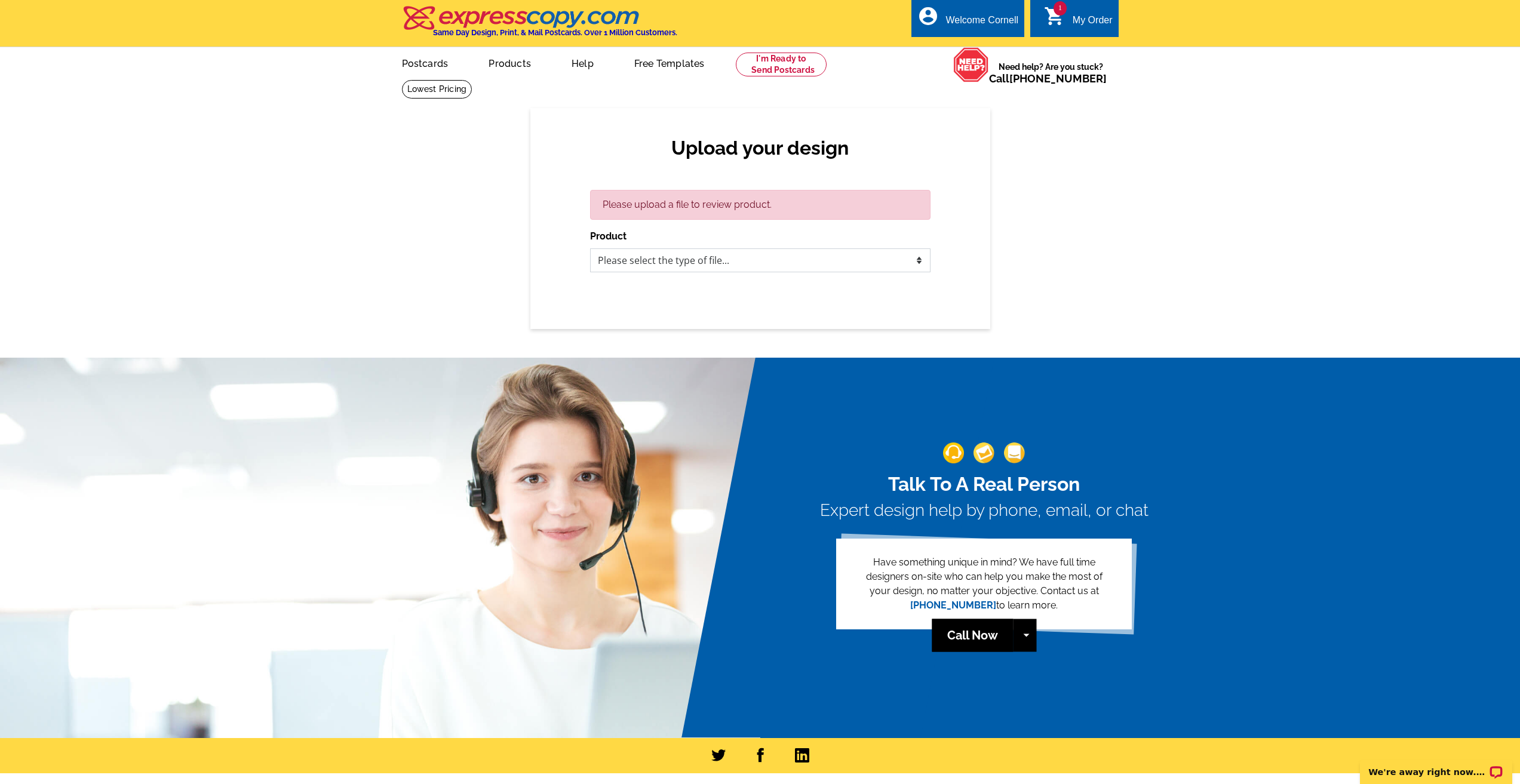
click at [789, 258] on select "Please select the type of file... Postcards Business Cards Letters and flyers G…" at bounding box center [761, 260] width 341 height 24
click at [740, 224] on select "Please select the type of file... Postcards Business Cards Letters and flyers G…" at bounding box center [761, 220] width 341 height 24
select select "1"
click at [590, 209] on select "Please select the type of file... Postcards Business Cards Letters and flyers G…" at bounding box center [761, 220] width 341 height 24
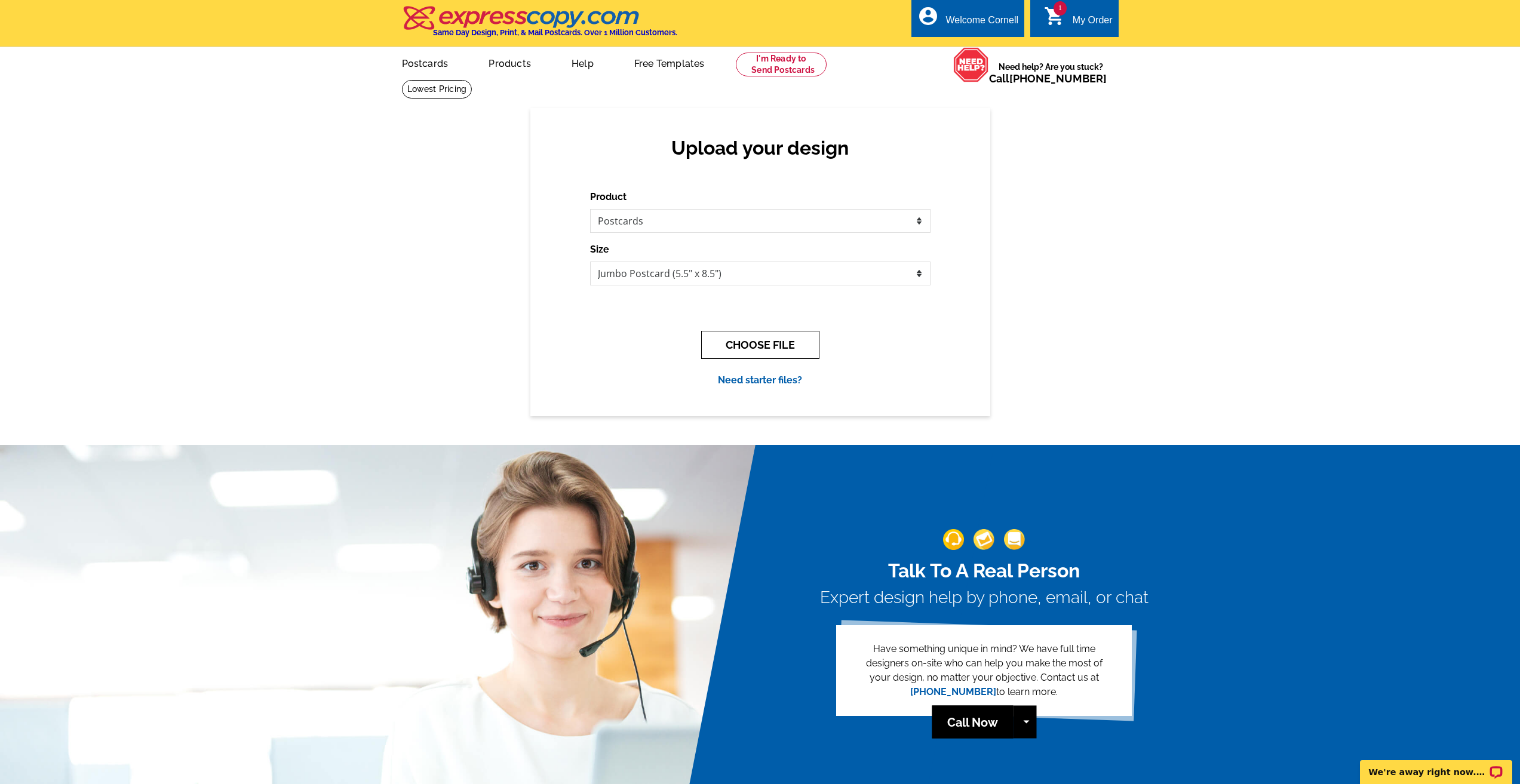
click at [738, 341] on button "CHOOSE FILE" at bounding box center [760, 345] width 118 height 28
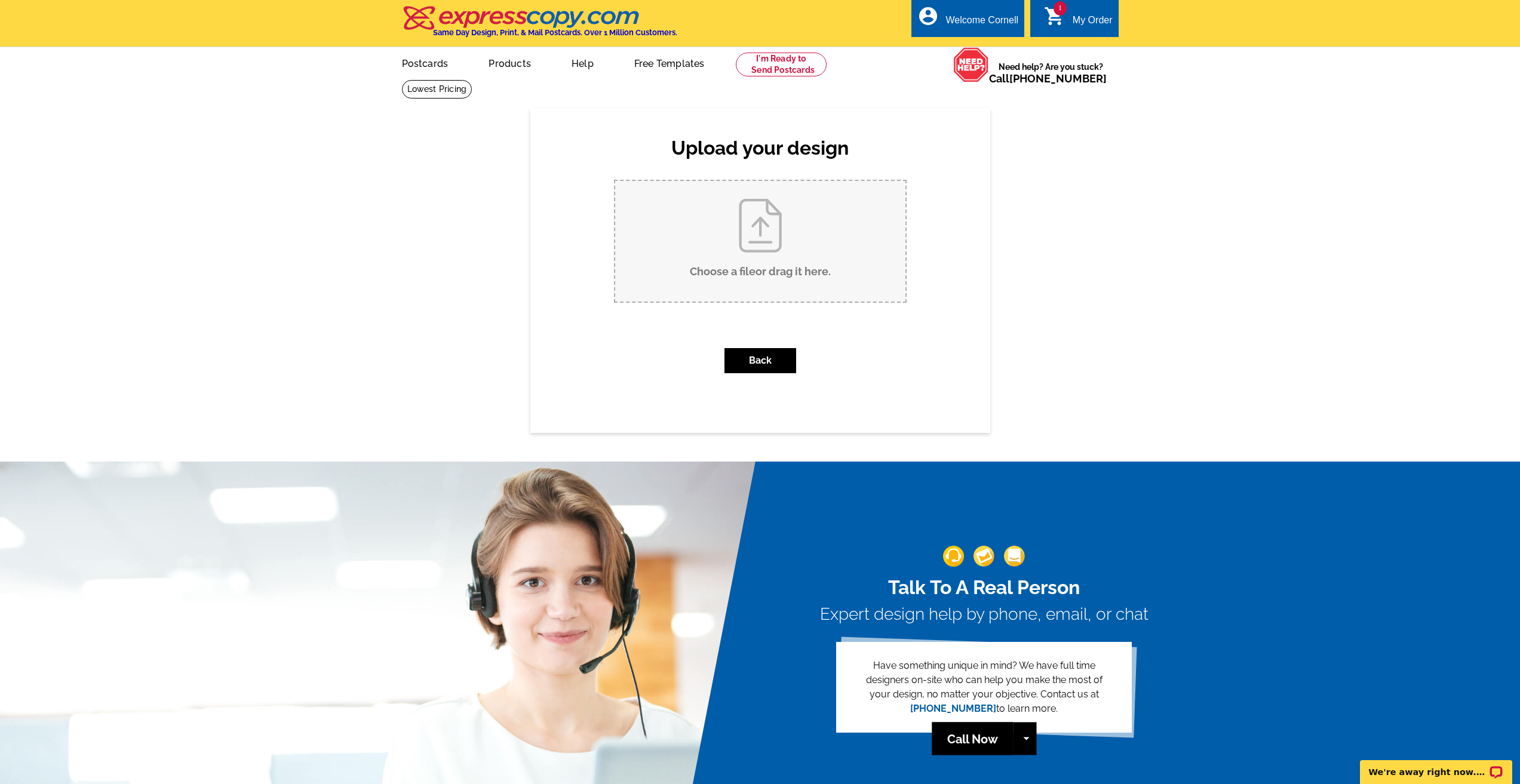
click at [779, 270] on input "Choose a file or drag it here ." at bounding box center [761, 241] width 290 height 121
type input "C:\fakepath\19691 Cedarwood Way Oregon City, OR 97045 POSTCARD.pdf"
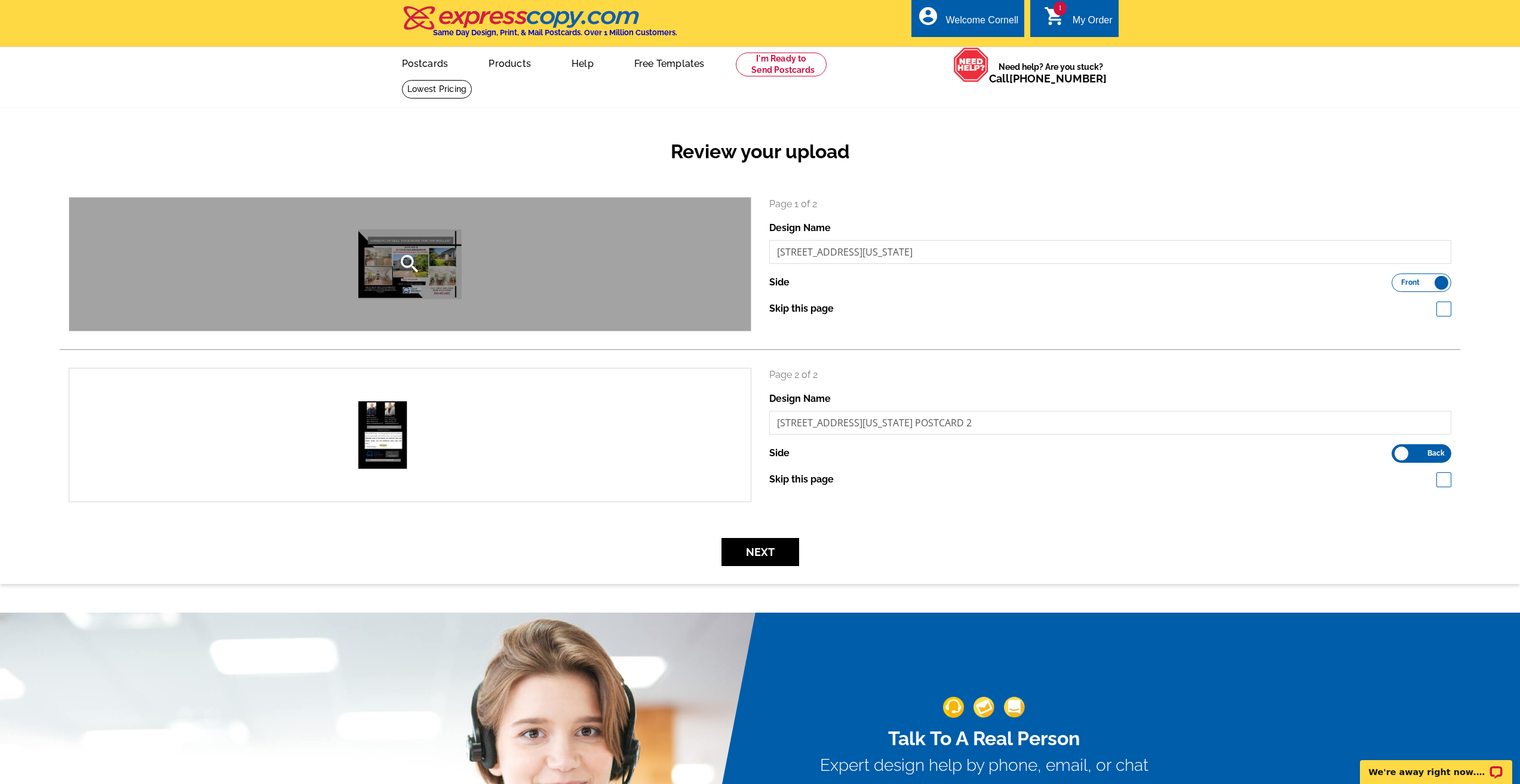
click at [431, 265] on div "search" at bounding box center [410, 263] width 682 height 133
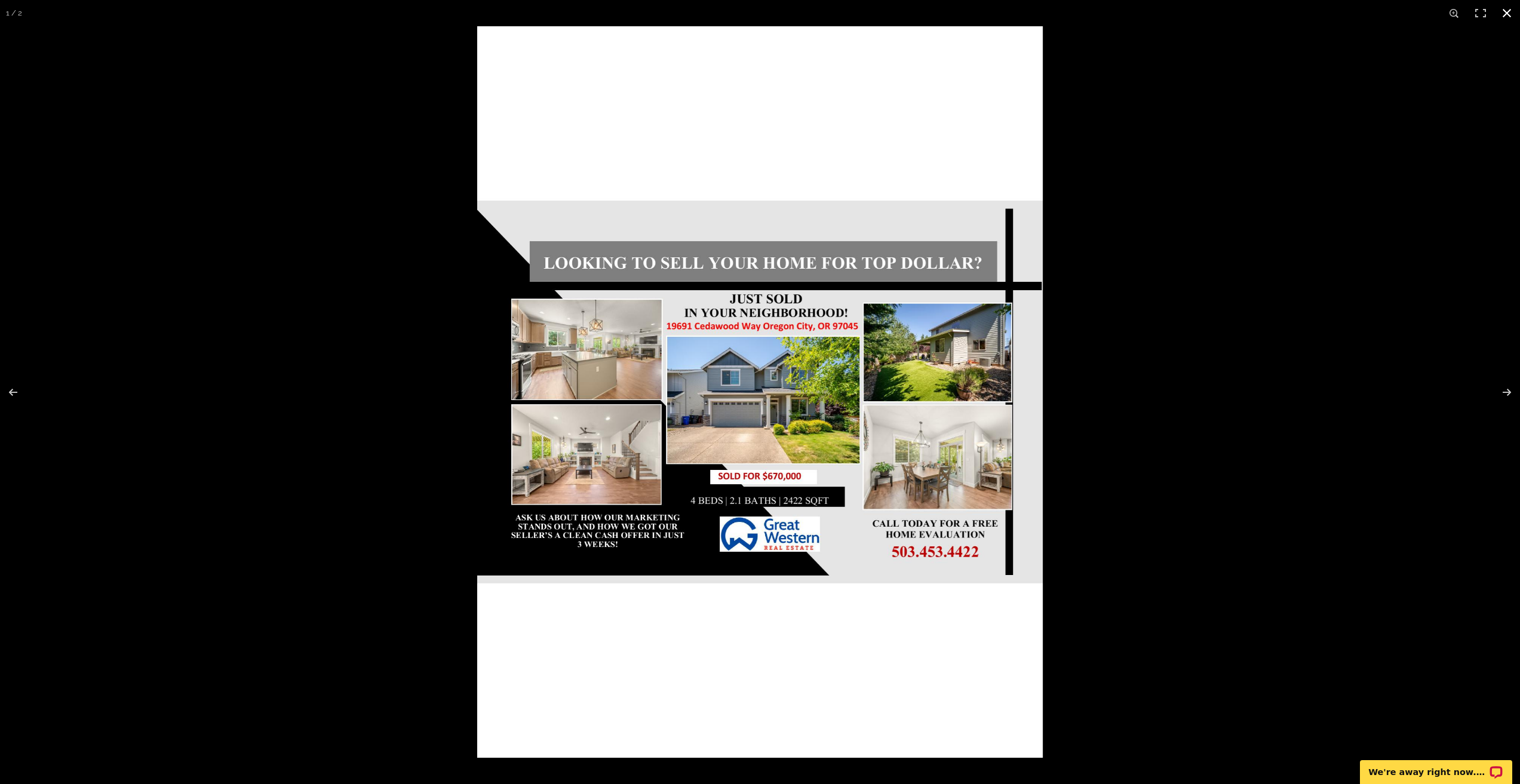
click at [314, 293] on div at bounding box center [760, 392] width 1520 height 784
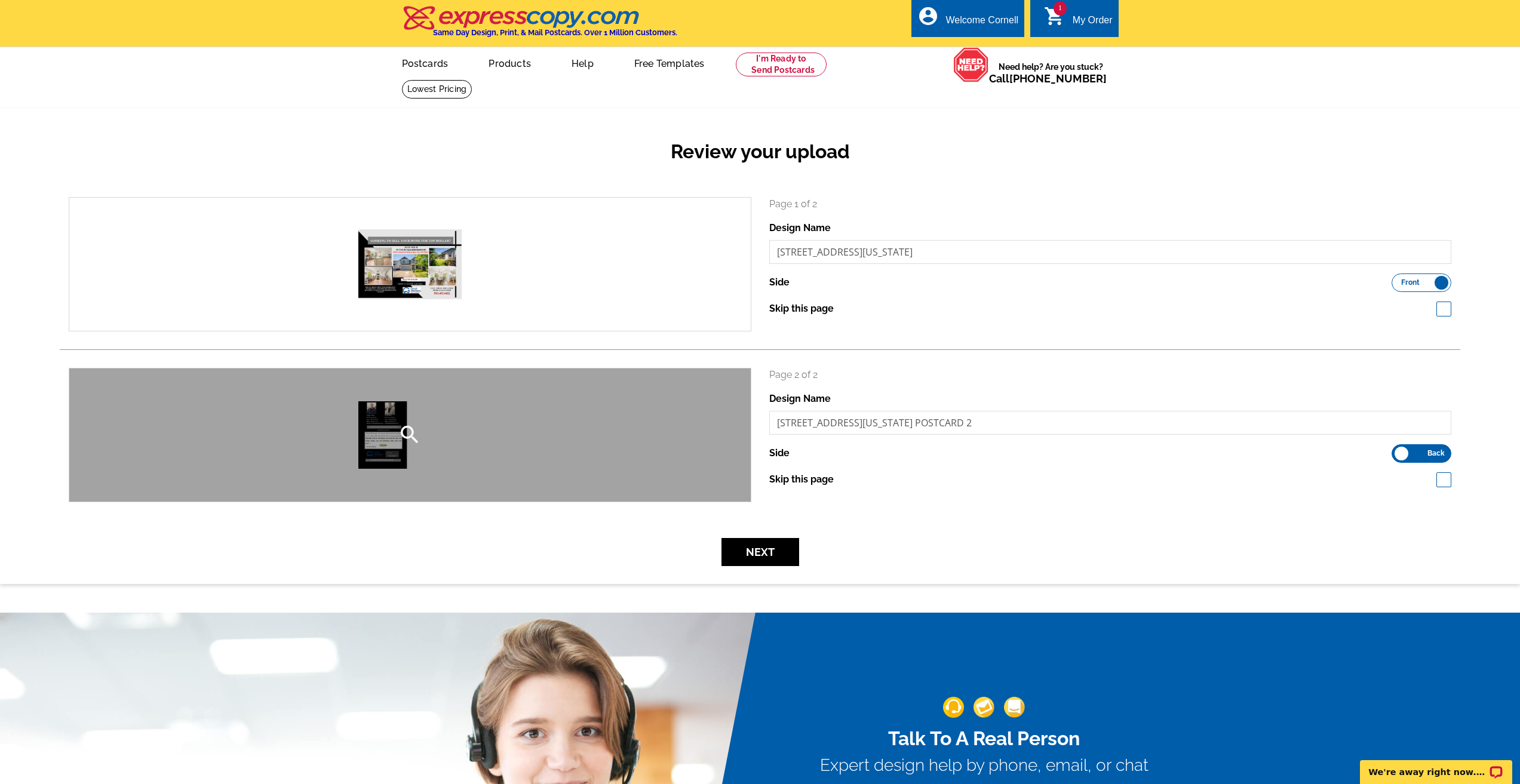
click at [423, 429] on div "search" at bounding box center [410, 434] width 682 height 133
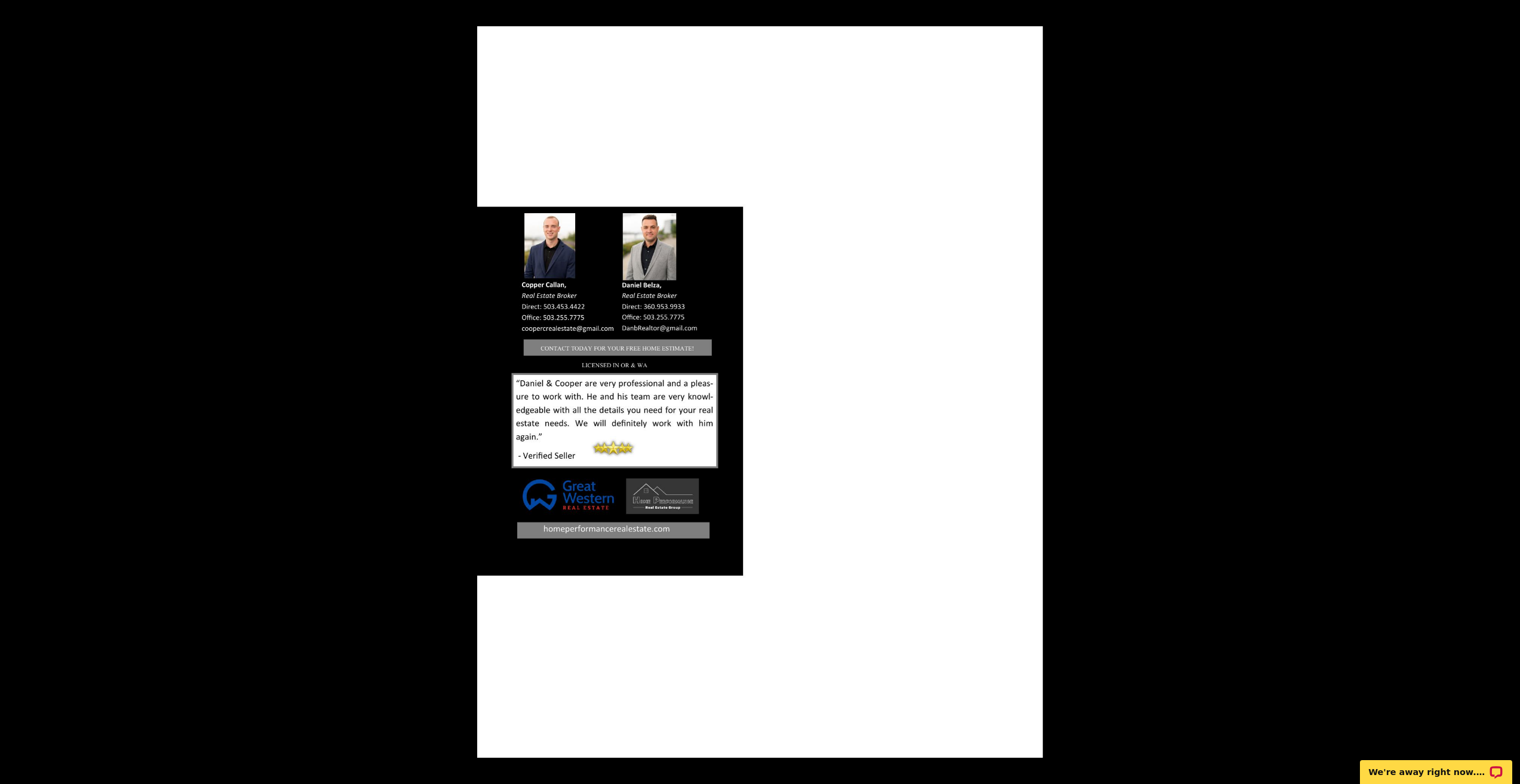
click at [255, 307] on div at bounding box center [760, 392] width 1520 height 784
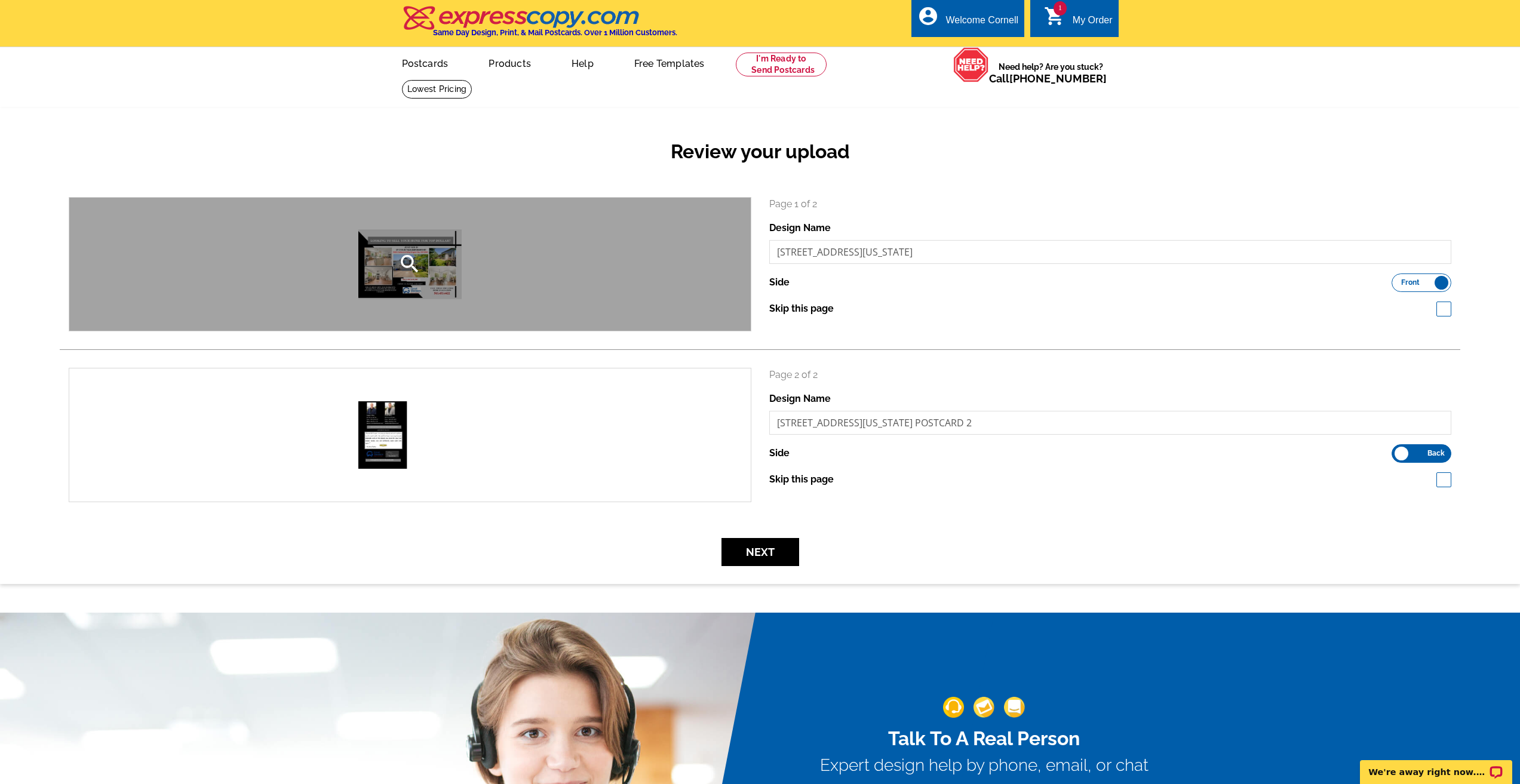
click at [334, 244] on div "search" at bounding box center [410, 263] width 682 height 133
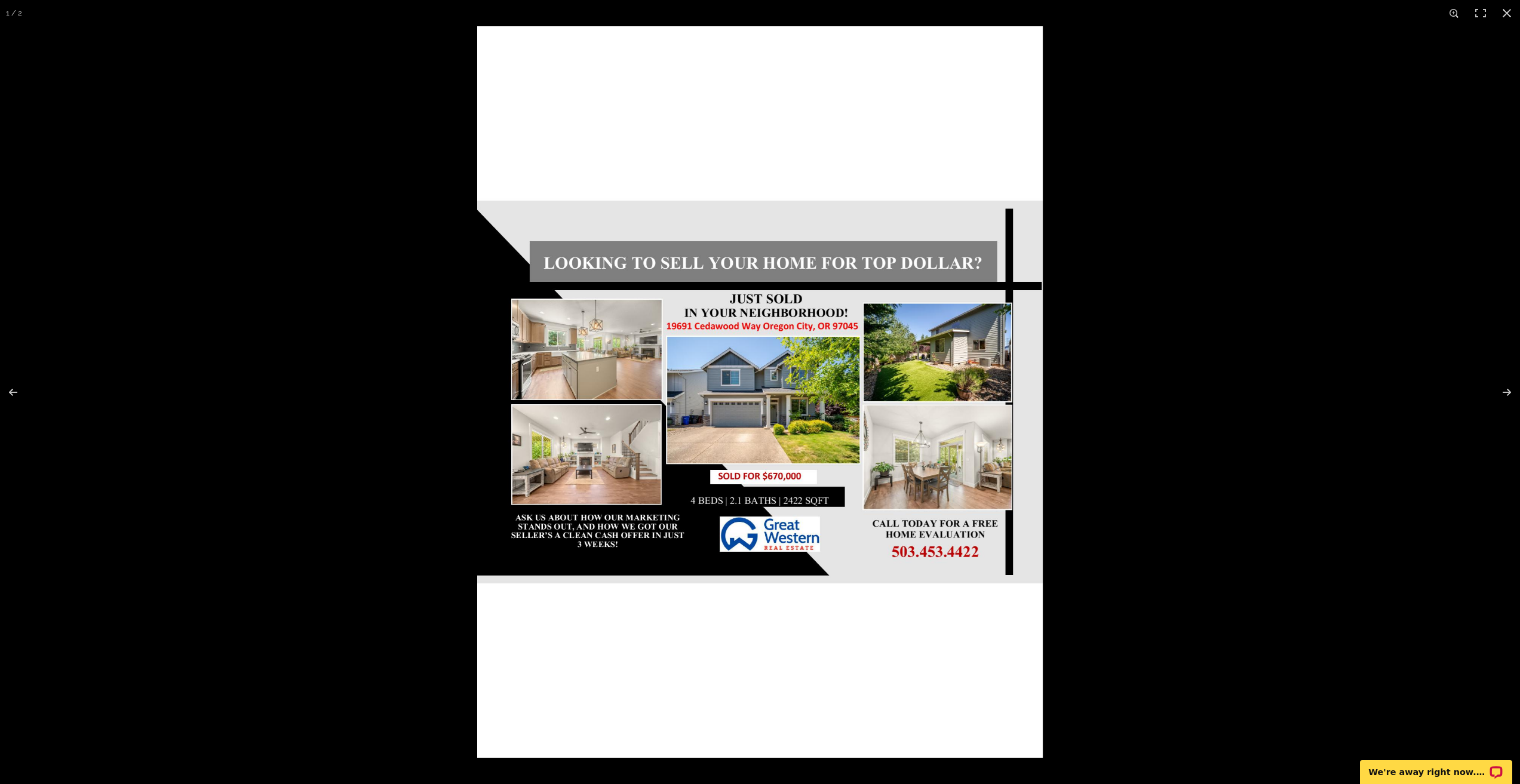
click at [333, 247] on div at bounding box center [760, 392] width 1520 height 784
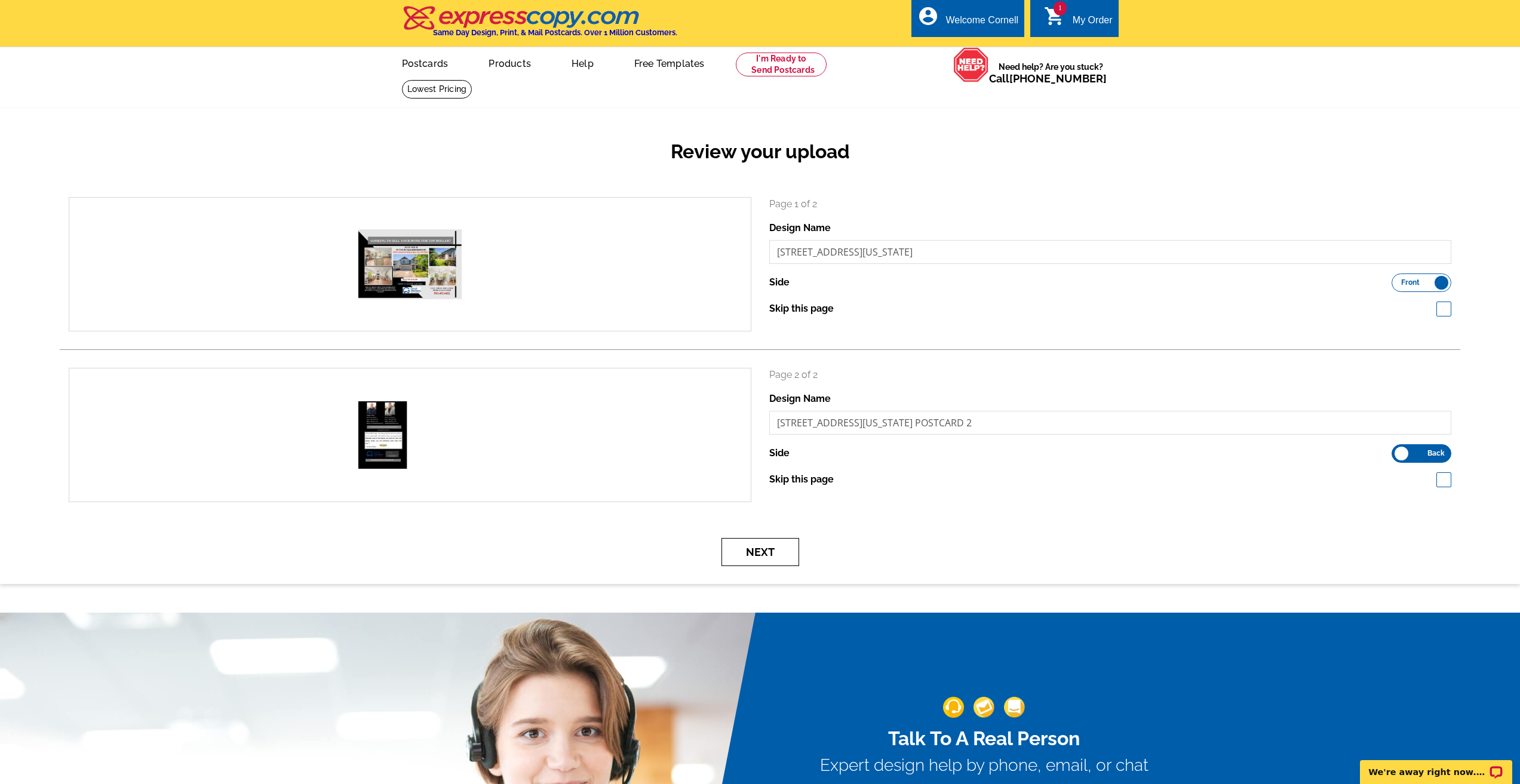
click at [785, 550] on button "Next" at bounding box center [760, 552] width 77 height 28
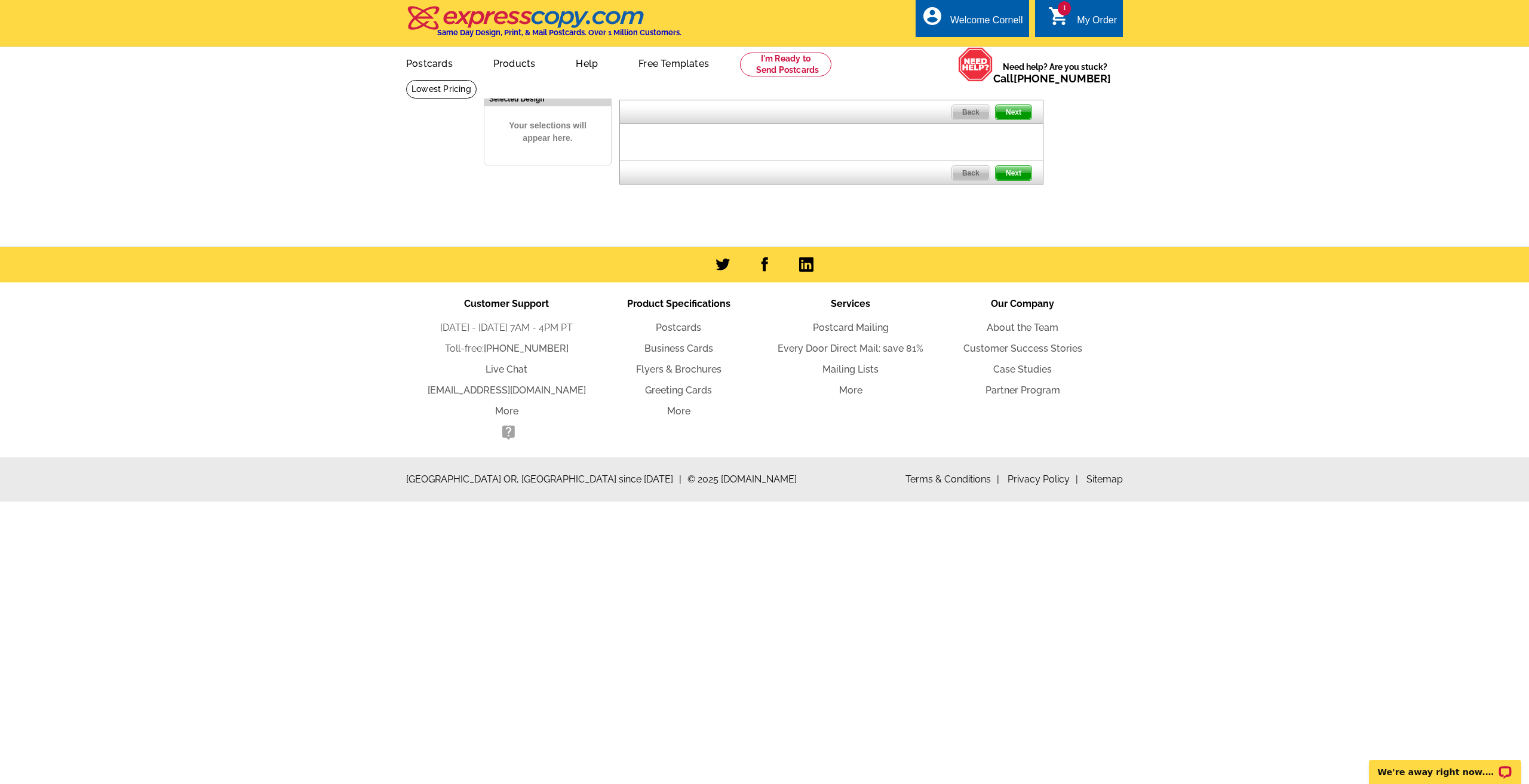
click at [1151, 319] on div "Customer Support Monday - Friday 7AM - 4PM PT Toll-free: 800-260-5887 Live Chat…" at bounding box center [764, 369] width 1529 height 175
click at [201, 174] on main "Need Help? call 800-260-5887, chat with support, or have our designers make som…" at bounding box center [764, 162] width 1529 height 167
click at [1182, 192] on main "Need Help? call 800-260-5887, chat with support, or have our designers make som…" at bounding box center [764, 162] width 1529 height 167
click at [380, 164] on main "Need Help? call [PHONE_NUMBER], chat with support, or have our designers make s…" at bounding box center [764, 162] width 1529 height 167
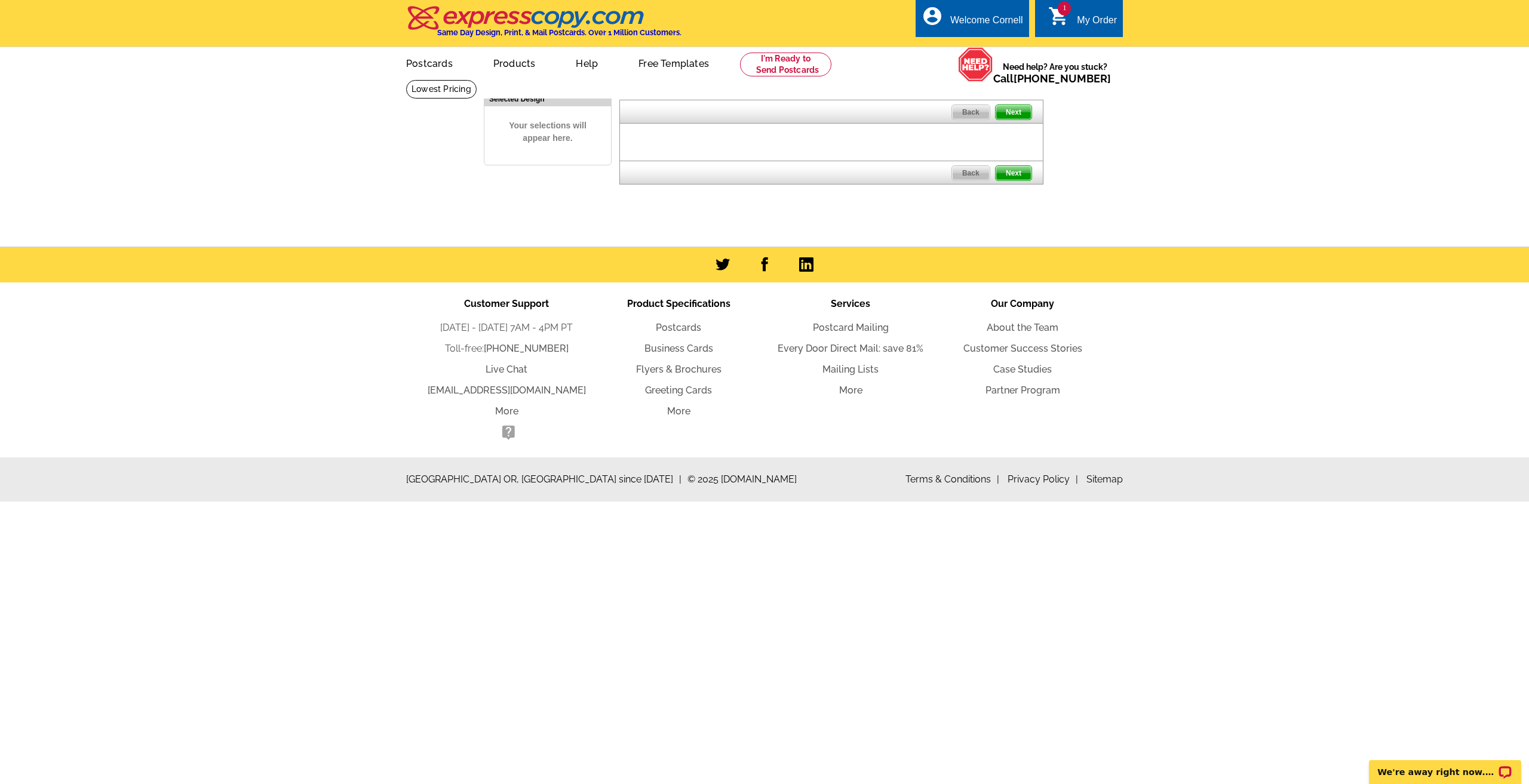
click at [380, 165] on main "Need Help? call 800-260-5887, chat with support, or have our designers make som…" at bounding box center [764, 162] width 1529 height 167
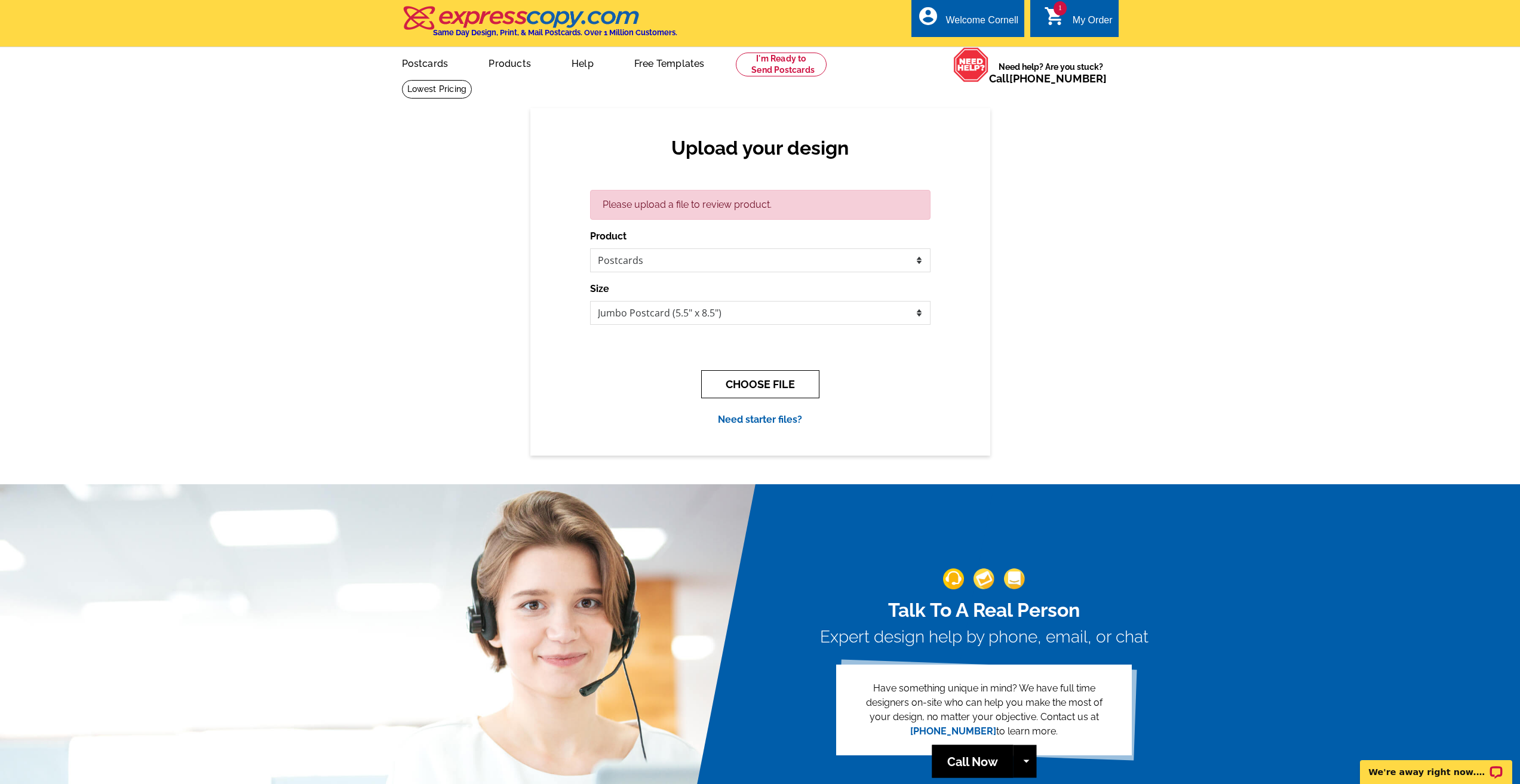
click at [782, 385] on button "CHOOSE FILE" at bounding box center [760, 384] width 118 height 28
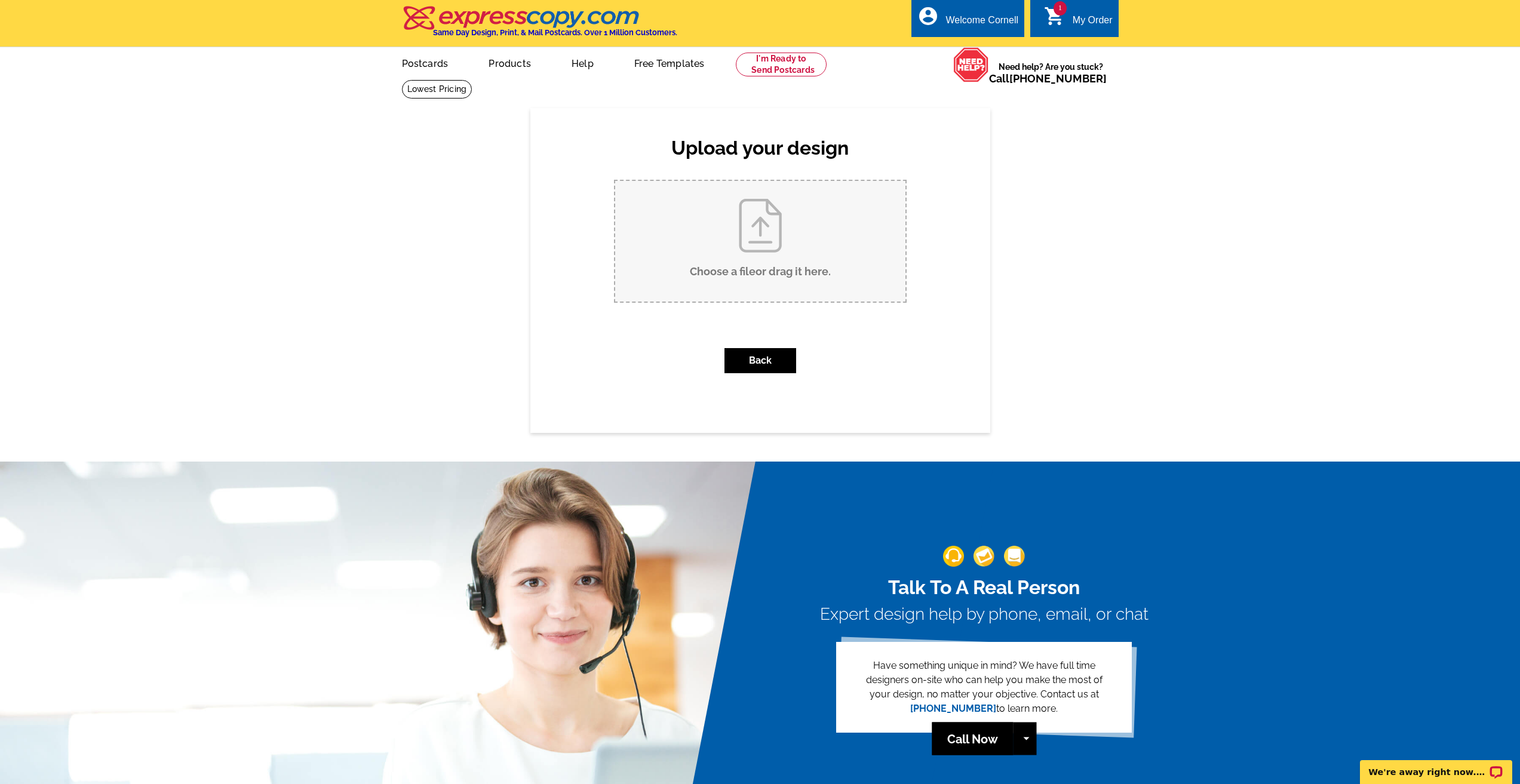
click at [775, 248] on input "Choose a file or drag it here ." at bounding box center [761, 241] width 290 height 121
type input "C:\fakepath\19691 Cedarwood Way Oregon City, OR 97045 POSTCARD.pdf"
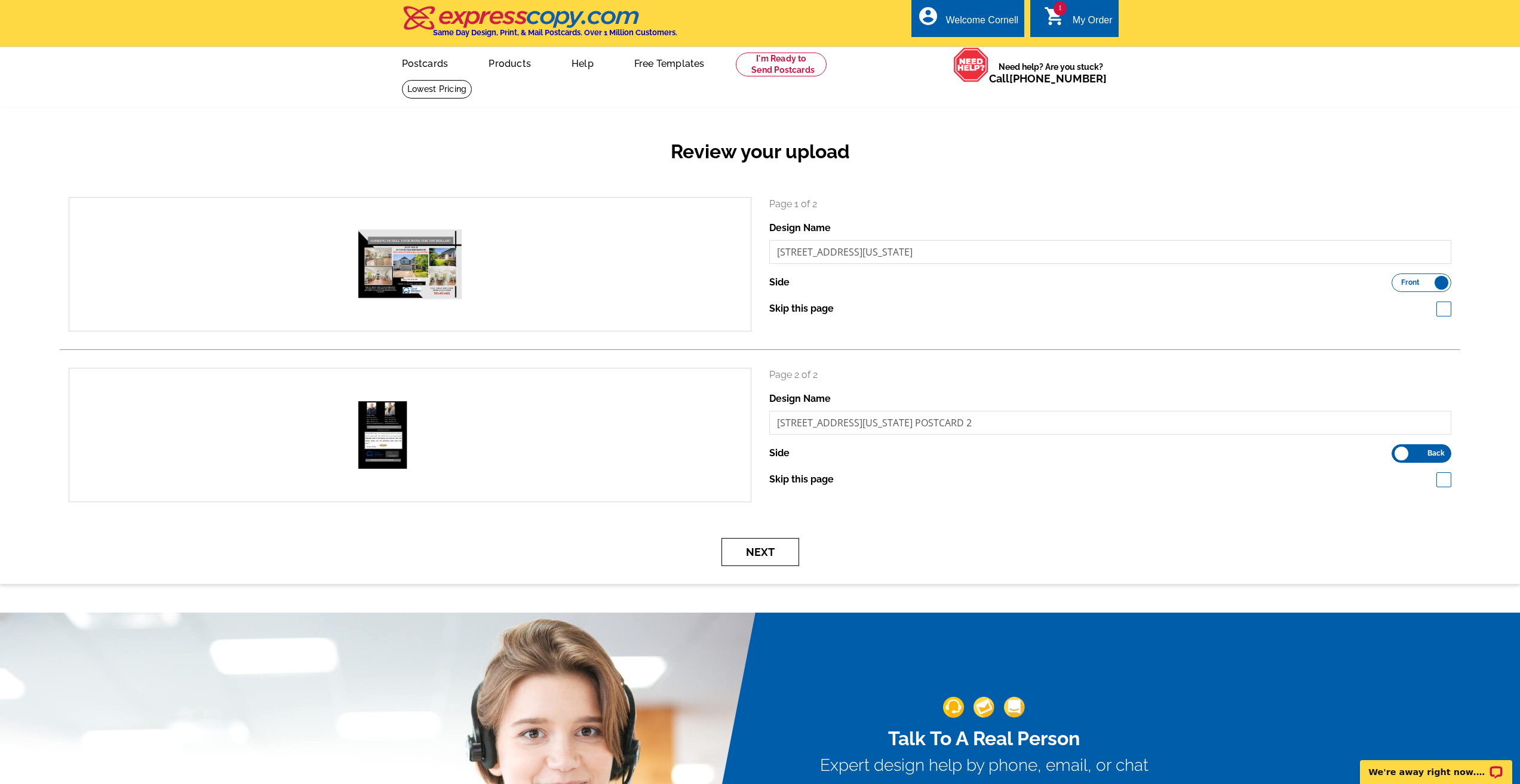
click at [767, 548] on button "Next" at bounding box center [760, 552] width 77 height 28
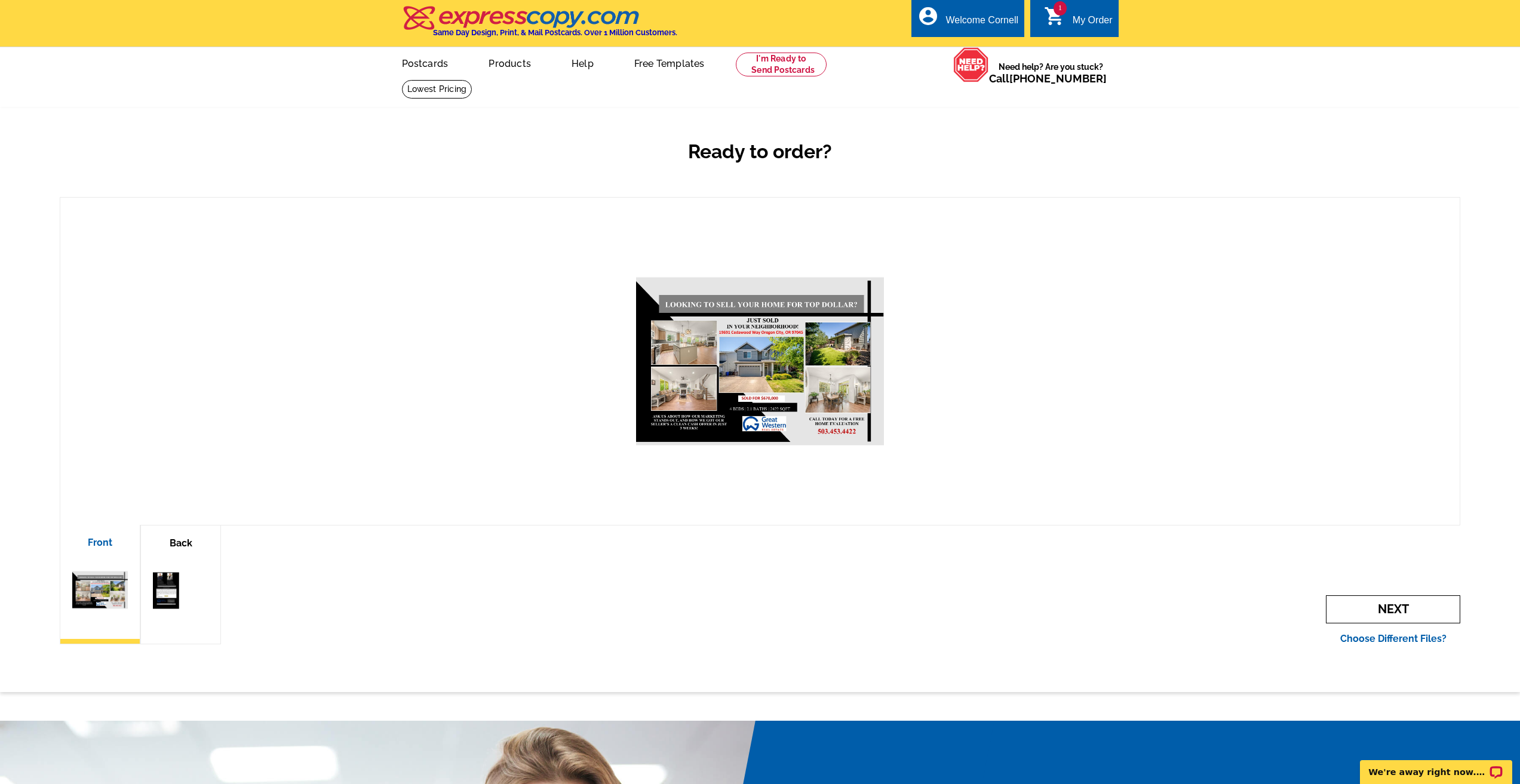
click at [1385, 606] on span "Next" at bounding box center [1393, 609] width 135 height 28
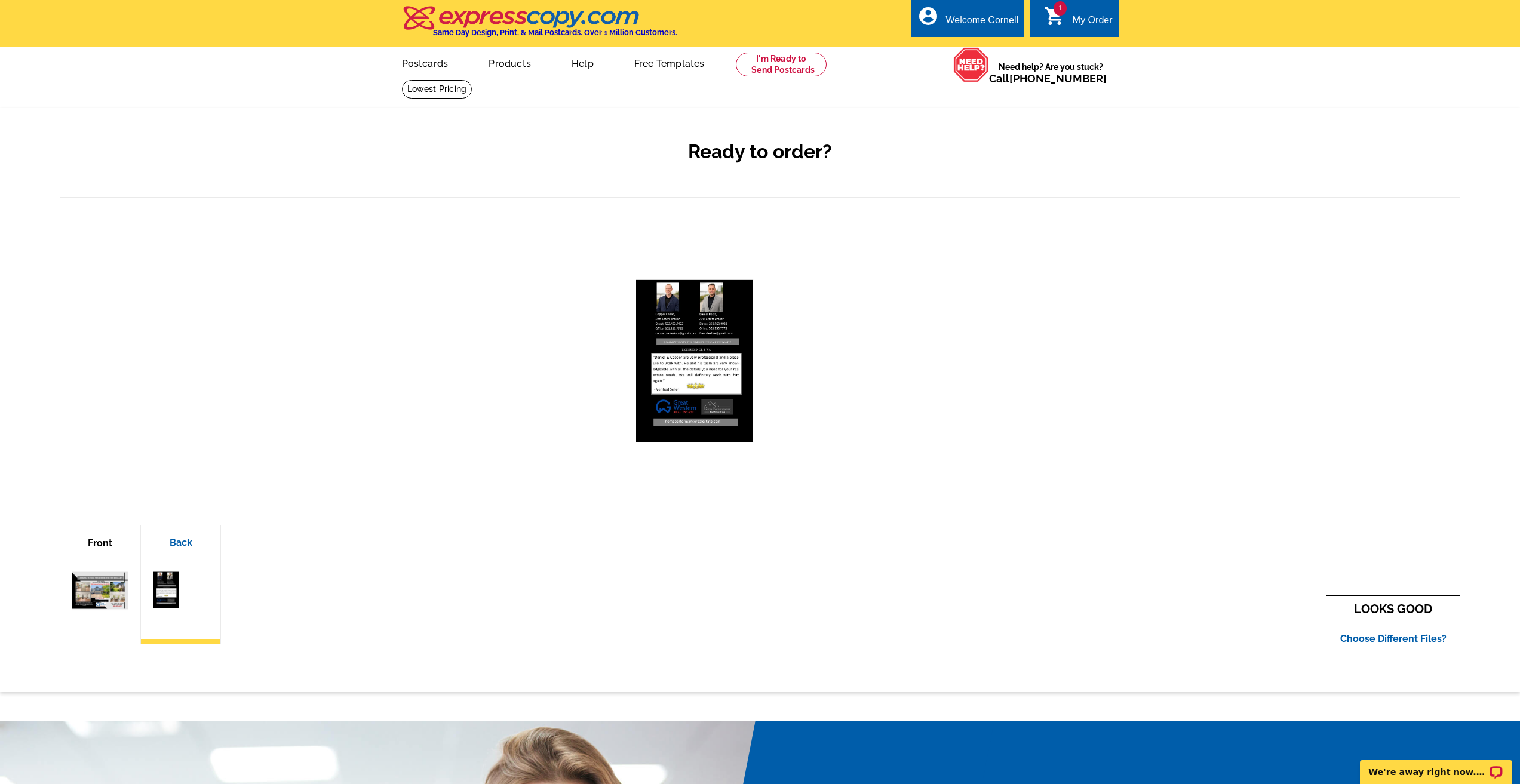
click at [1385, 606] on link "LOOKS GOOD" at bounding box center [1393, 609] width 135 height 28
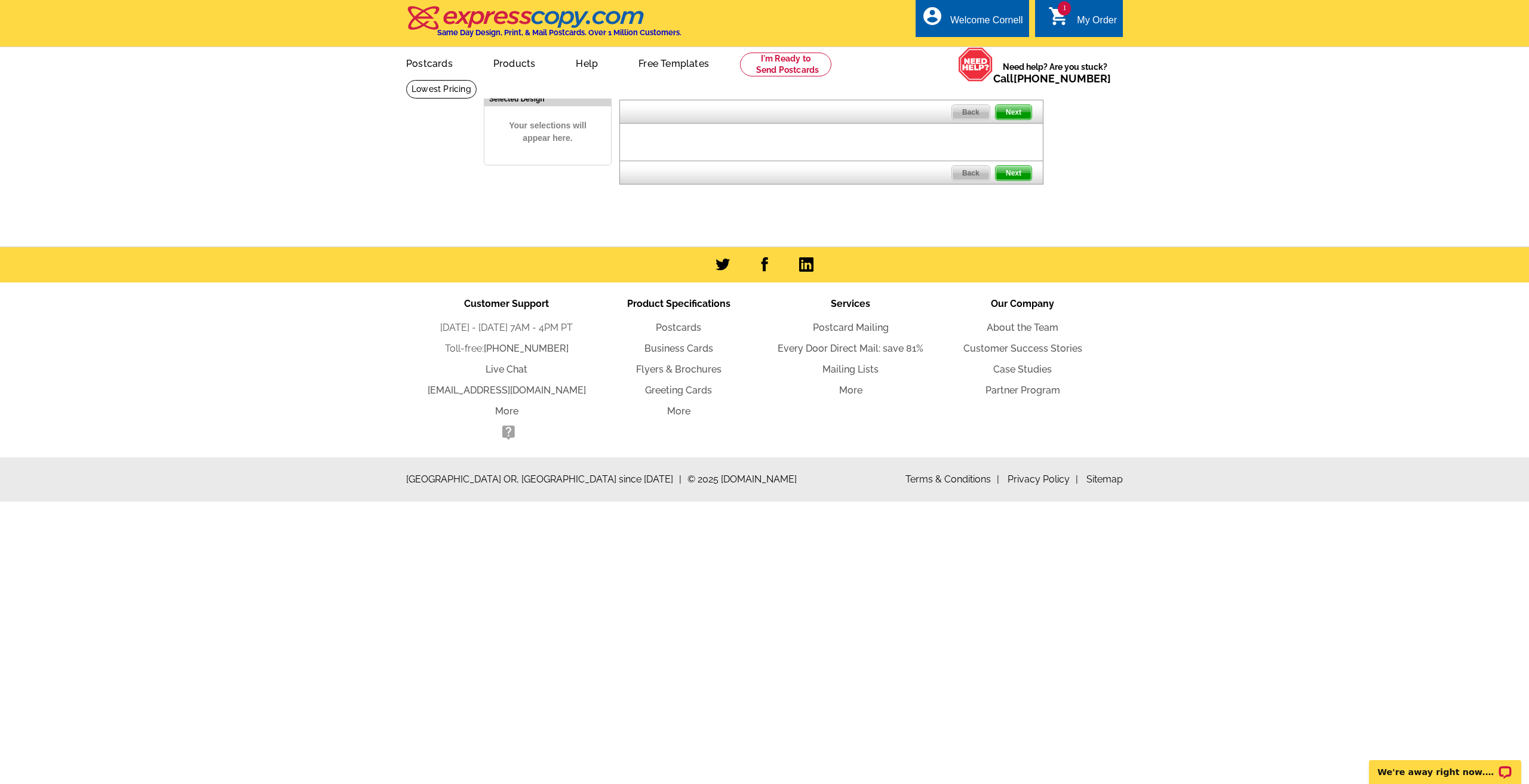
click at [1233, 187] on main "Need Help? call [PHONE_NUMBER], chat with support, or have our designers make s…" at bounding box center [764, 162] width 1529 height 167
click at [1020, 111] on span "Next" at bounding box center [1014, 112] width 36 height 15
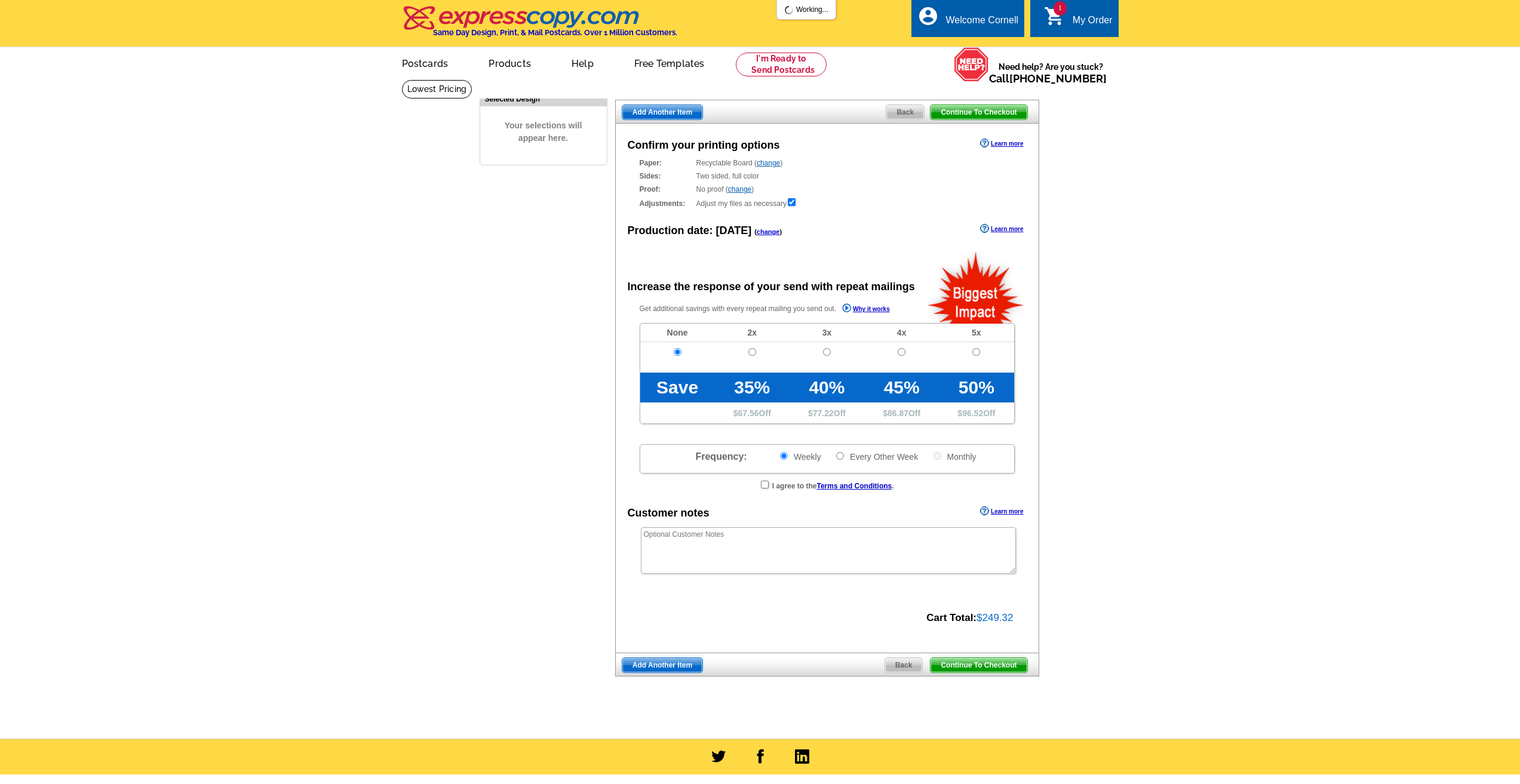
radio input "false"
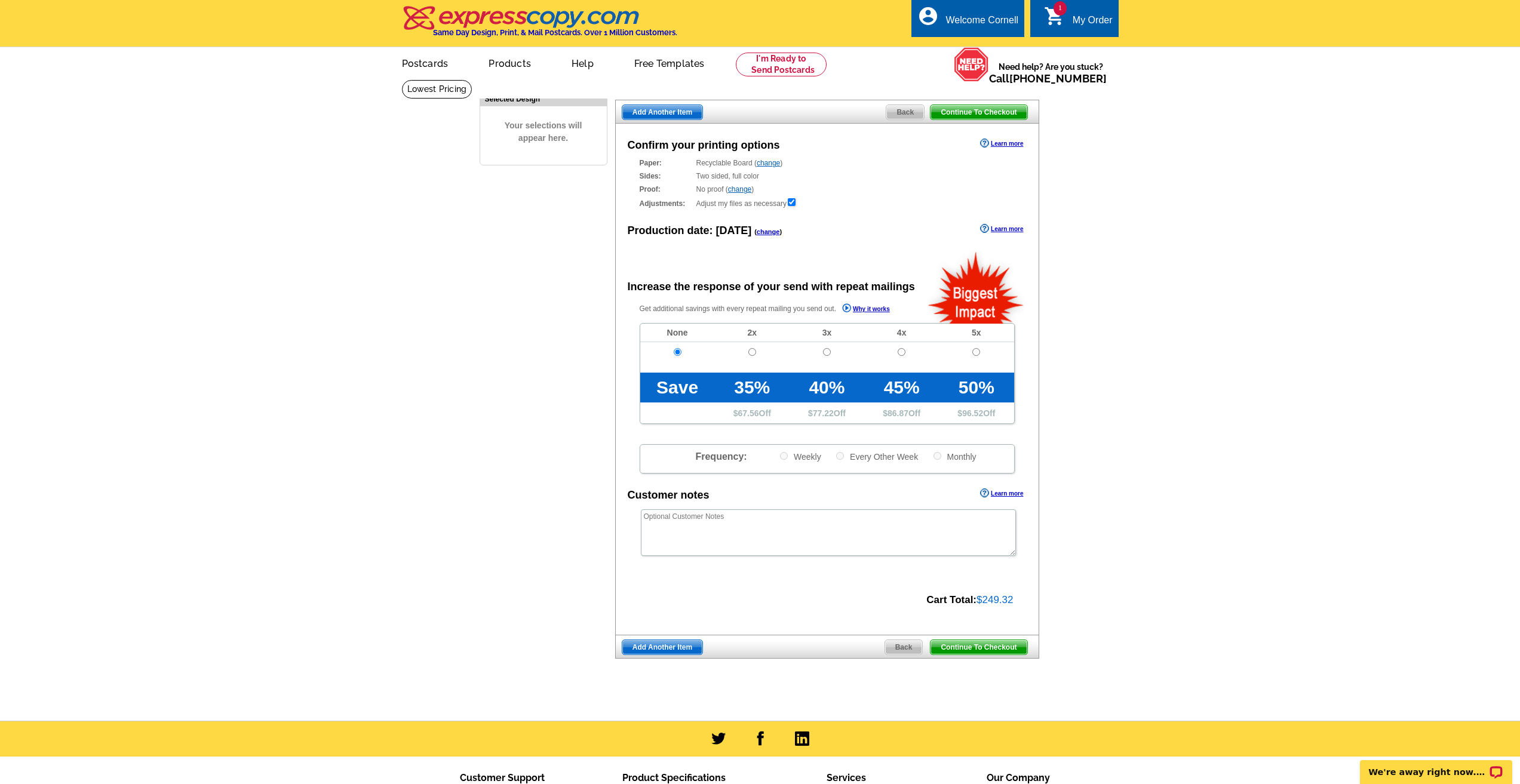
click at [904, 115] on span "Back" at bounding box center [905, 112] width 38 height 15
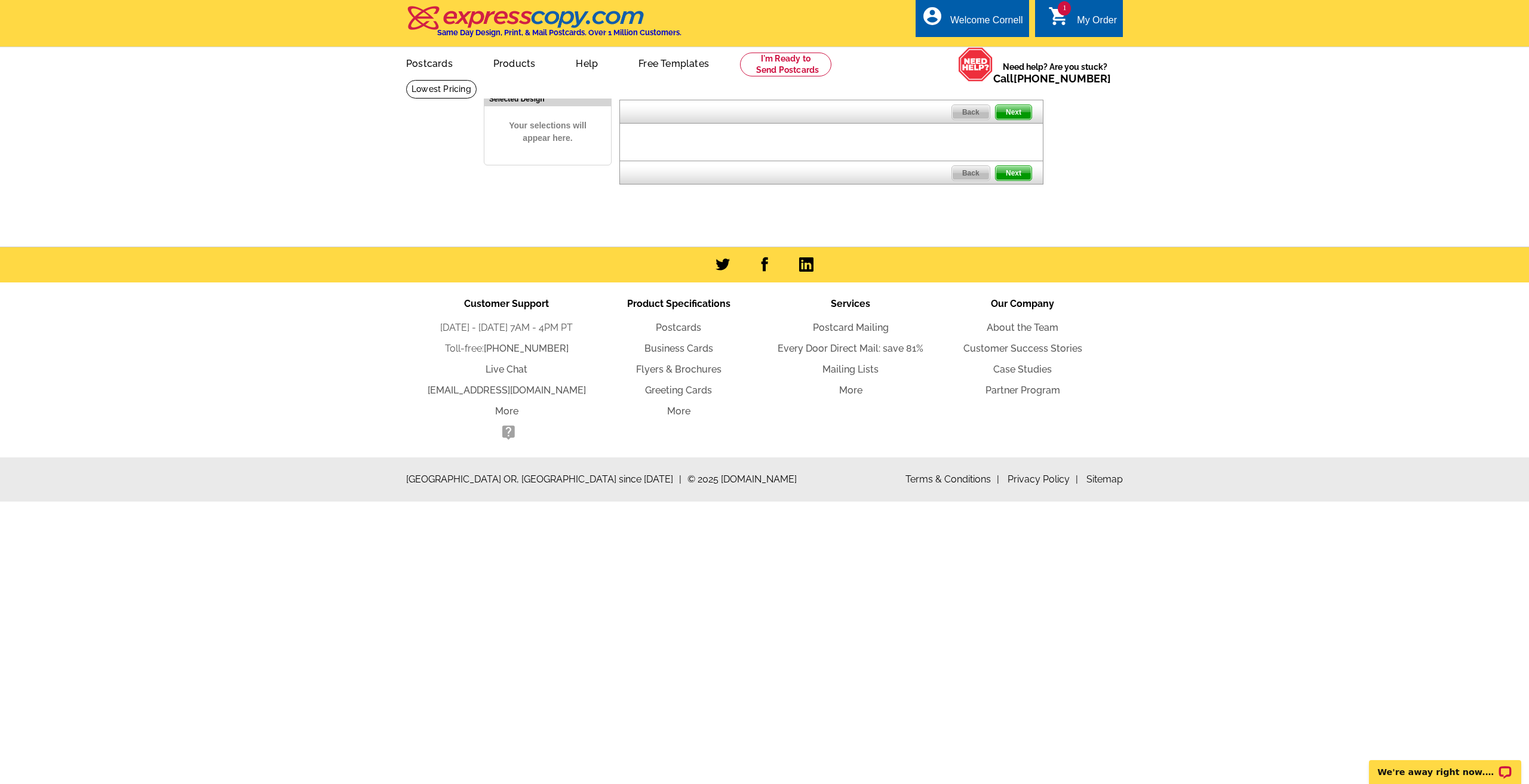
click at [1024, 117] on span "Next" at bounding box center [1014, 112] width 36 height 15
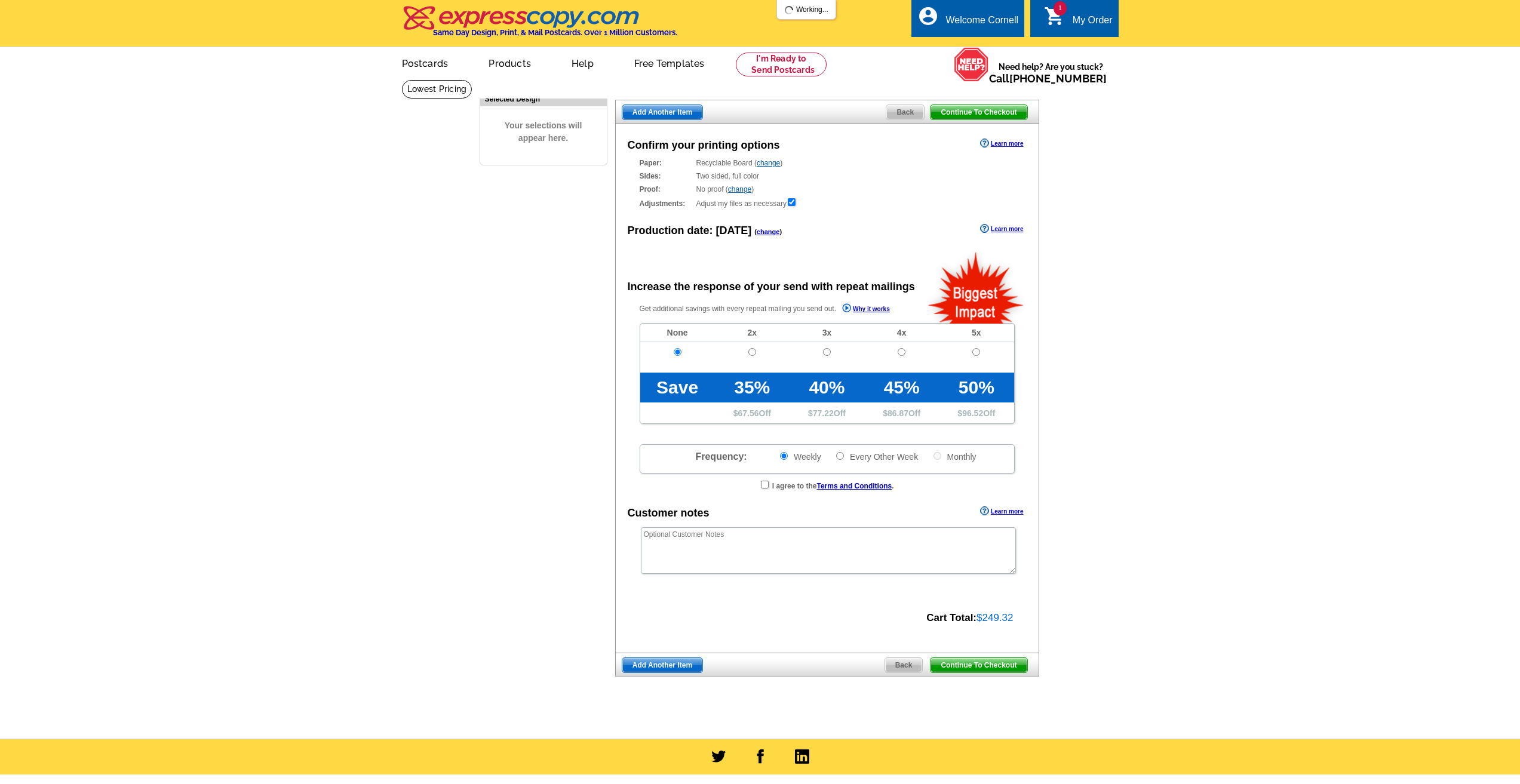
radio input "false"
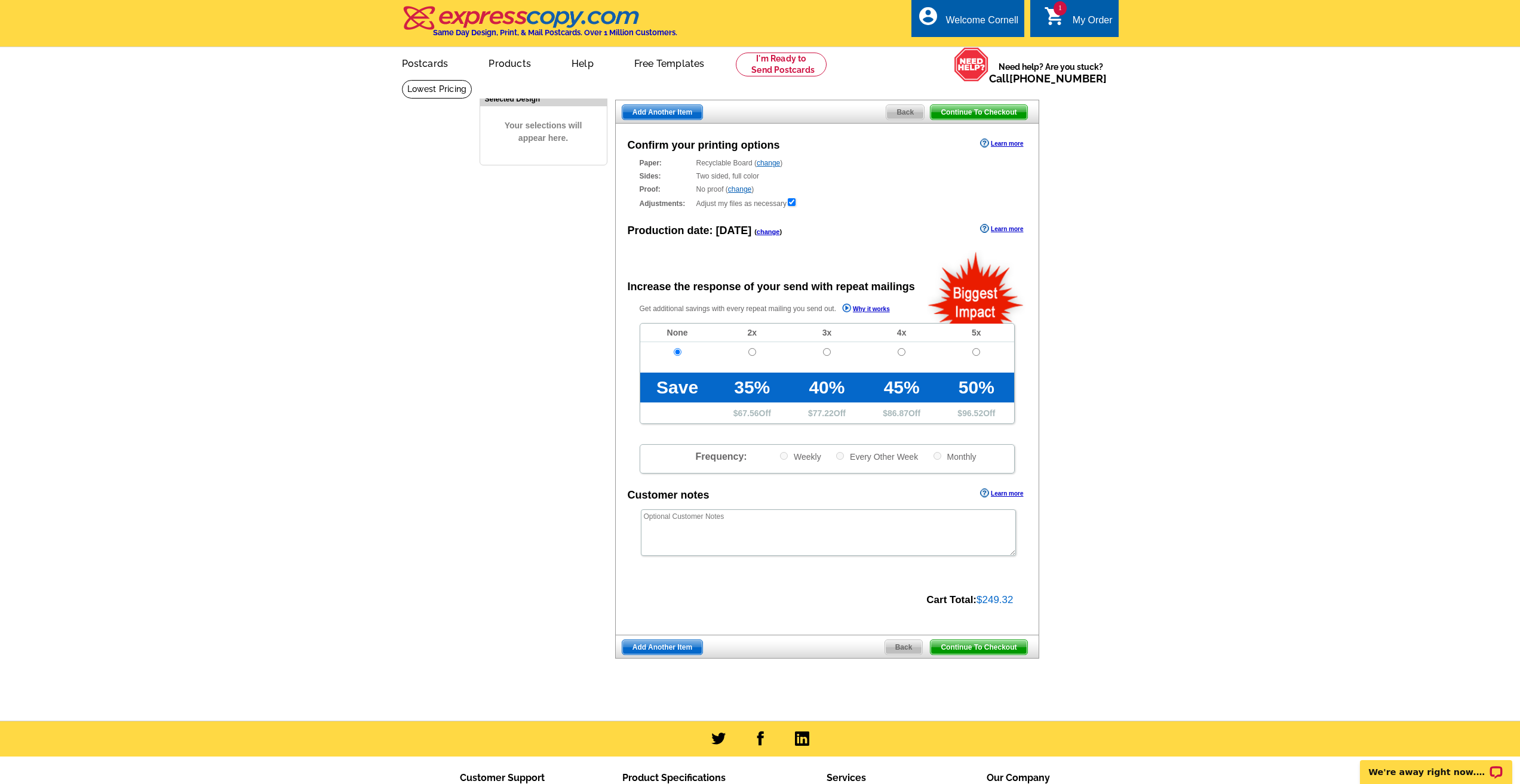
click at [997, 112] on span "Continue To Checkout" at bounding box center [979, 112] width 96 height 15
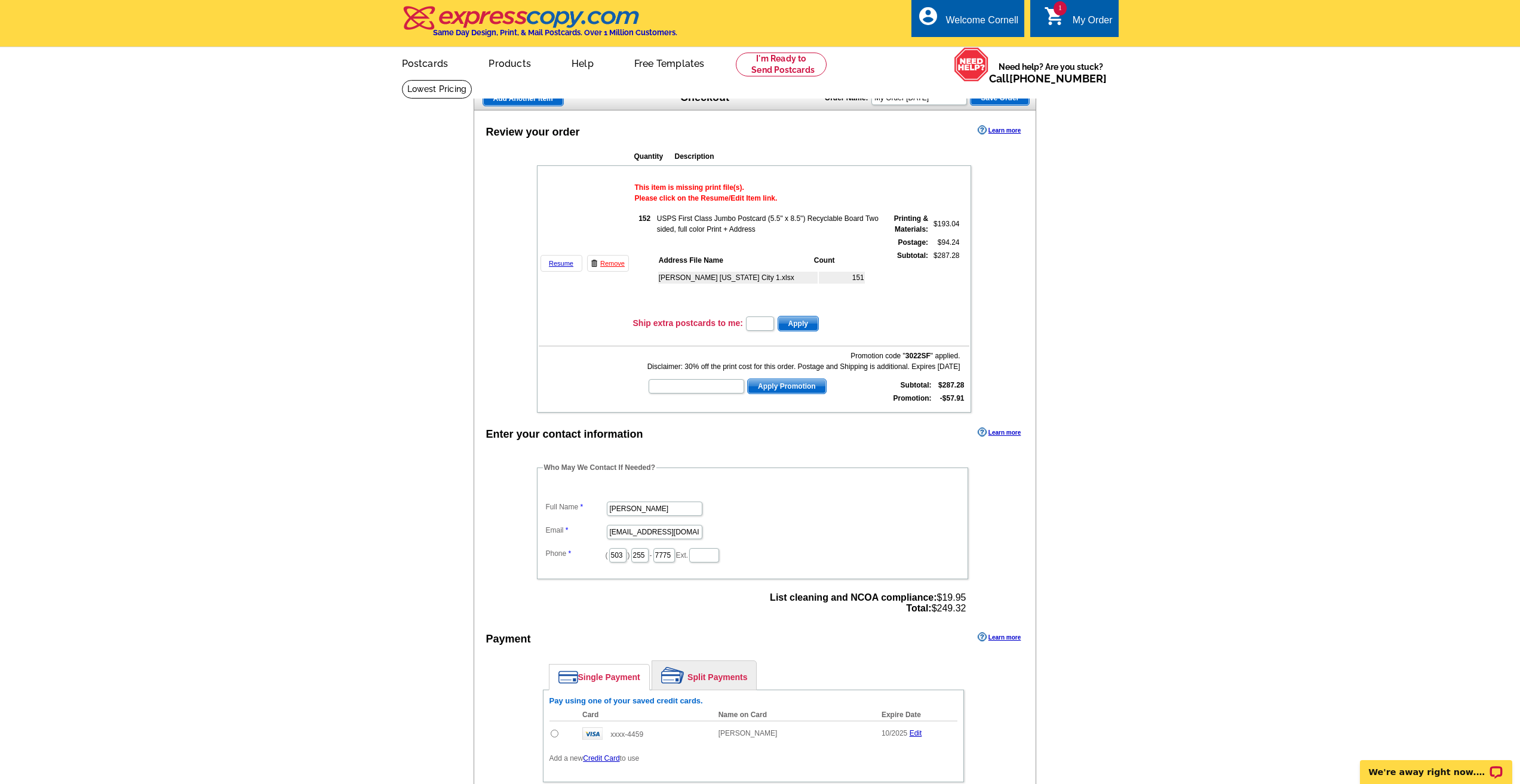
click at [1202, 313] on main "Add Another Item Checkout Order Name: My Order 2025-09-05 Save Order Review you…" at bounding box center [760, 493] width 1520 height 828
click at [1076, 15] on div "My Order" at bounding box center [1093, 23] width 40 height 17
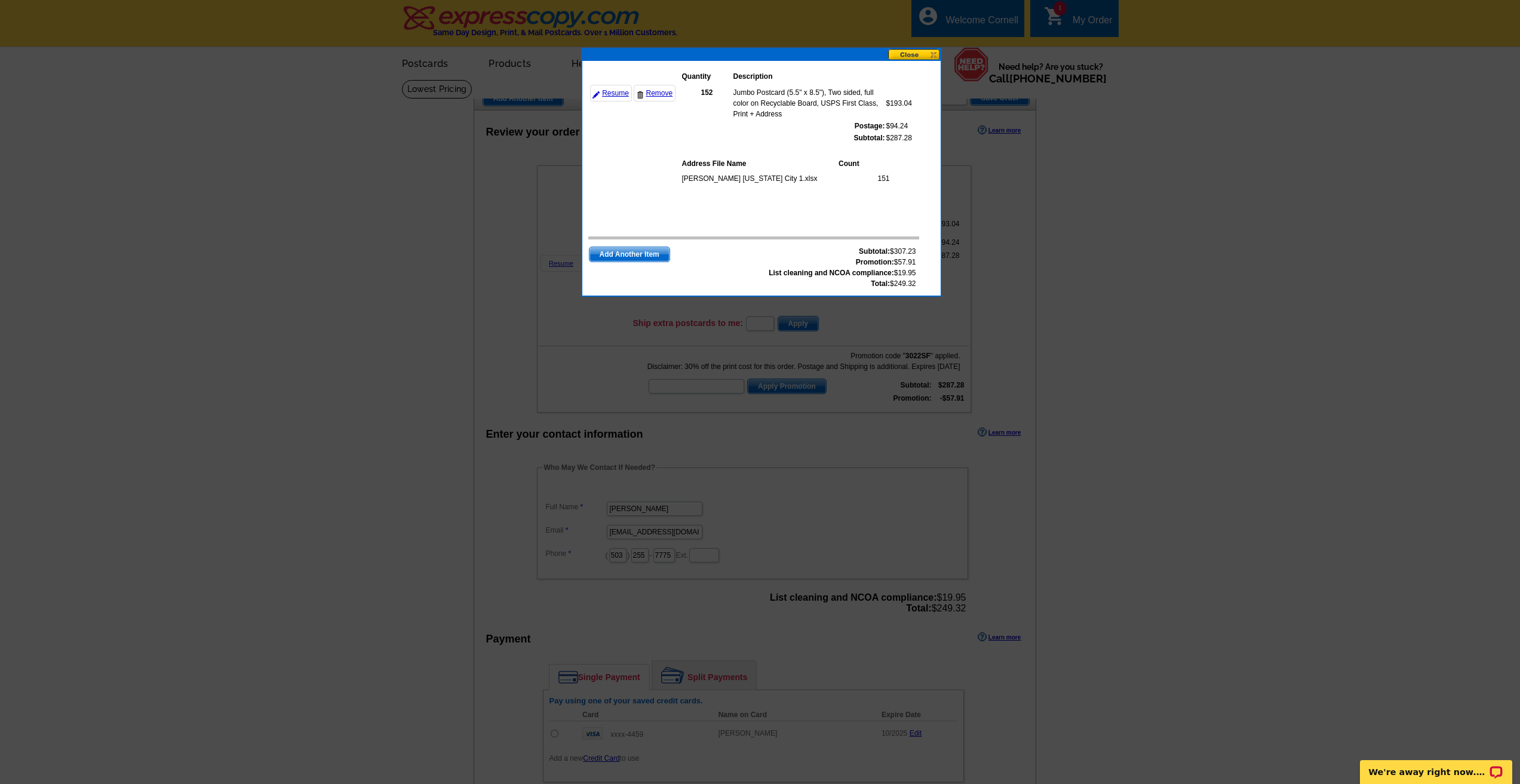
click at [907, 52] on button at bounding box center [914, 55] width 52 height 11
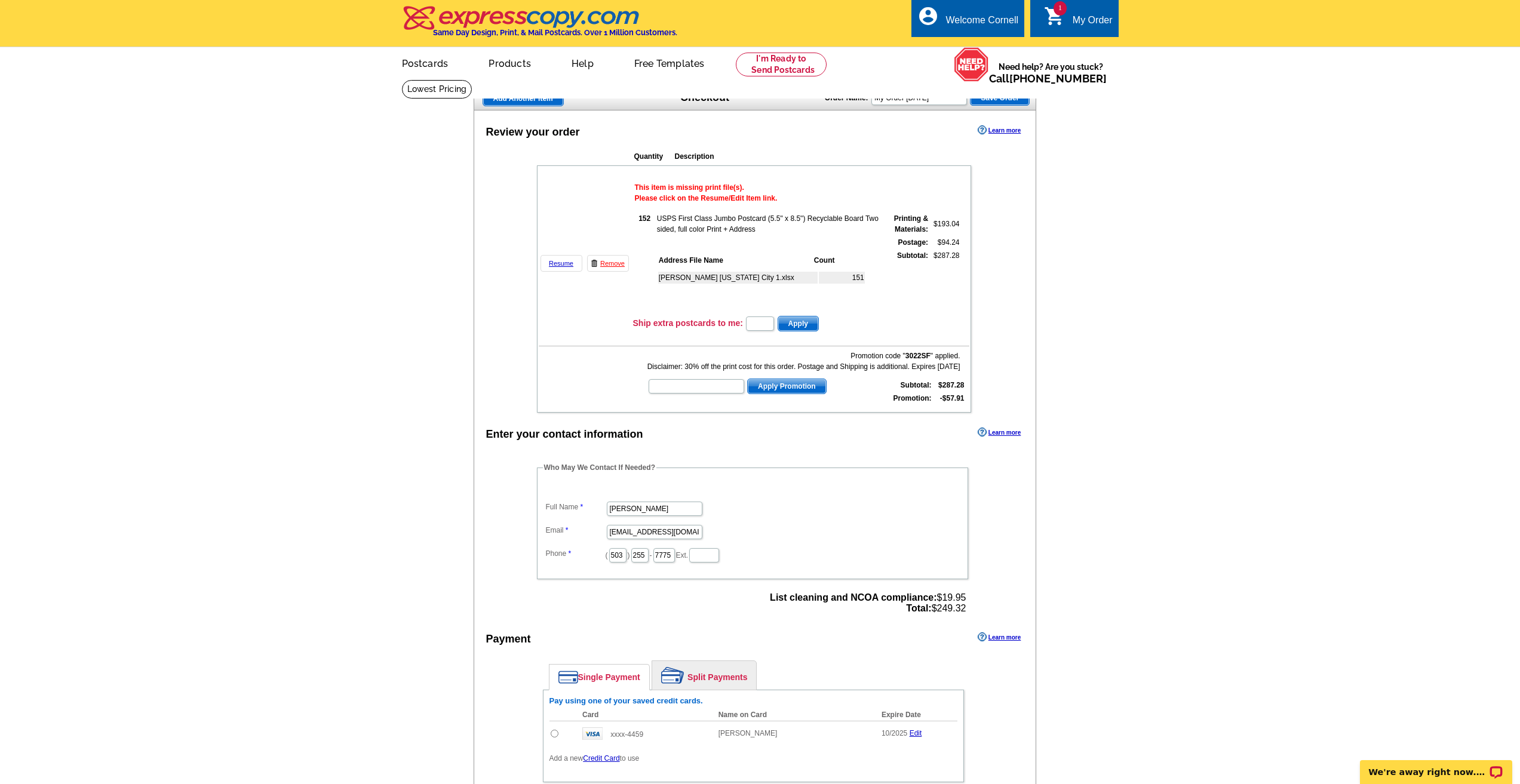
click at [1097, 20] on div "My Order" at bounding box center [1093, 23] width 40 height 17
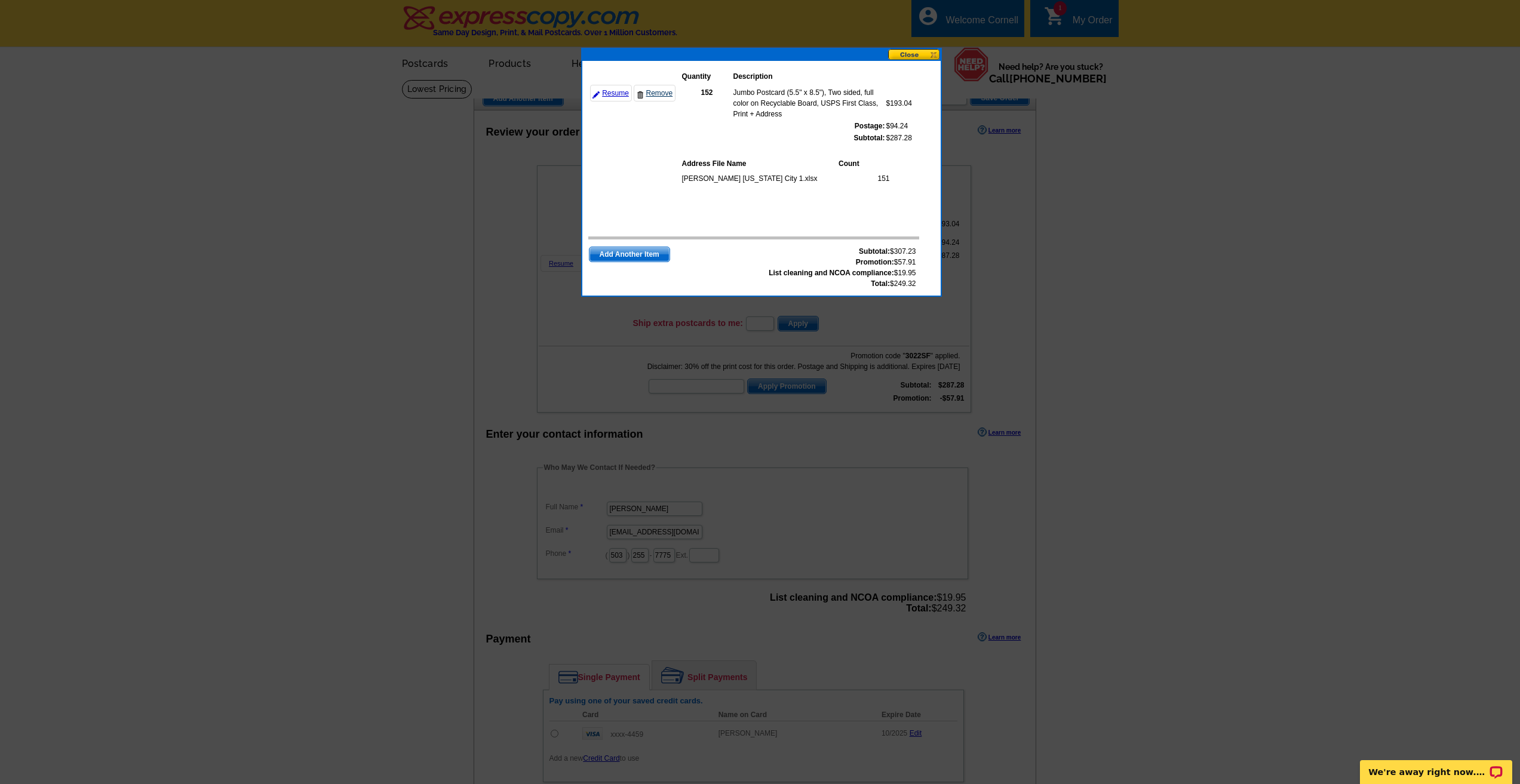
click at [665, 92] on link "Remove" at bounding box center [654, 93] width 42 height 17
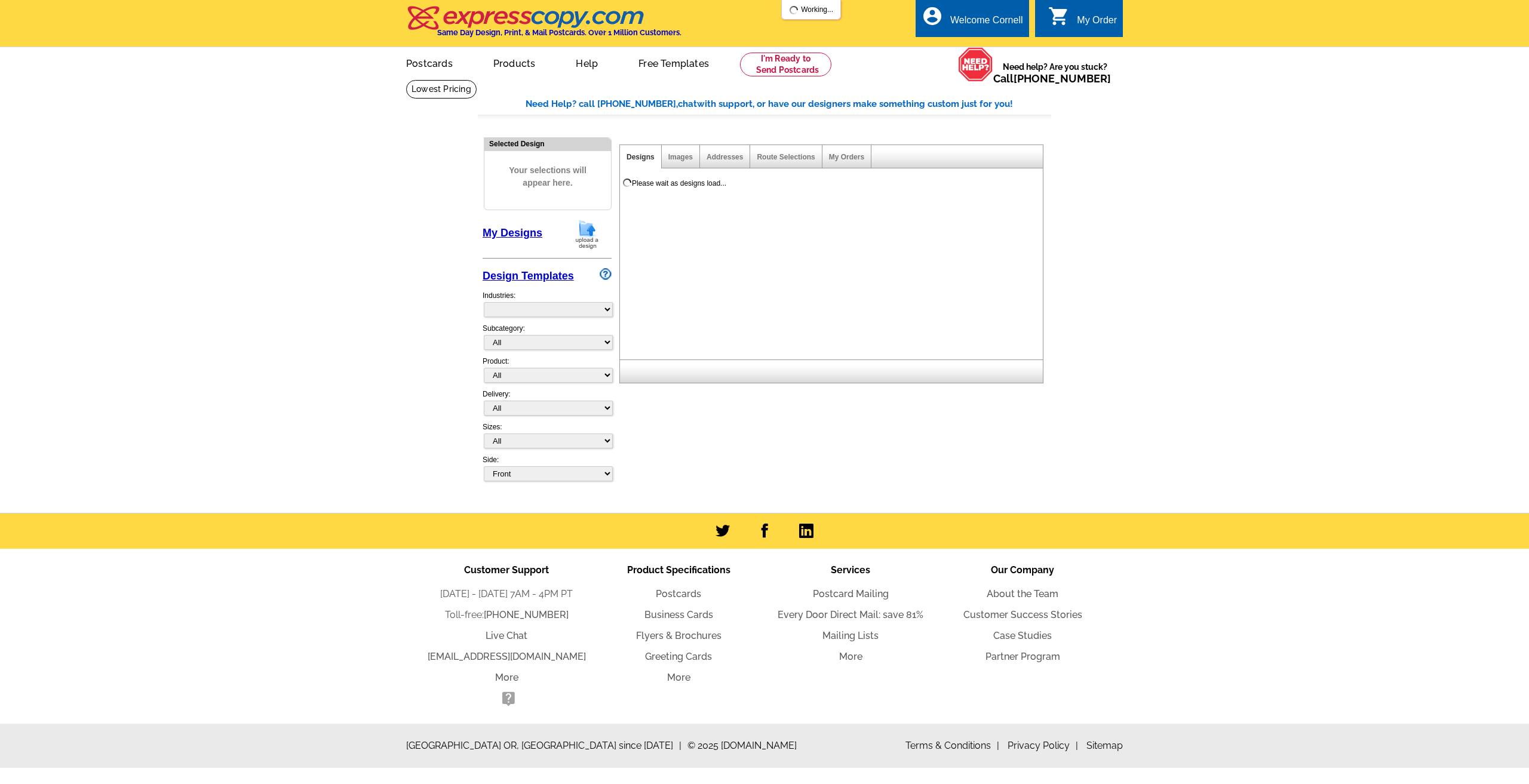
select select "785"
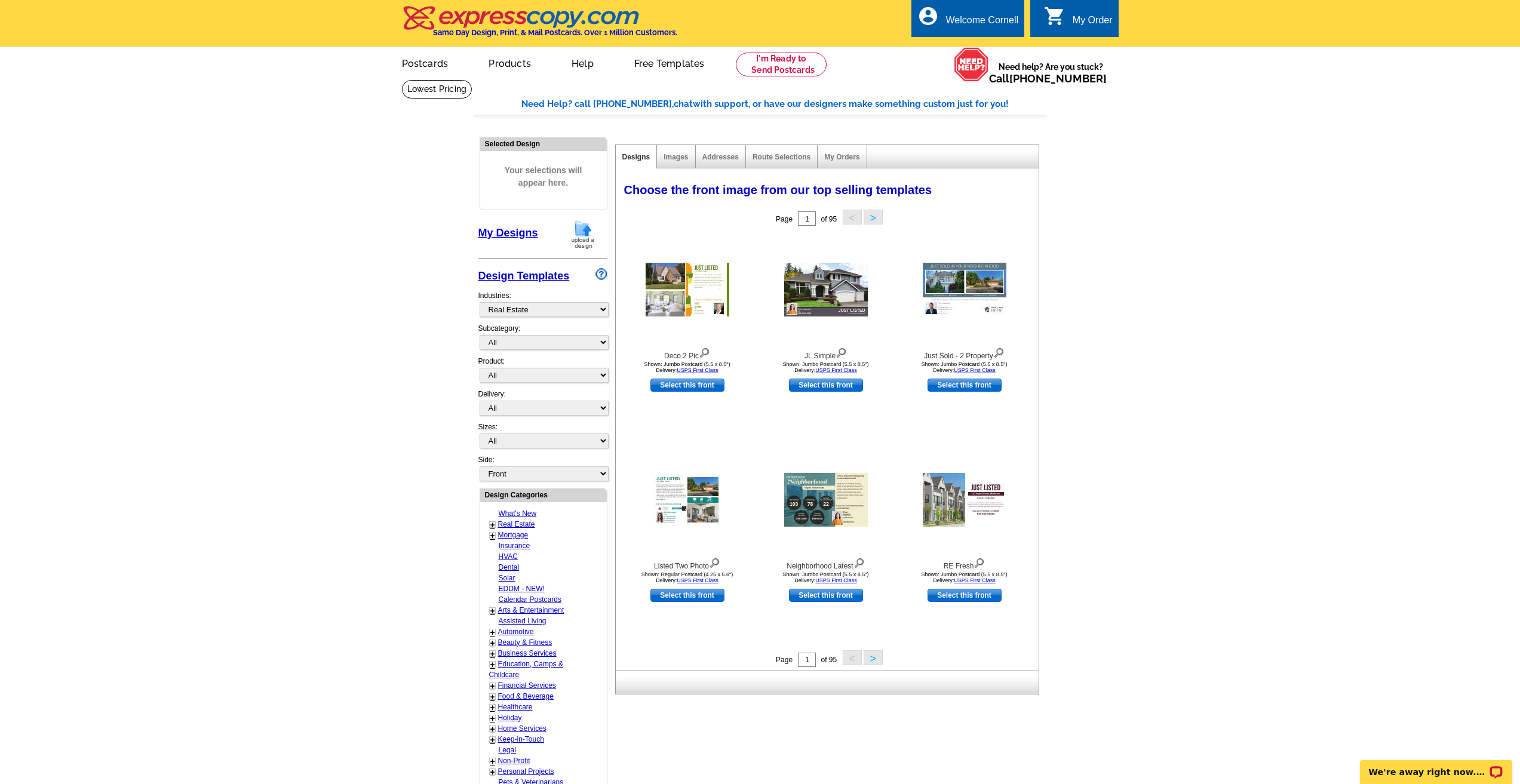
click at [521, 234] on link "My Designs" at bounding box center [508, 232] width 60 height 12
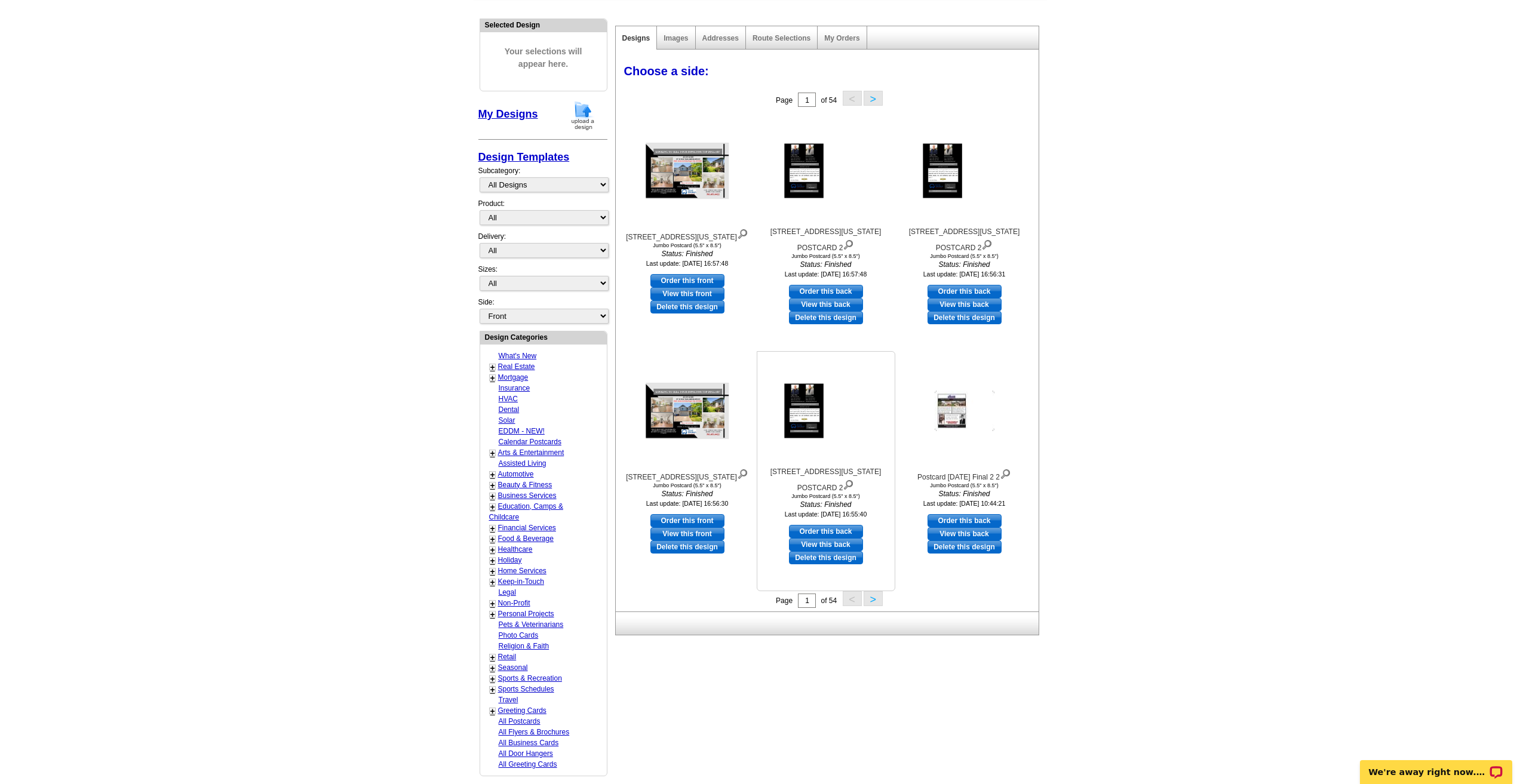
scroll to position [120, 0]
click at [841, 560] on link "Delete this design" at bounding box center [826, 557] width 74 height 13
click at [714, 553] on link "Delete this design" at bounding box center [687, 546] width 74 height 13
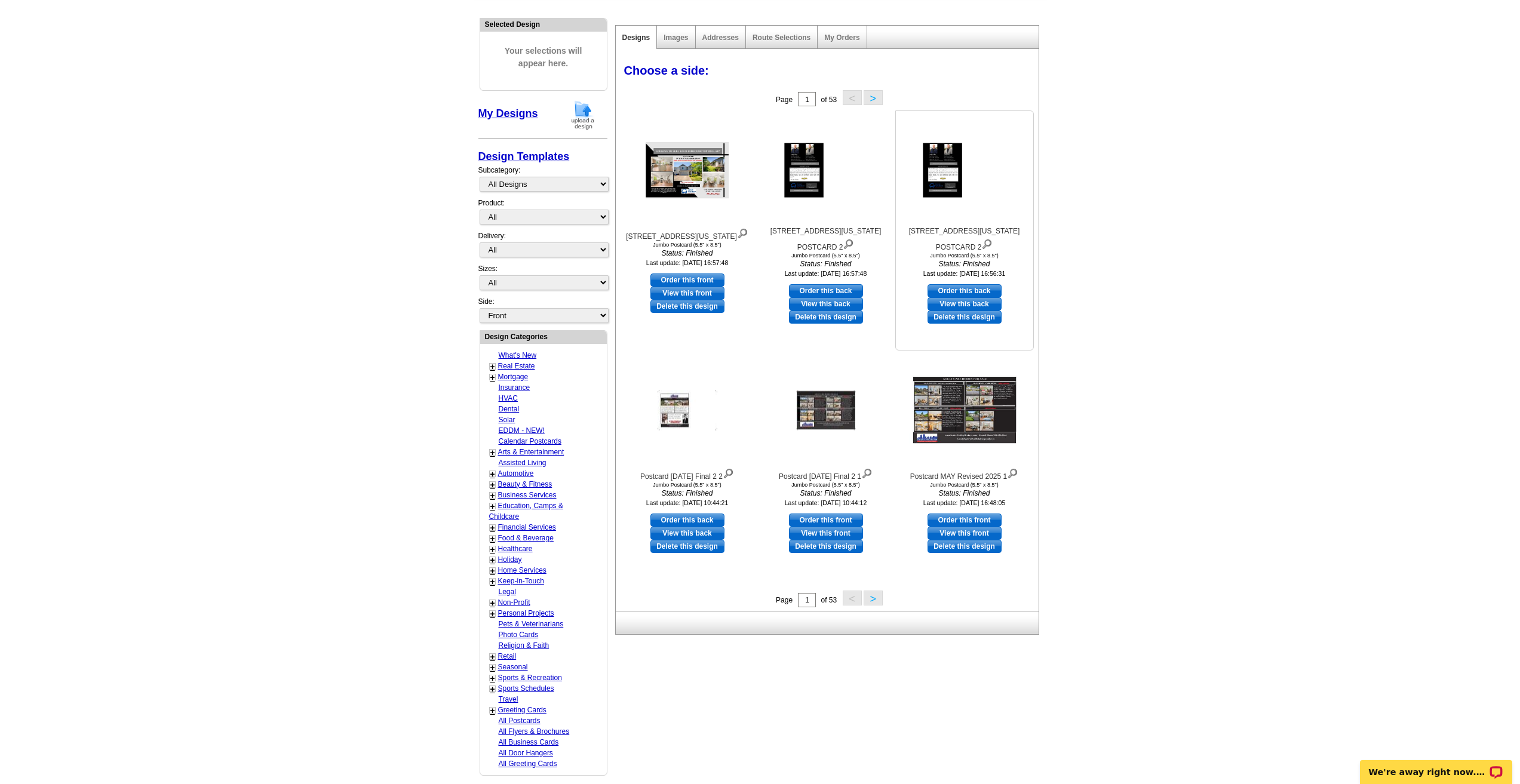
click at [986, 318] on link "Delete this design" at bounding box center [965, 317] width 74 height 13
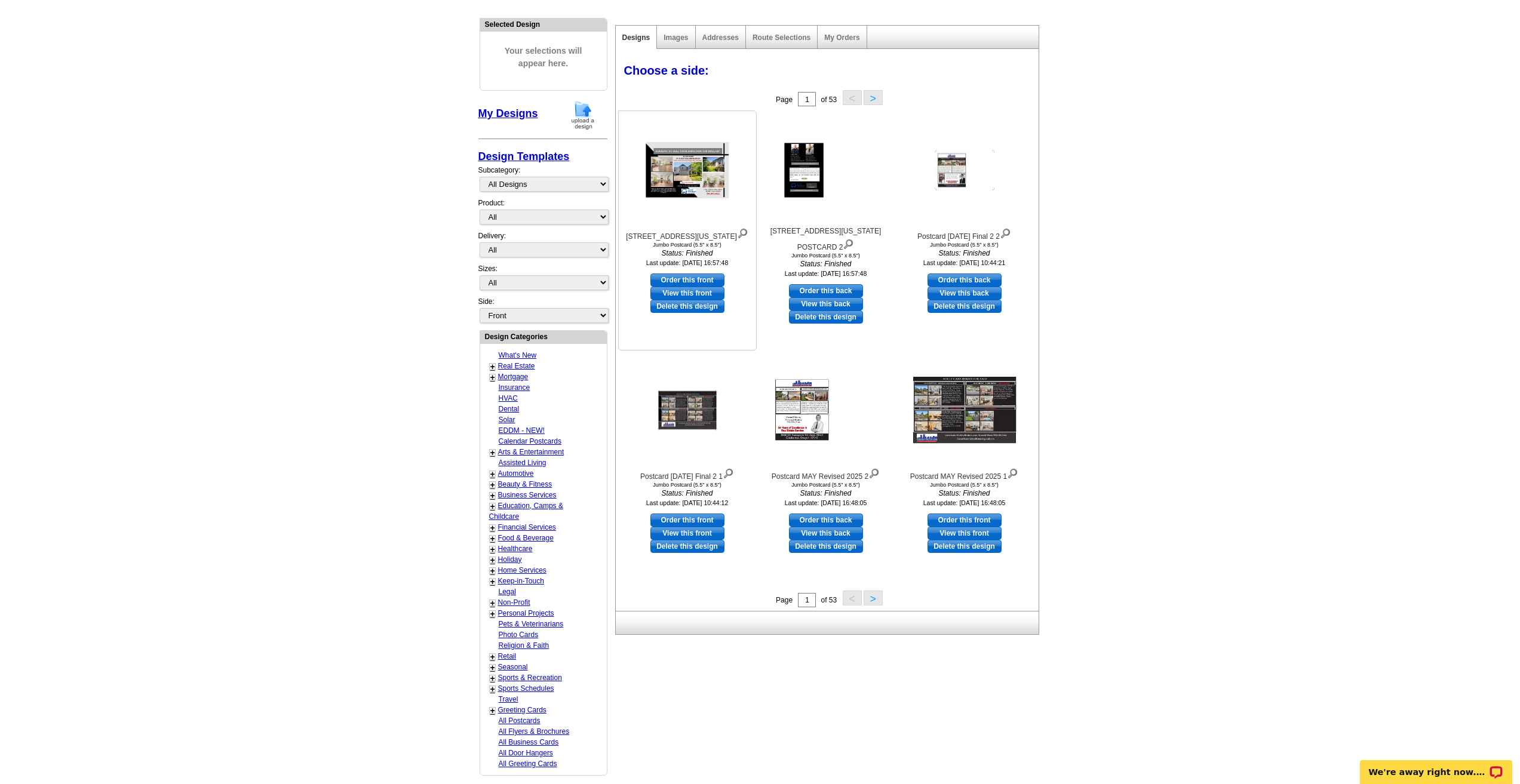
click at [703, 287] on link "Order this front" at bounding box center [687, 280] width 74 height 13
select select "2"
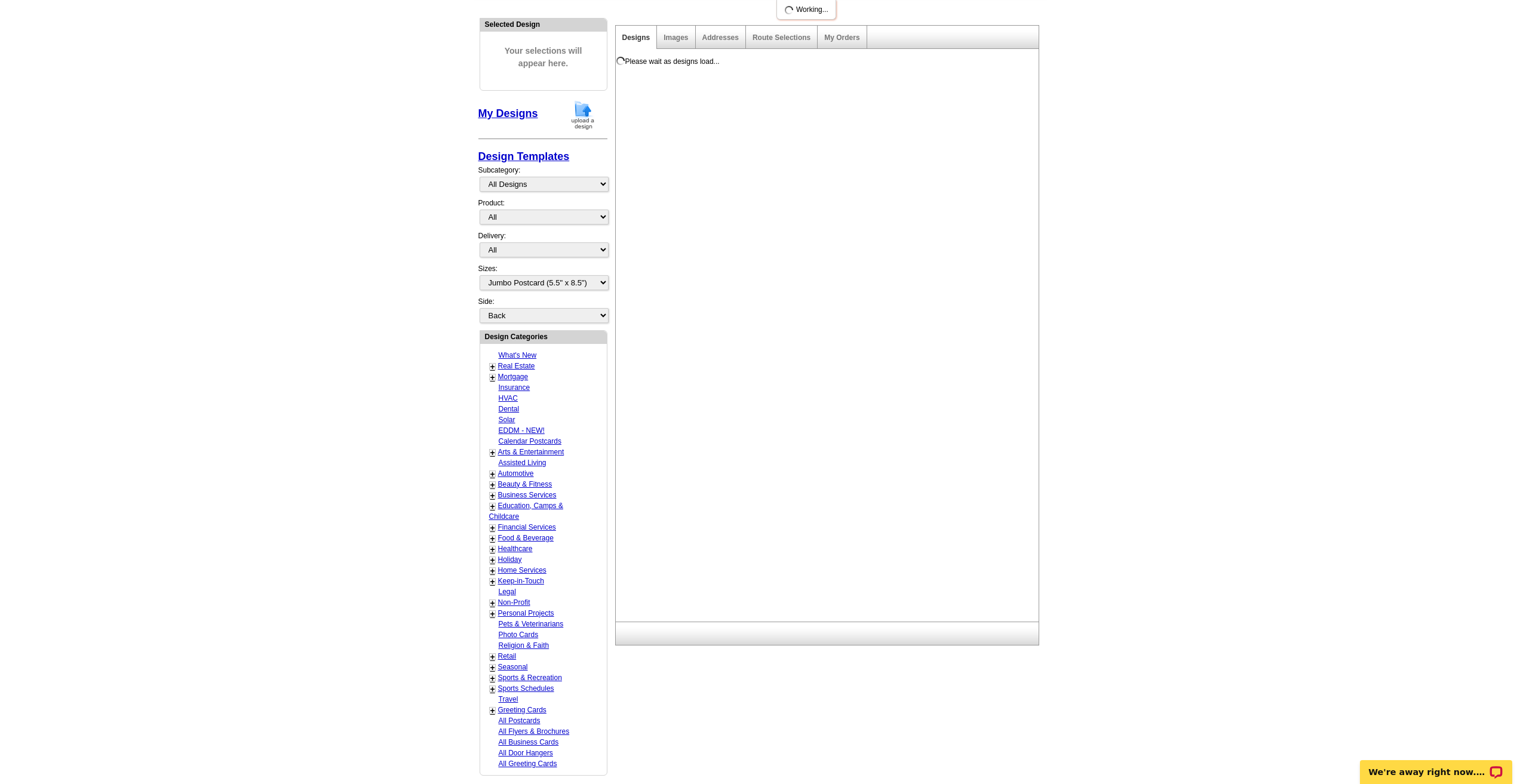
scroll to position [0, 0]
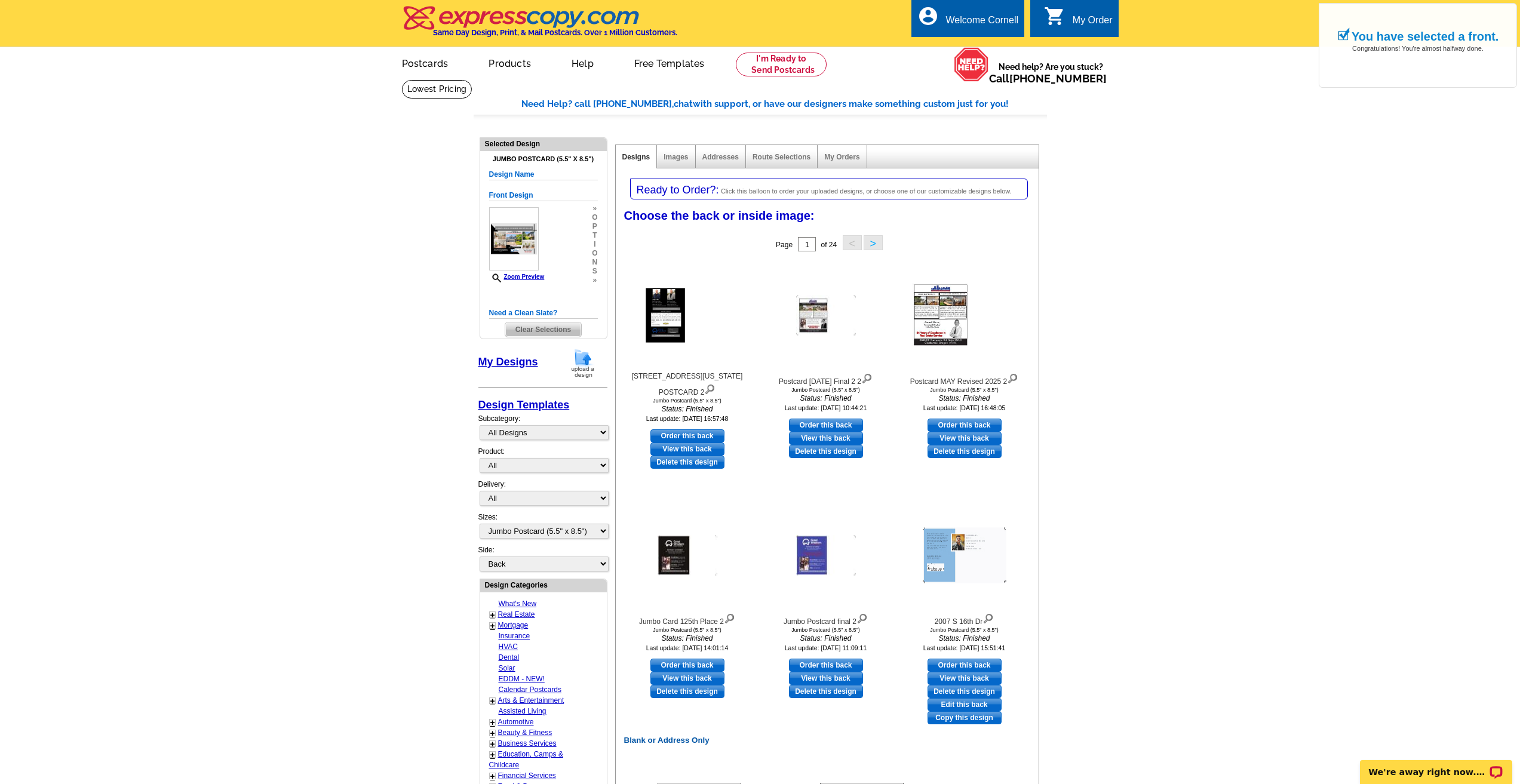
click at [710, 434] on link "Order this back" at bounding box center [687, 436] width 74 height 13
select select "front"
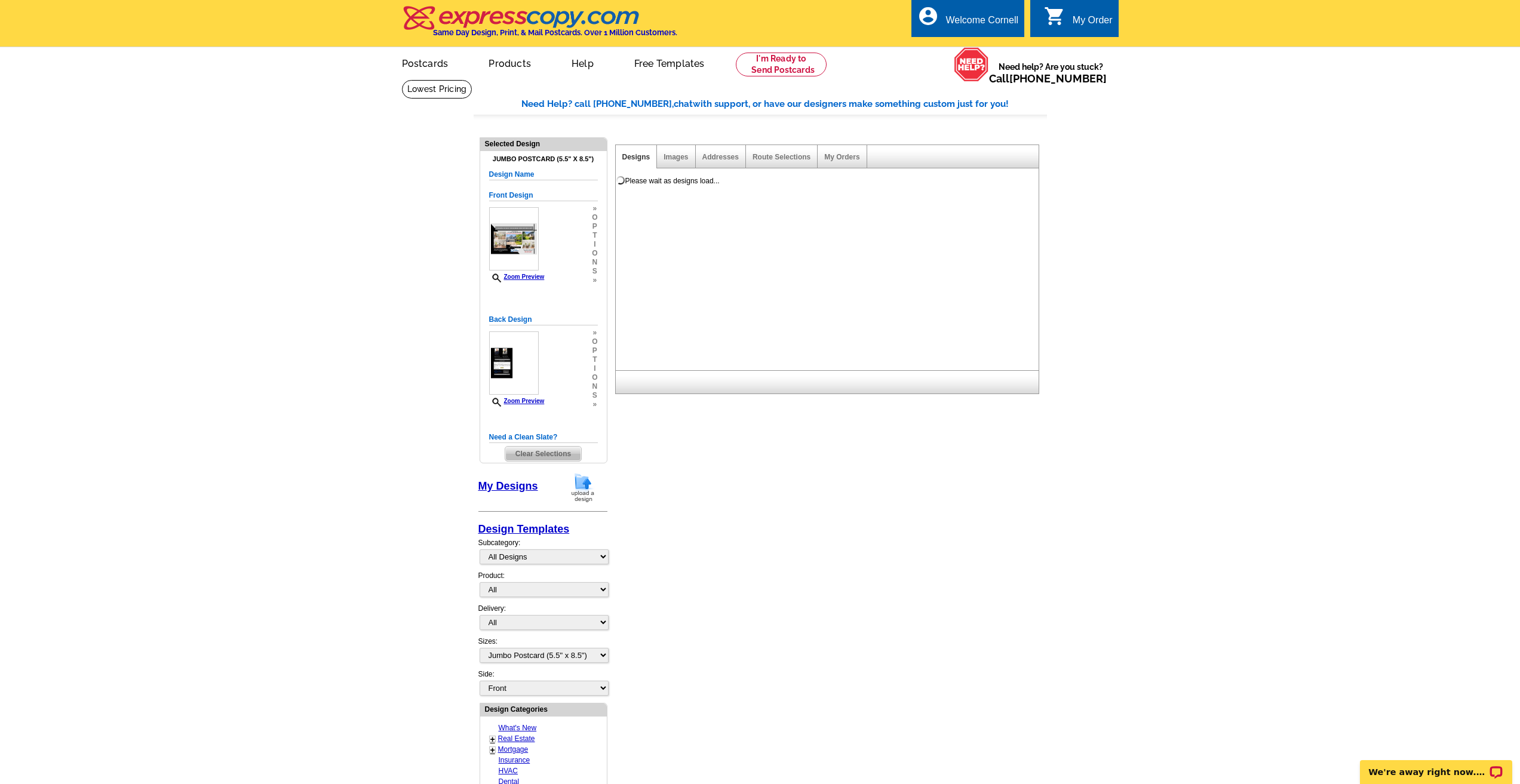
click at [236, 408] on main "Need Help? call [PHONE_NUMBER], chat with support, or have our designers make s…" at bounding box center [760, 630] width 1520 height 1102
click at [248, 206] on main "Need Help? call [PHONE_NUMBER], chat with support, or have our designers make s…" at bounding box center [760, 630] width 1520 height 1102
